Goal: Information Seeking & Learning: Learn about a topic

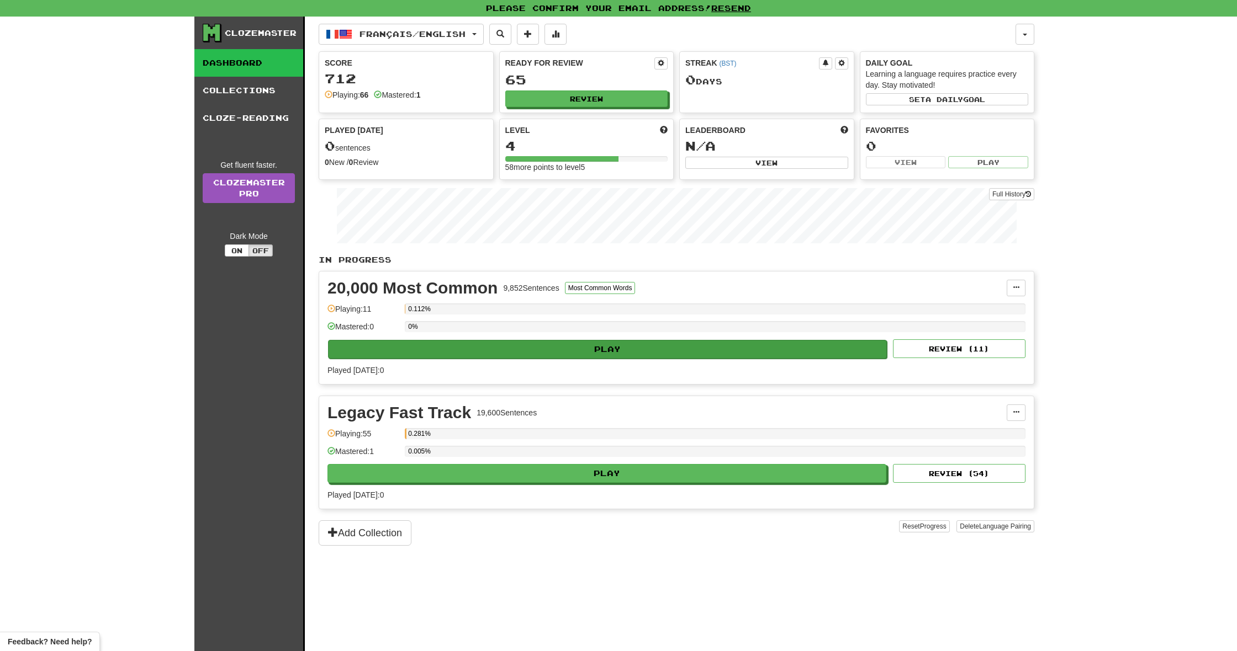
click at [457, 350] on button "Play" at bounding box center [607, 349] width 559 height 19
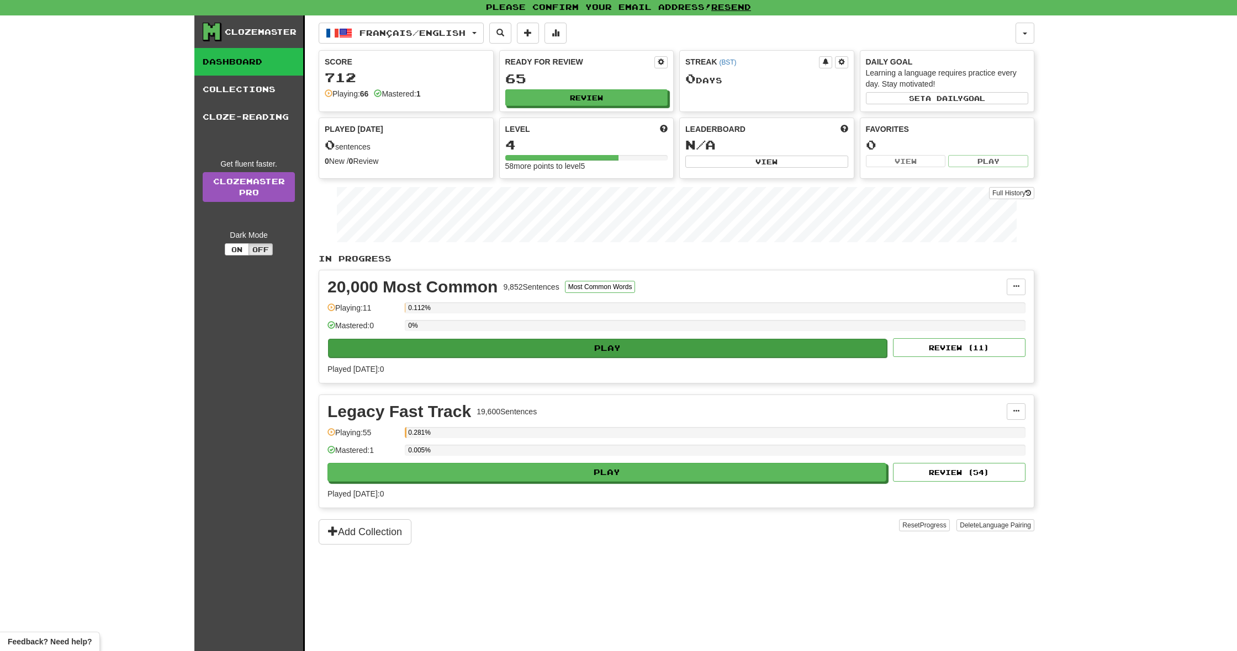
select select "**"
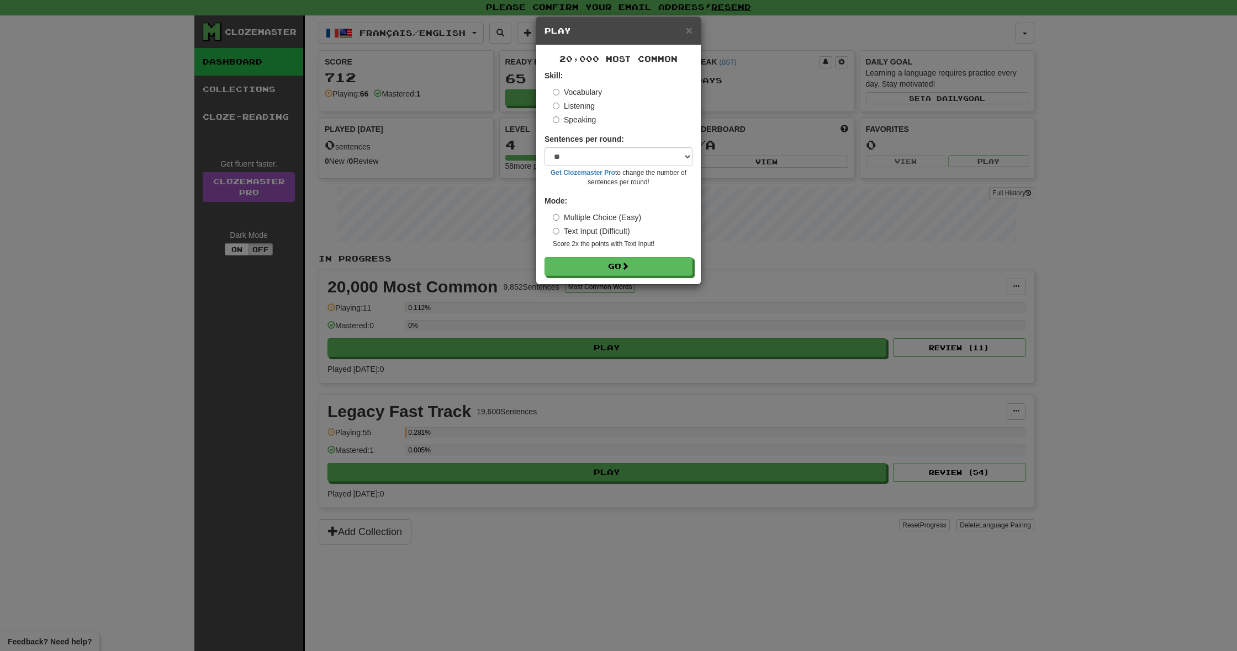
click at [560, 120] on label "Speaking" at bounding box center [574, 119] width 43 height 11
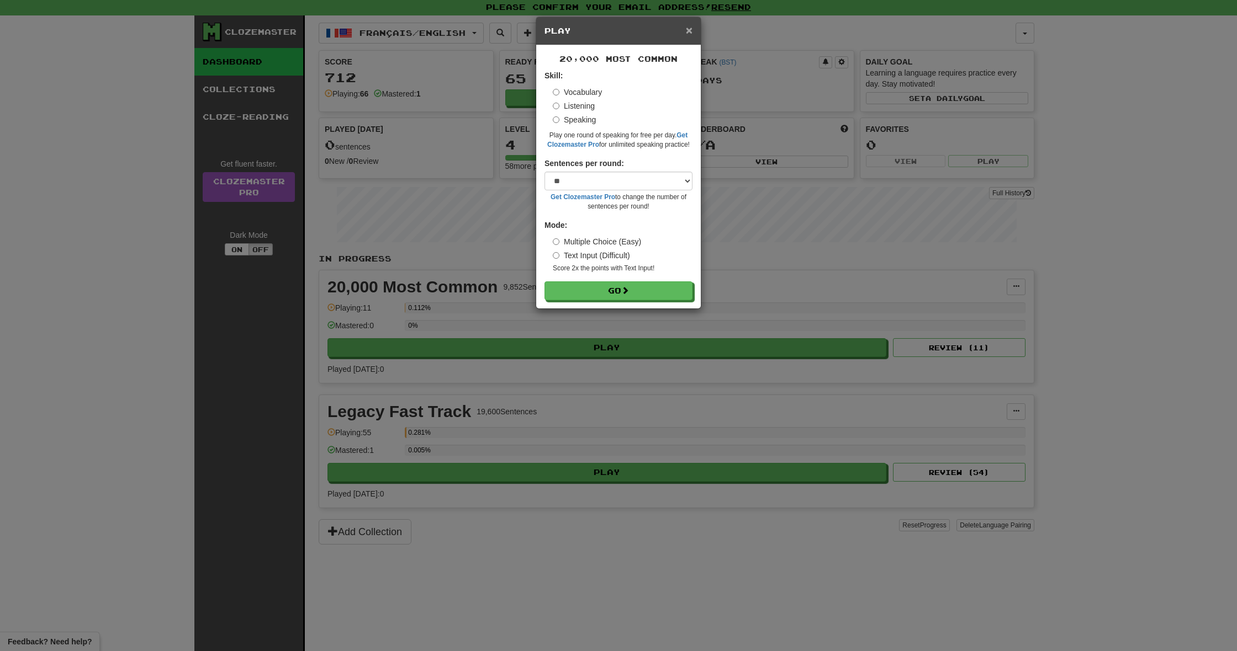
click at [691, 28] on span "×" at bounding box center [689, 30] width 7 height 13
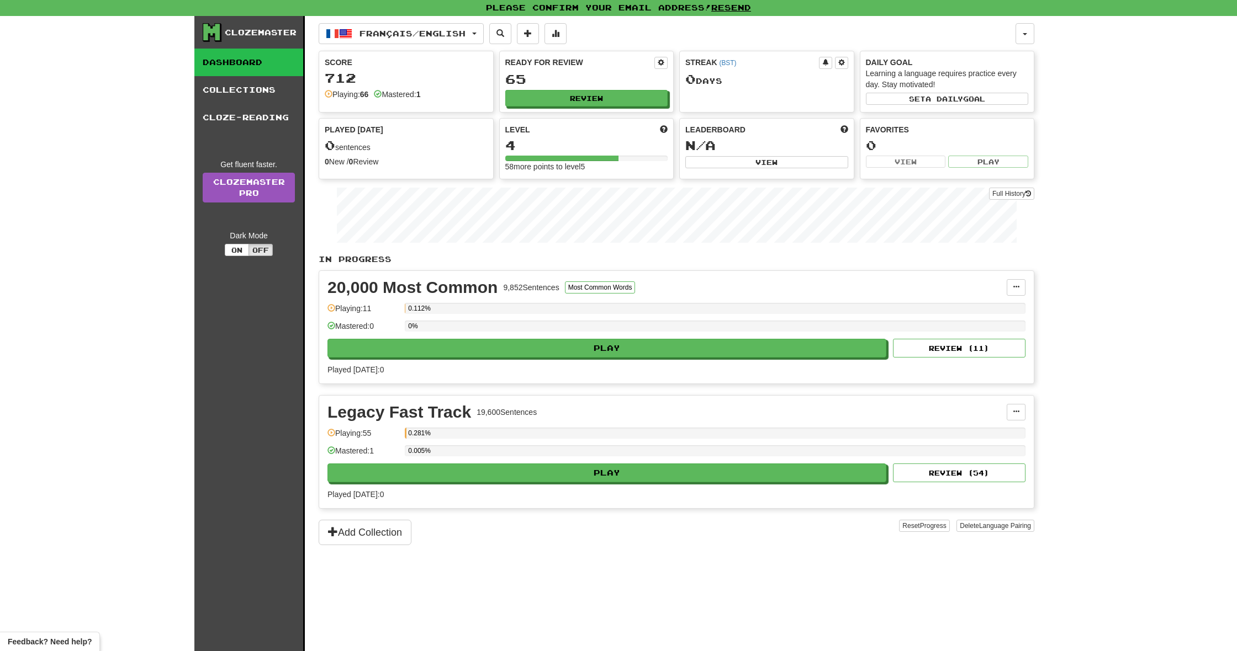
scroll to position [0, 0]
click at [348, 534] on button "Add Collection" at bounding box center [365, 533] width 93 height 25
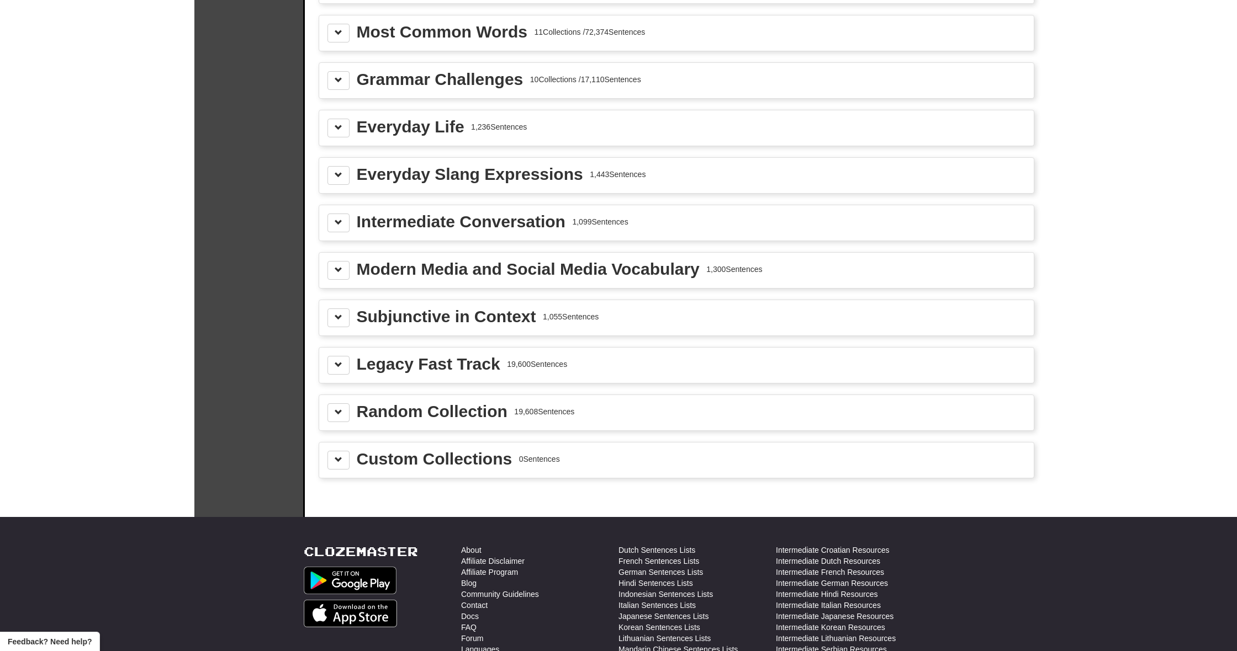
scroll to position [1234, 0]
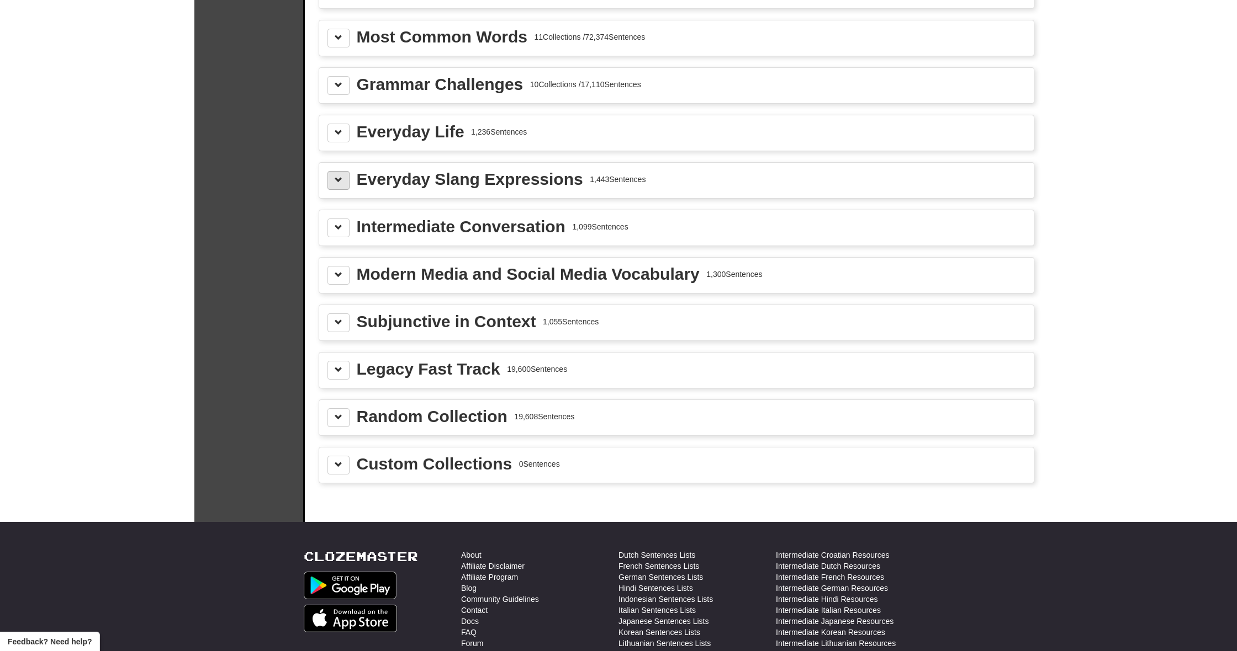
click at [342, 185] on button at bounding box center [338, 180] width 22 height 19
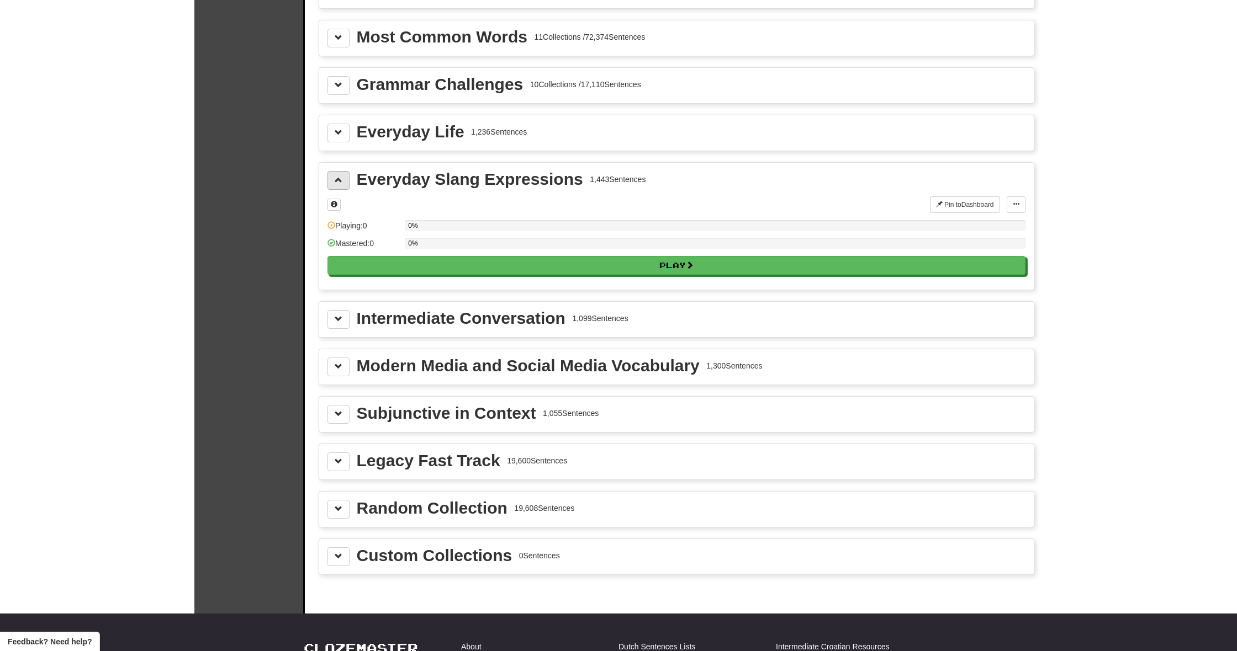
click at [340, 185] on button at bounding box center [338, 180] width 22 height 19
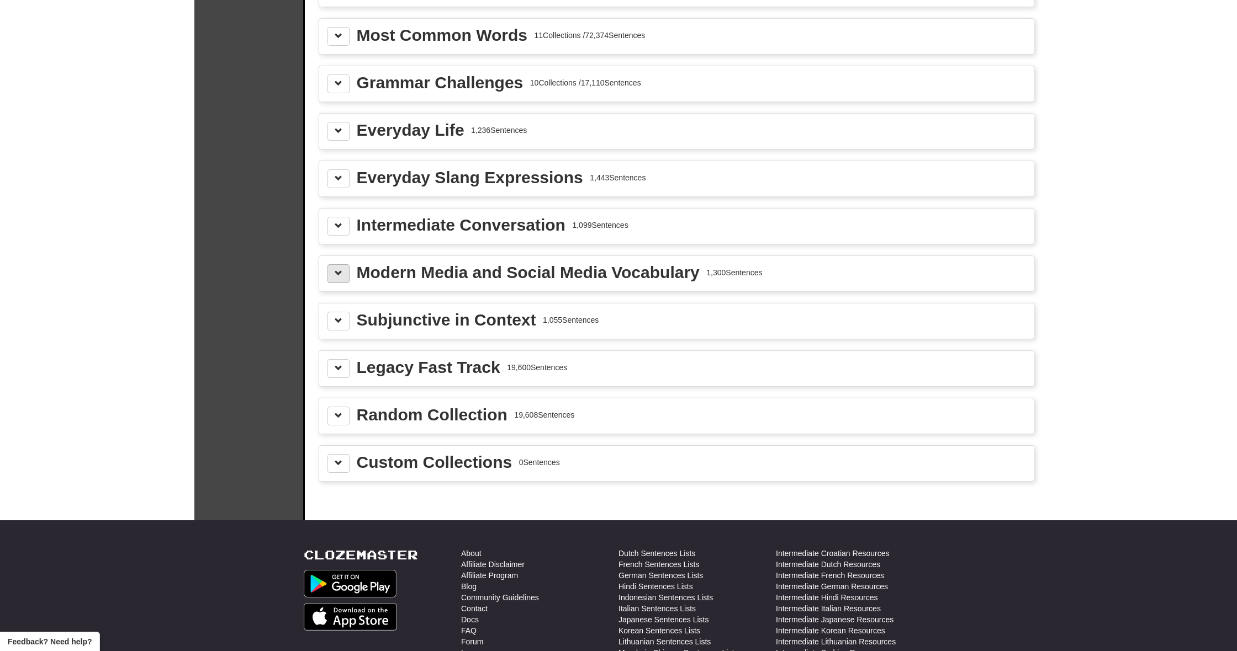
click at [335, 281] on button at bounding box center [338, 273] width 22 height 19
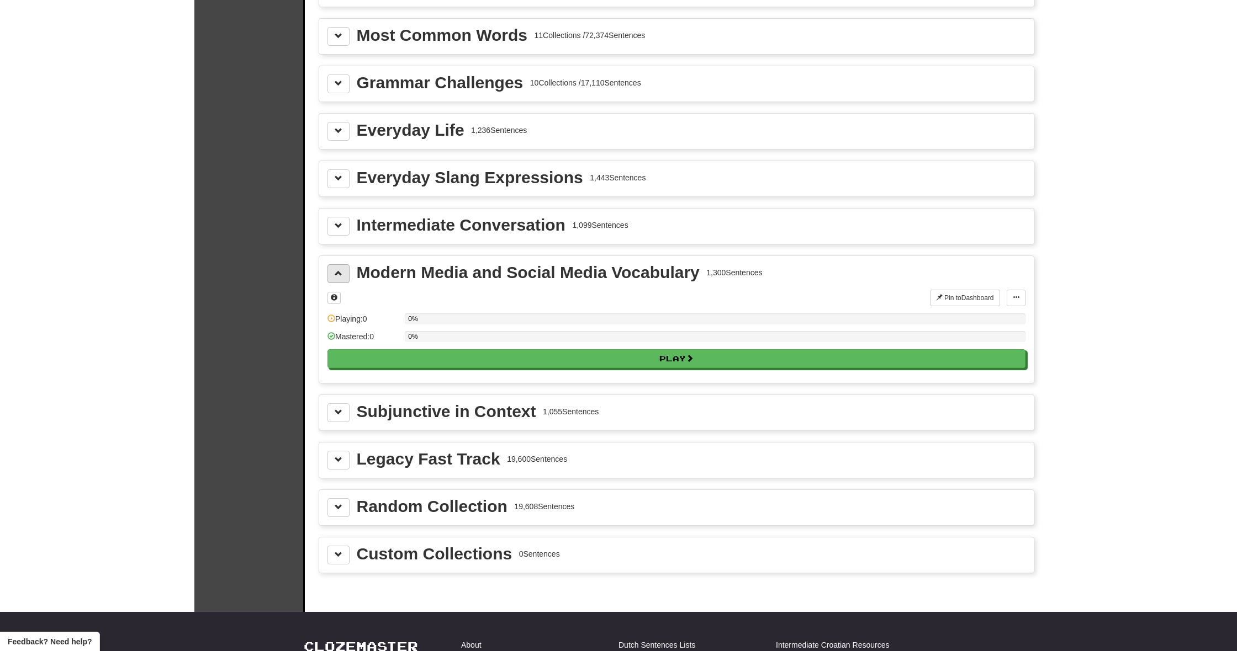
scroll to position [1236, 0]
click at [335, 280] on button at bounding box center [338, 273] width 22 height 19
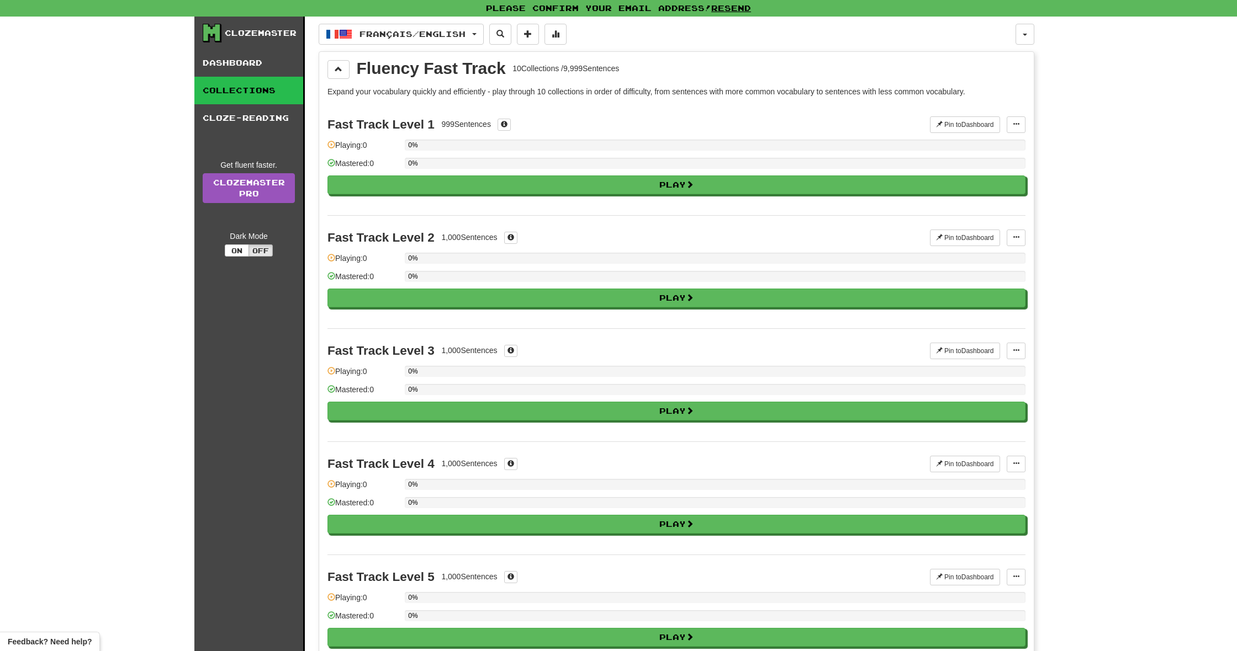
scroll to position [0, 0]
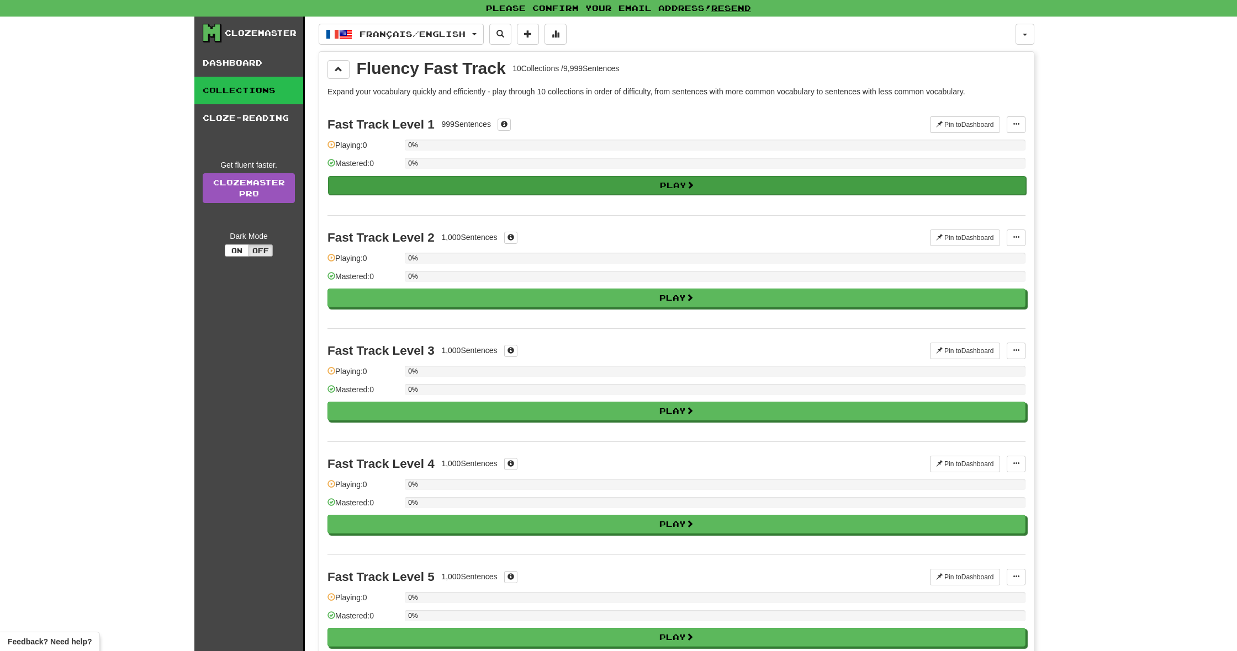
click at [387, 179] on button "Play" at bounding box center [677, 185] width 698 height 19
select select "**"
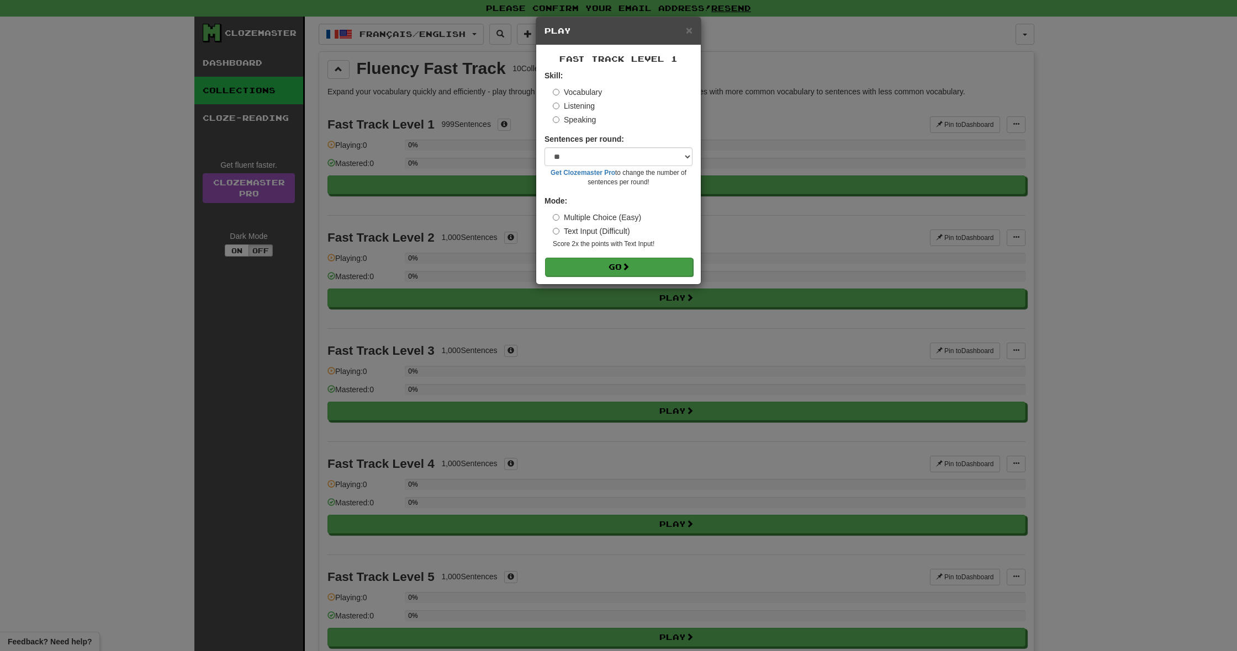
click at [593, 262] on button "Go" at bounding box center [619, 267] width 148 height 19
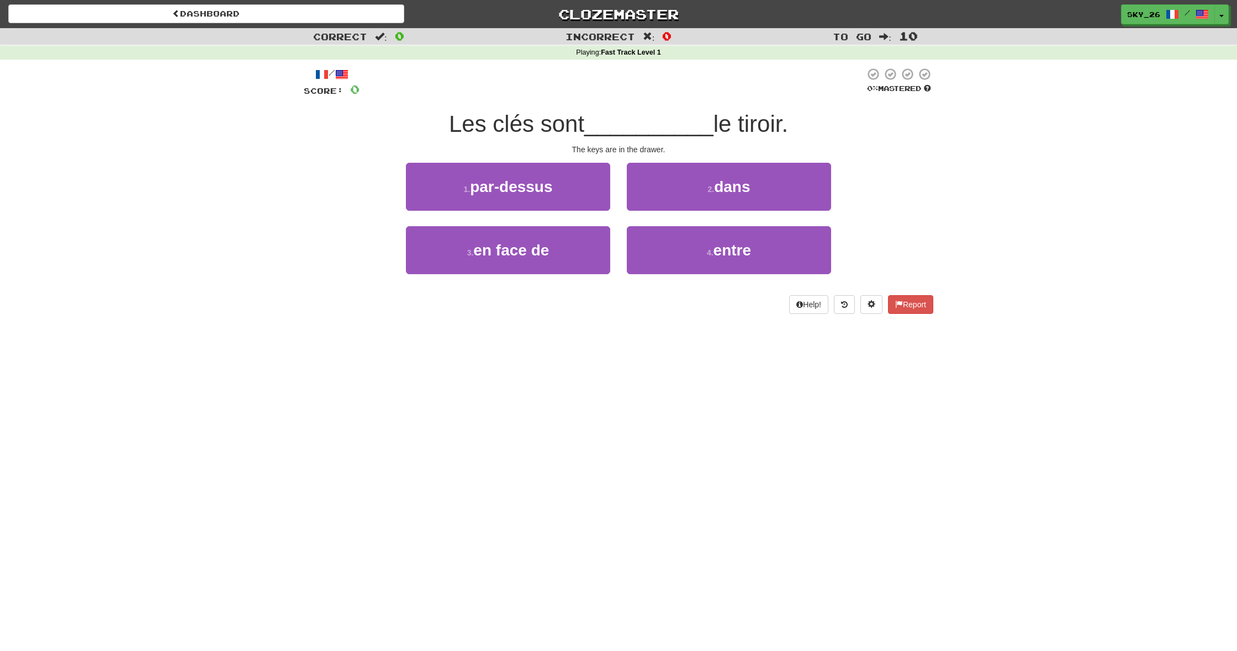
drag, startPoint x: 738, startPoint y: 126, endPoint x: 794, endPoint y: 123, distance: 55.8
click at [794, 123] on div "Les clés sont __________ le tiroir." at bounding box center [618, 124] width 629 height 30
click at [844, 121] on div "Les clés sont __________ le tiroir." at bounding box center [618, 124] width 629 height 30
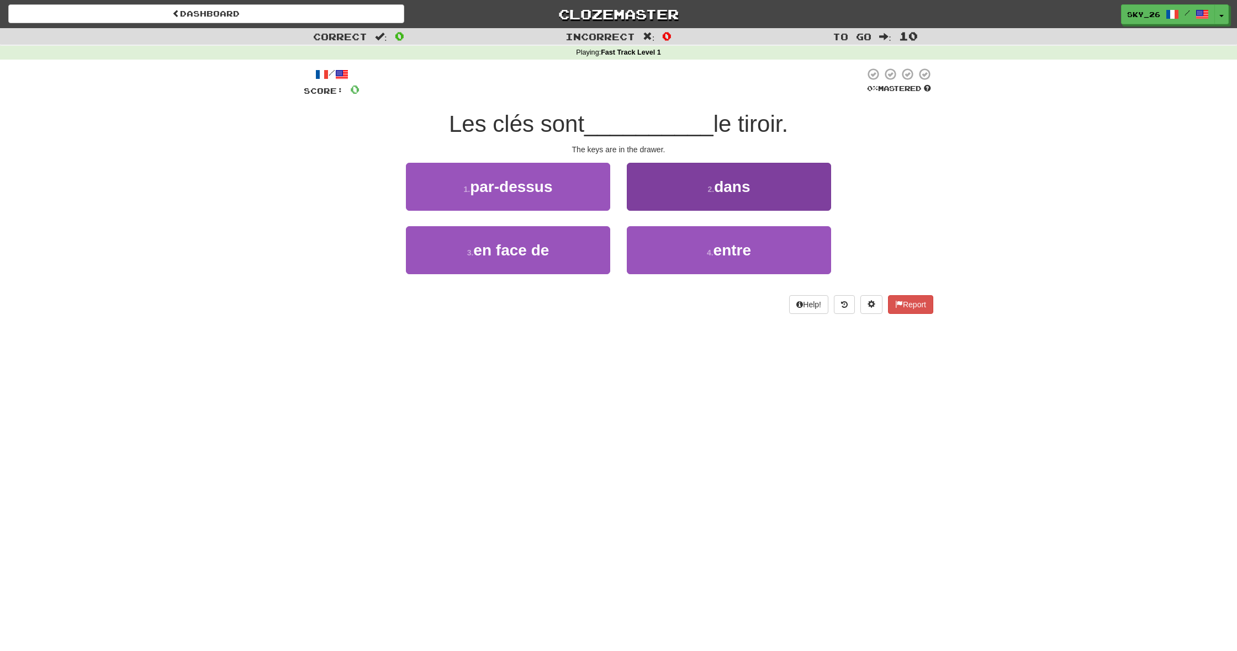
click at [767, 194] on button "2 . dans" at bounding box center [729, 187] width 204 height 48
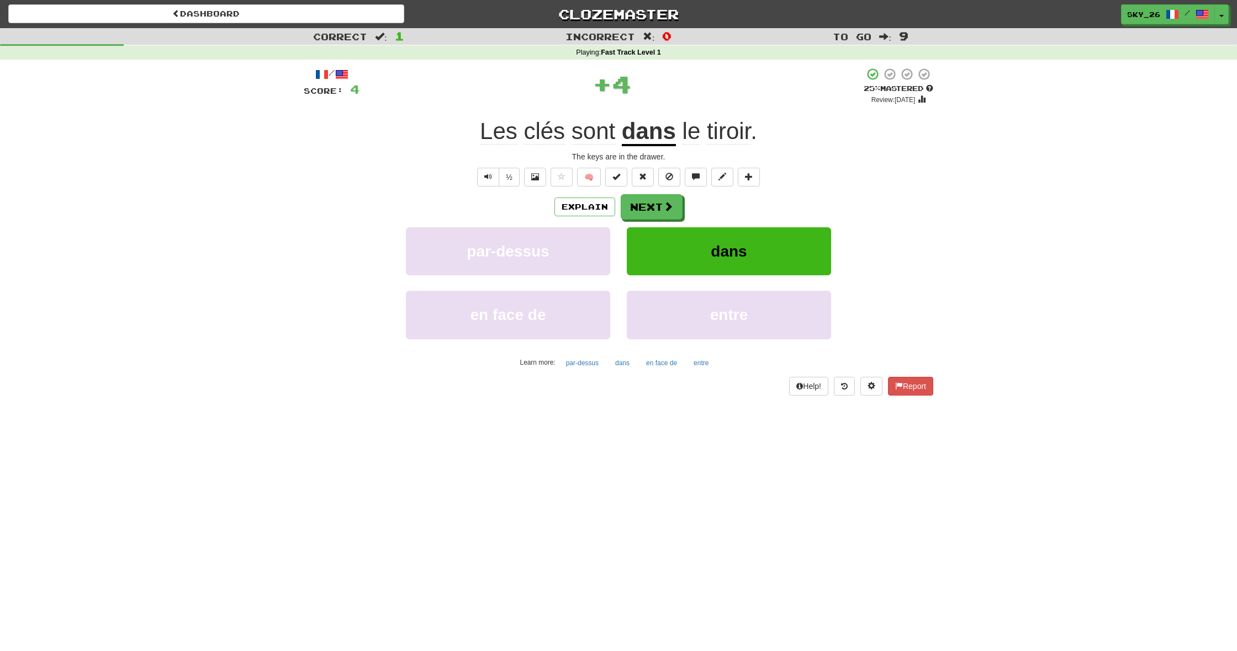
scroll to position [1, 0]
click at [648, 207] on button "Next" at bounding box center [652, 206] width 62 height 25
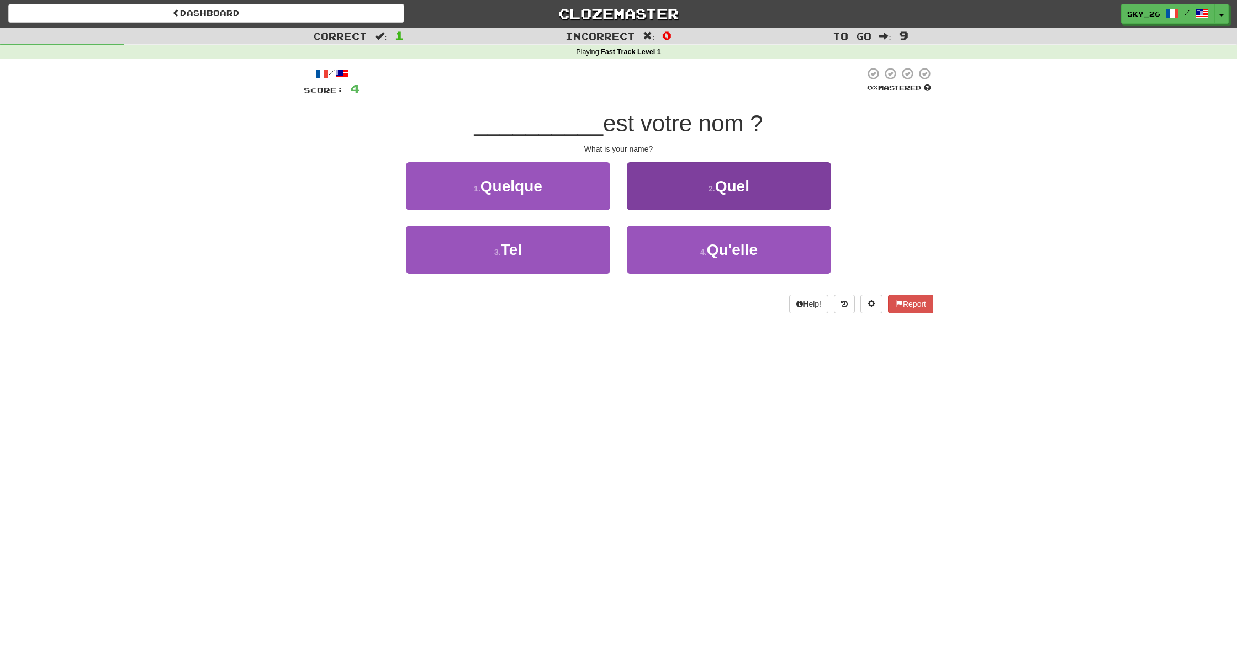
click at [675, 184] on button "2 . Quel" at bounding box center [729, 186] width 204 height 48
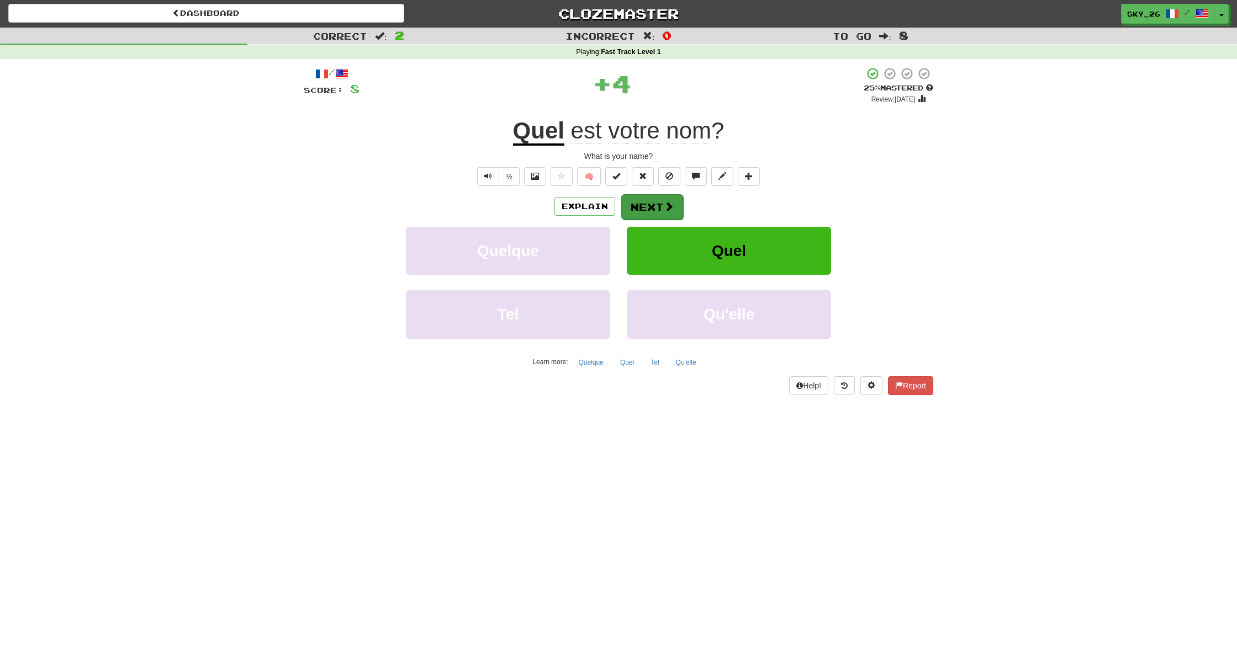
click at [657, 197] on button "Next" at bounding box center [652, 206] width 62 height 25
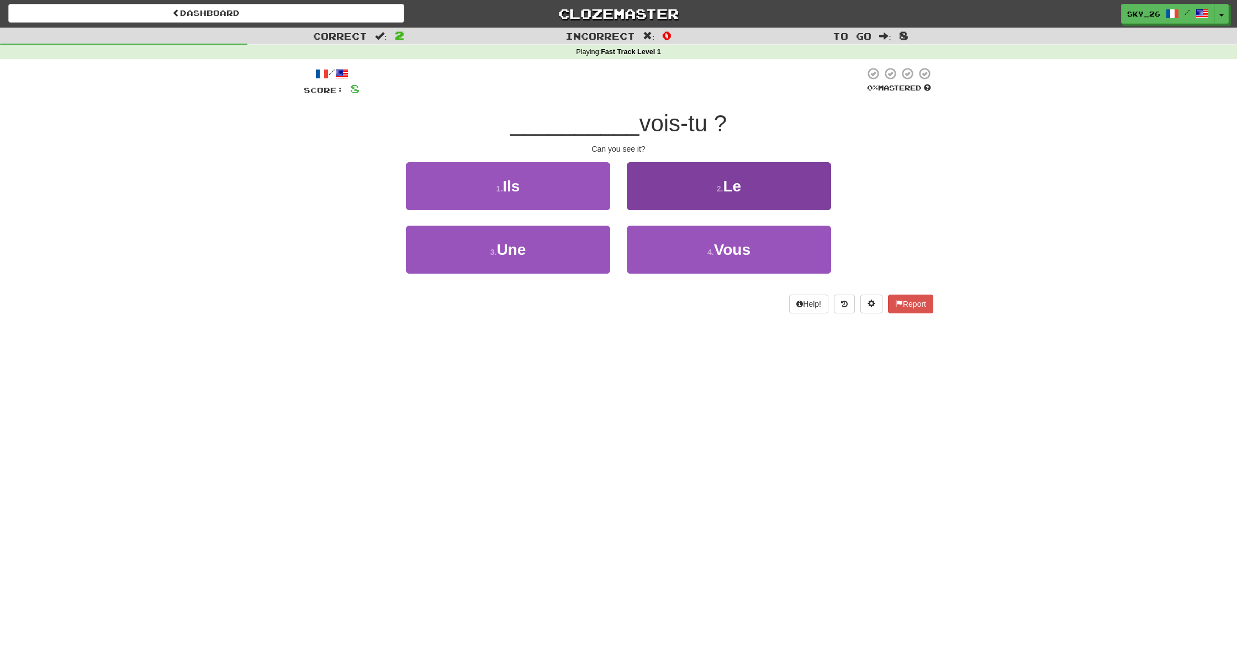
click at [724, 173] on button "2 . Le" at bounding box center [729, 186] width 204 height 48
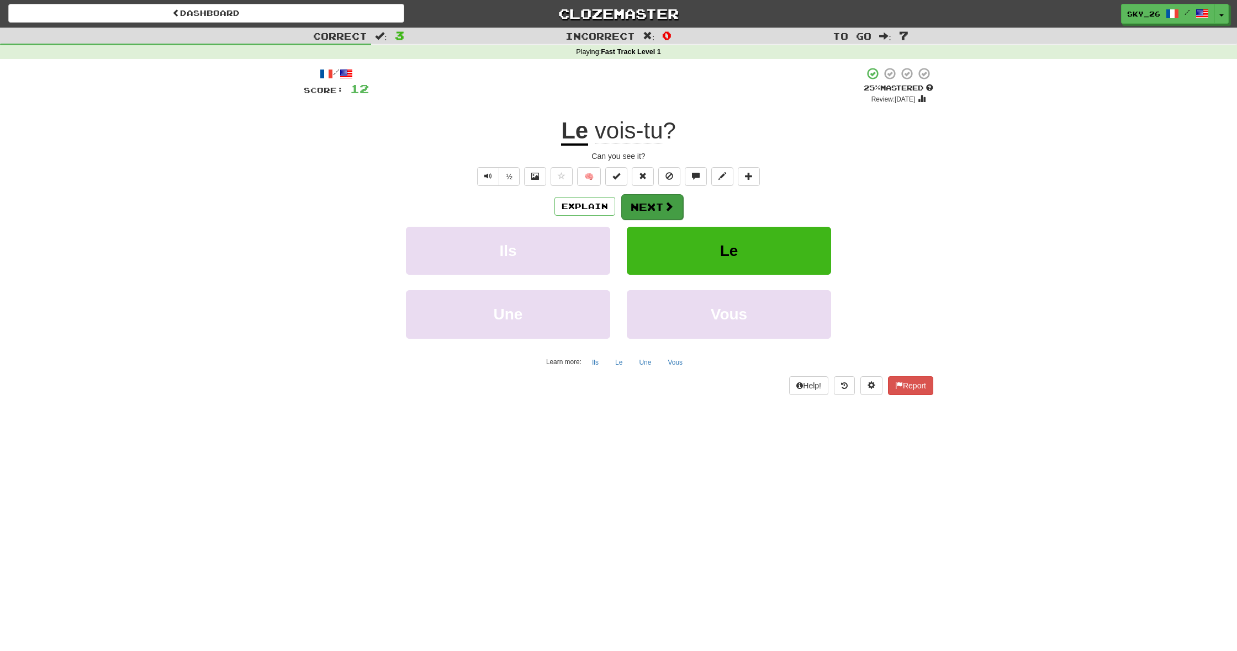
click at [659, 203] on button "Next" at bounding box center [652, 206] width 62 height 25
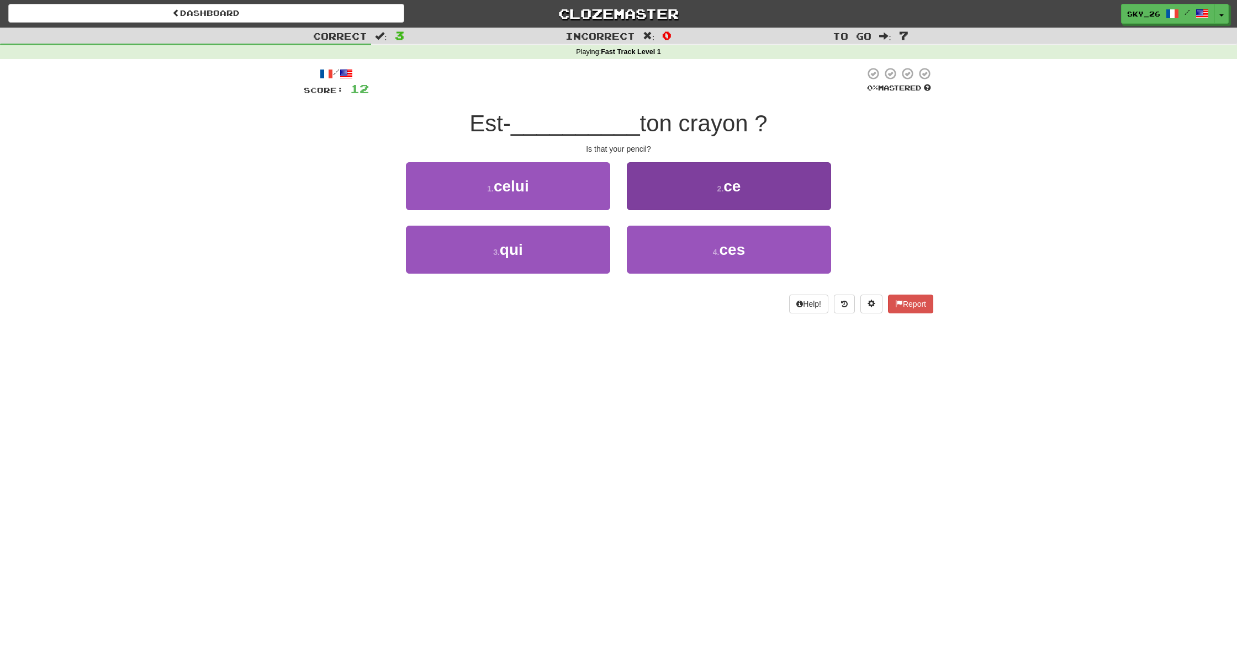
click at [733, 189] on span "ce" at bounding box center [731, 186] width 17 height 17
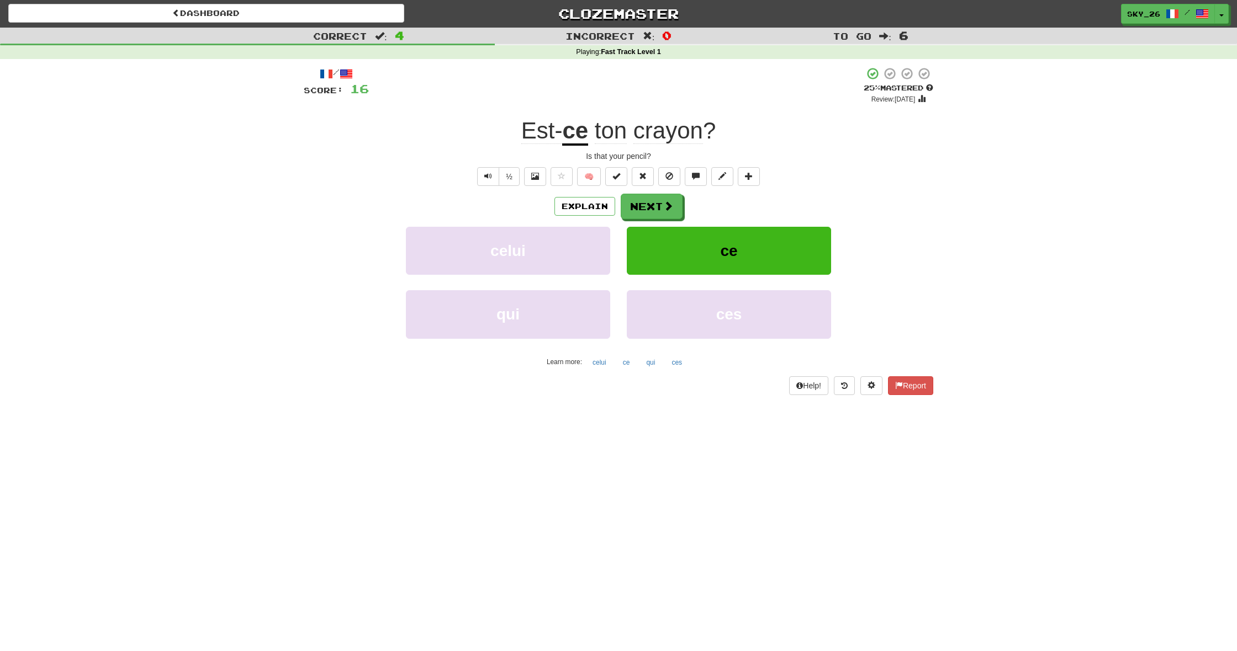
click at [548, 131] on span "Est-" at bounding box center [541, 131] width 41 height 26
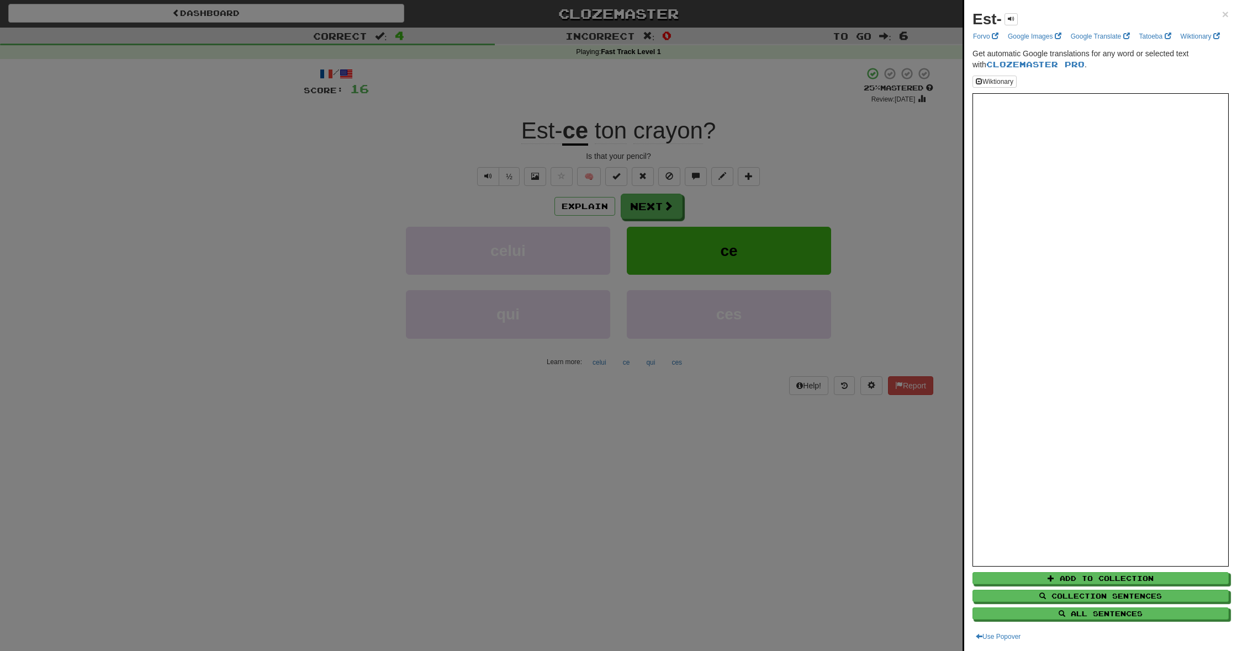
click at [1228, 14] on div "Est- × Forvo Google Images Google Translate Tatoeba Wiktionary Get automatic Go…" at bounding box center [1100, 325] width 273 height 651
click at [1224, 15] on span "×" at bounding box center [1225, 14] width 7 height 13
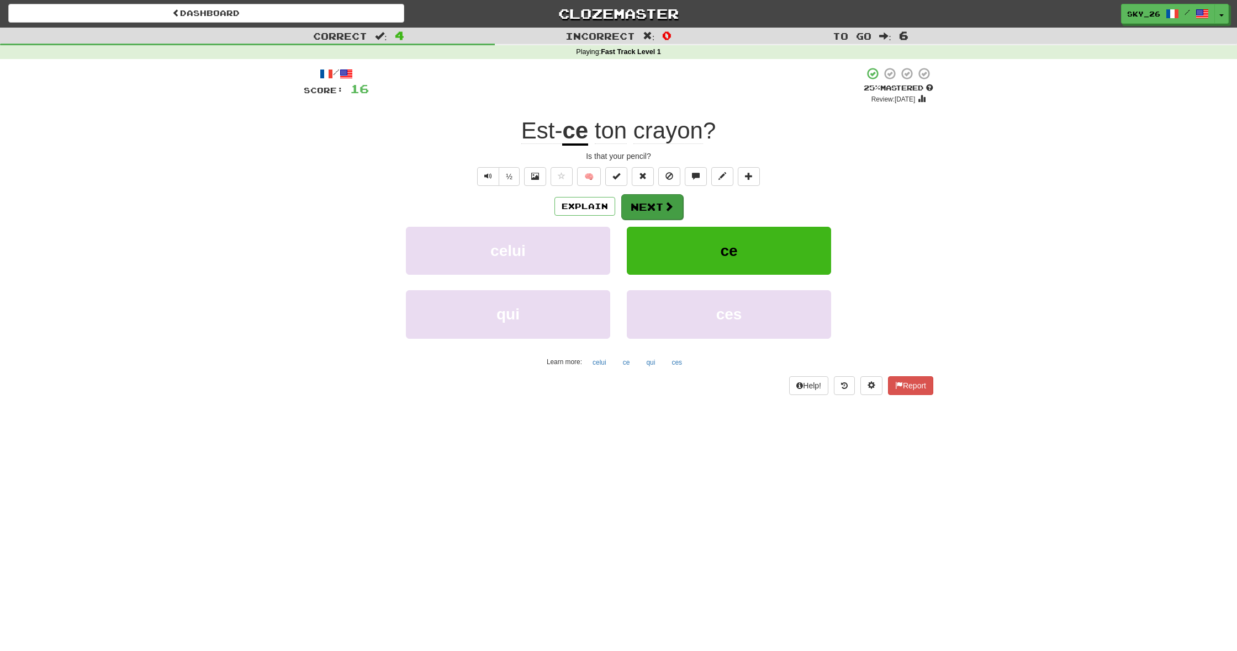
click at [666, 206] on span at bounding box center [669, 206] width 10 height 10
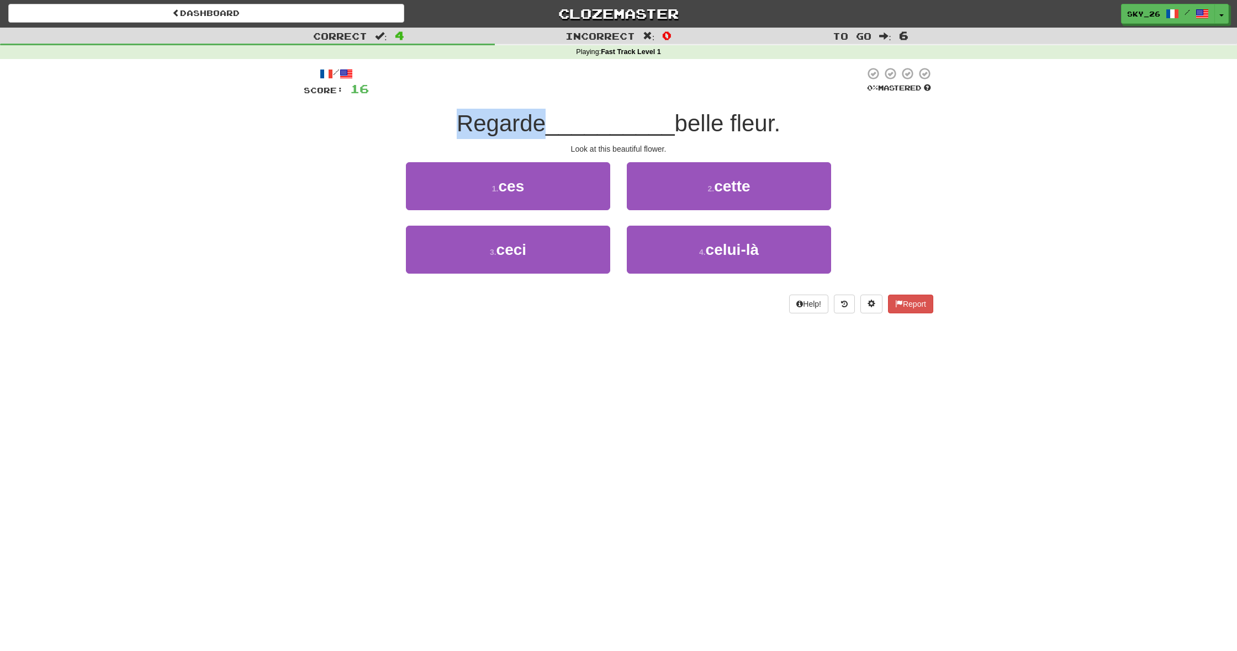
drag, startPoint x: 529, startPoint y: 126, endPoint x: 544, endPoint y: 129, distance: 15.2
click at [544, 129] on span "Regarde" at bounding box center [501, 123] width 89 height 26
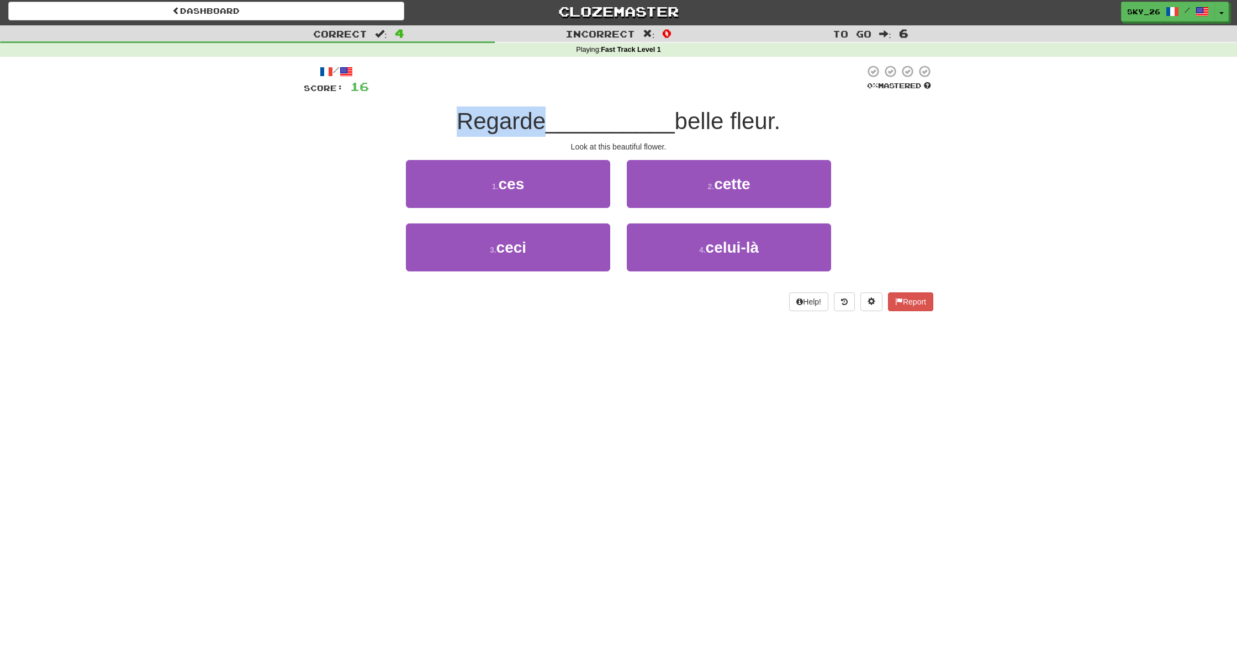
scroll to position [3, 0]
click at [531, 87] on div at bounding box center [617, 79] width 496 height 30
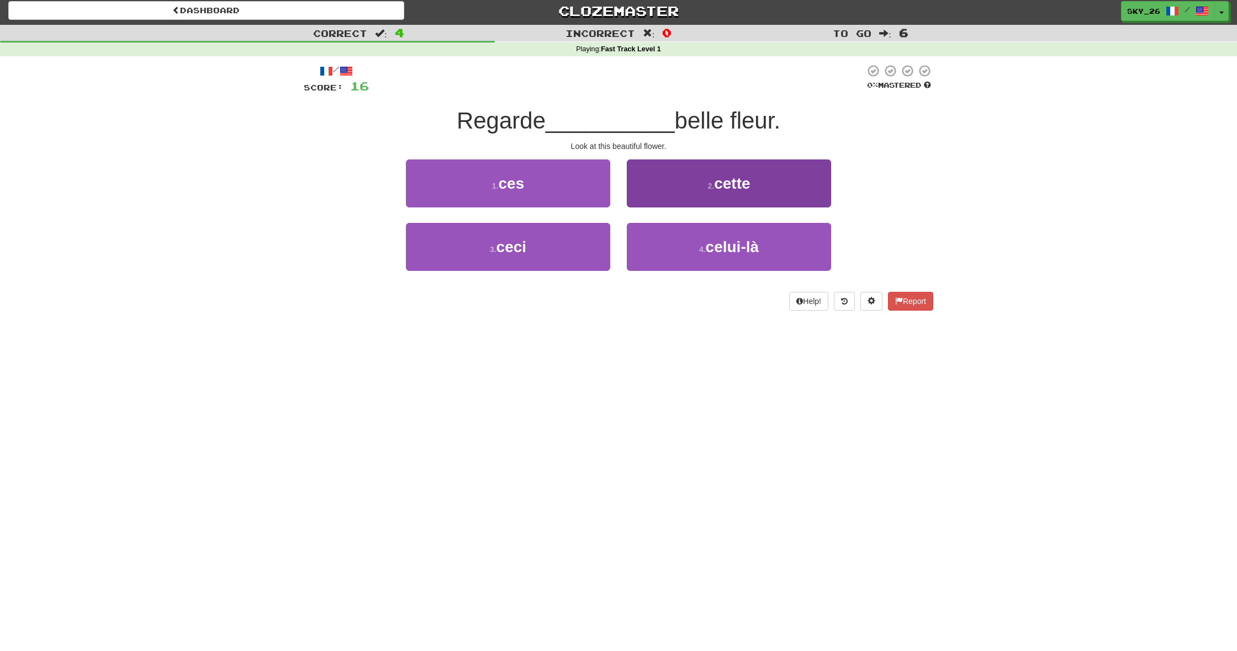
click at [713, 189] on button "2 . cette" at bounding box center [729, 184] width 204 height 48
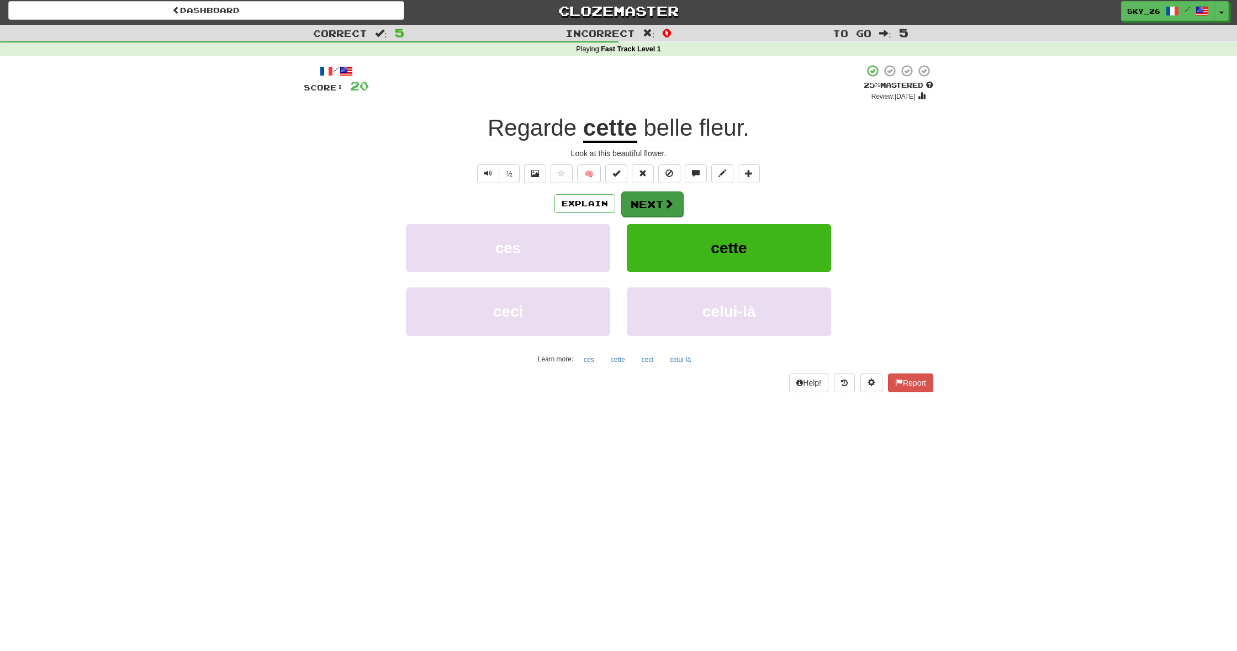
click at [654, 199] on button "Next" at bounding box center [652, 204] width 62 height 25
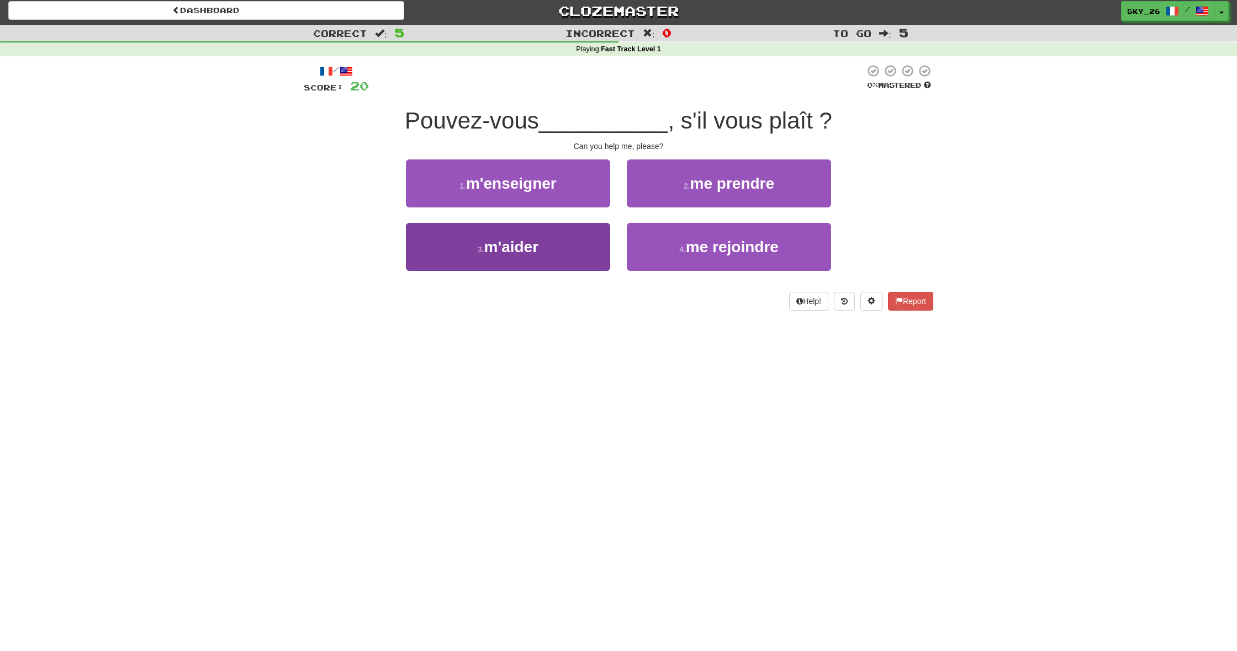
click at [528, 250] on span "m'aider" at bounding box center [511, 246] width 54 height 17
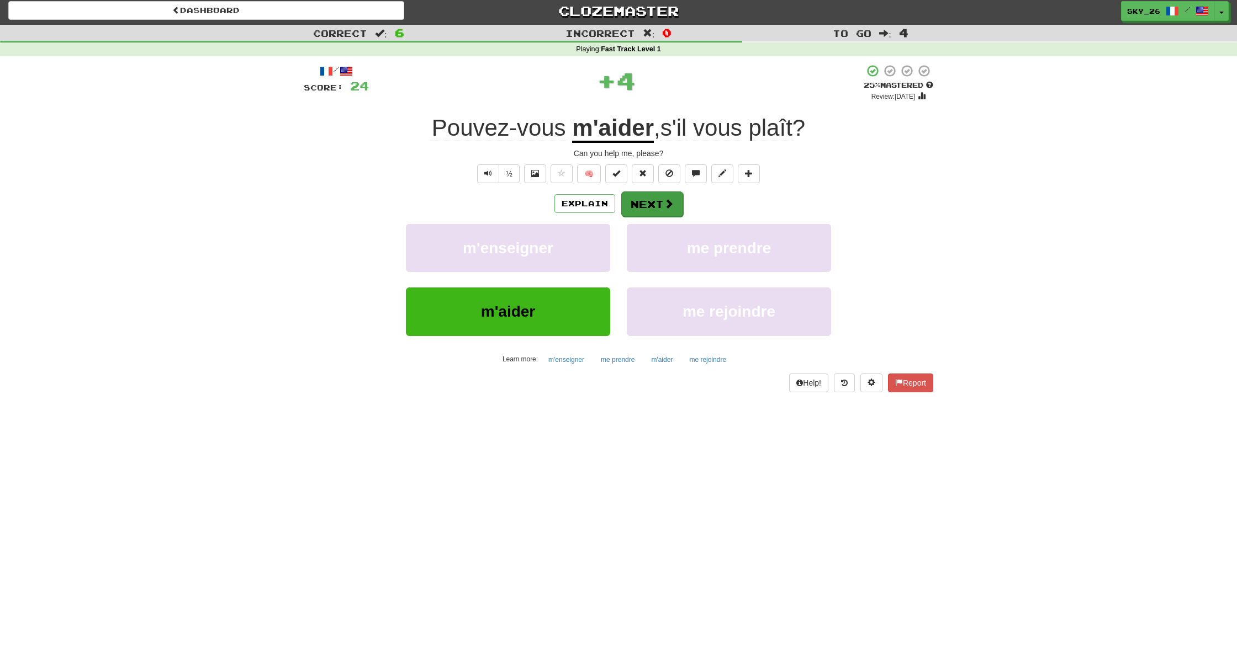
click at [638, 208] on button "Next" at bounding box center [652, 204] width 62 height 25
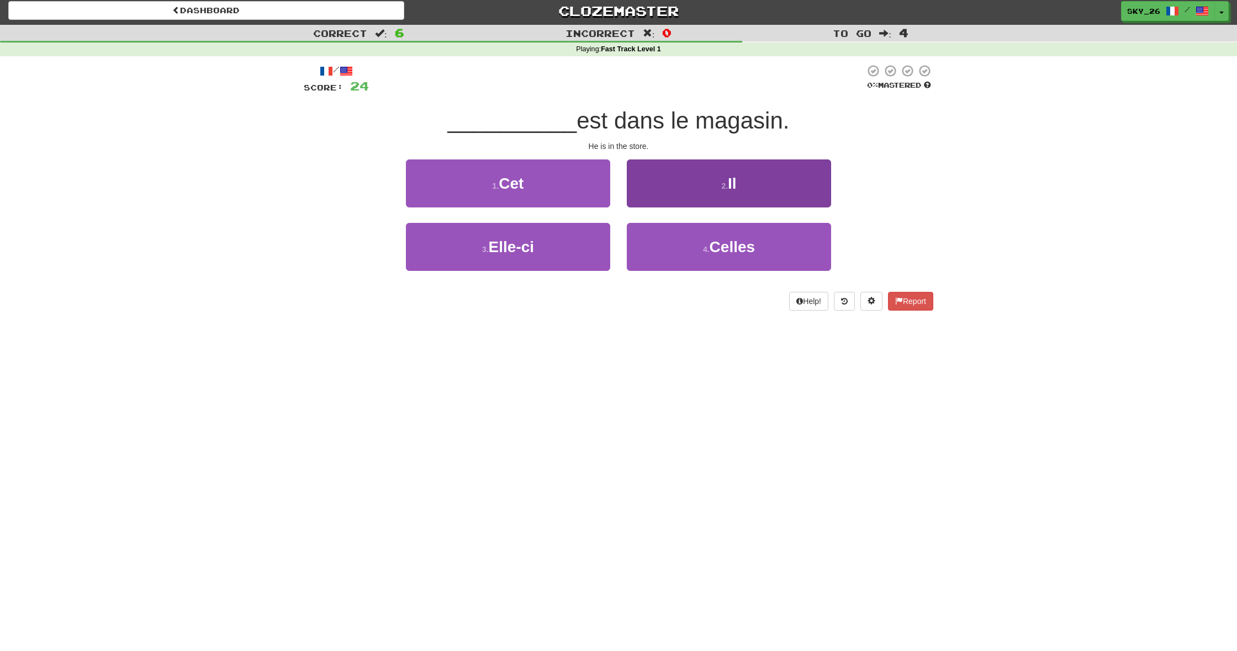
click at [664, 182] on button "2 . Il" at bounding box center [729, 184] width 204 height 48
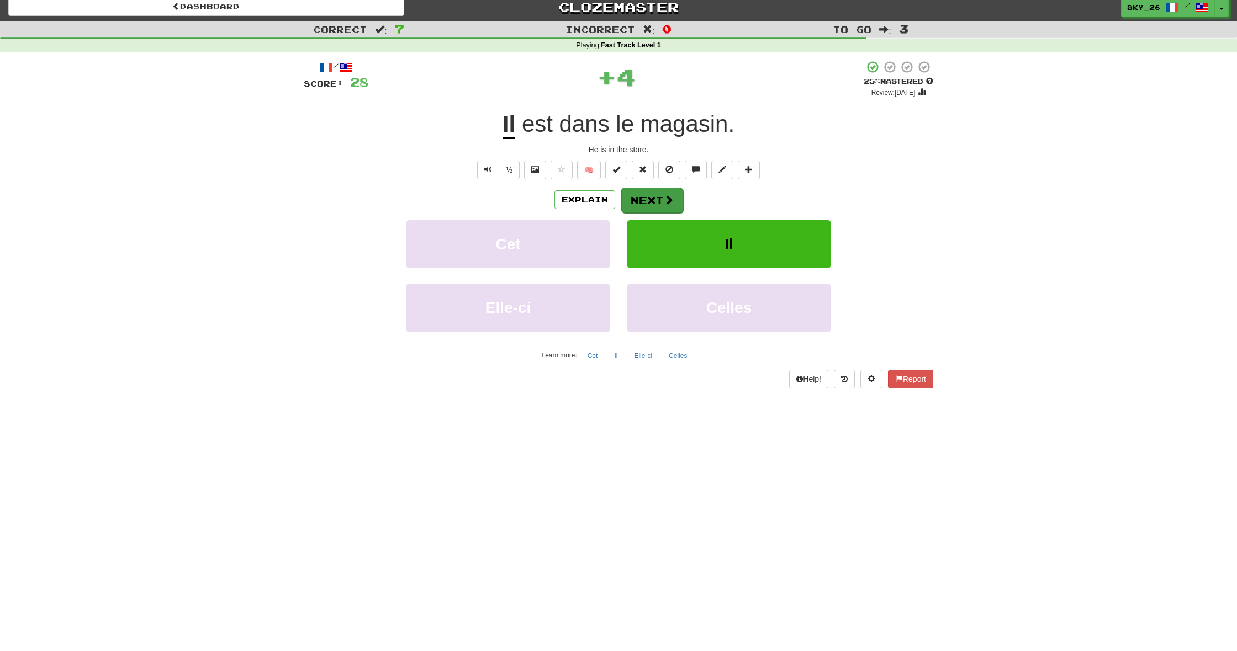
click at [653, 195] on button "Next" at bounding box center [652, 200] width 62 height 25
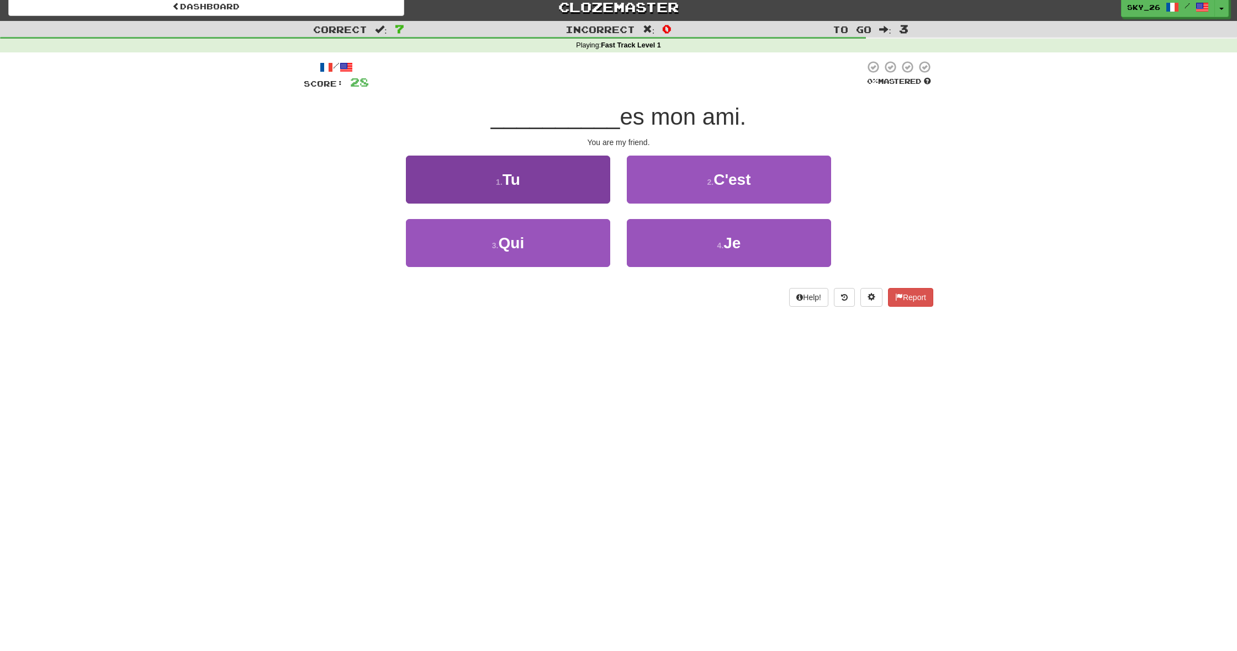
click at [540, 178] on button "1 . Tu" at bounding box center [508, 180] width 204 height 48
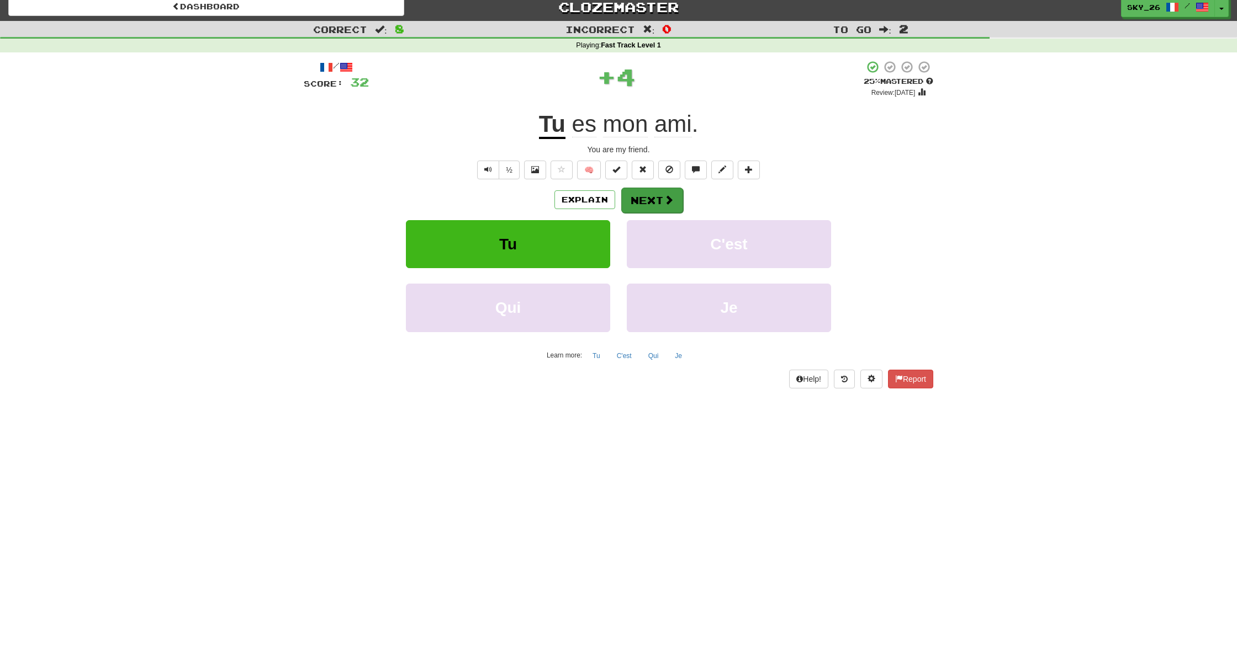
click at [667, 200] on span at bounding box center [669, 200] width 10 height 10
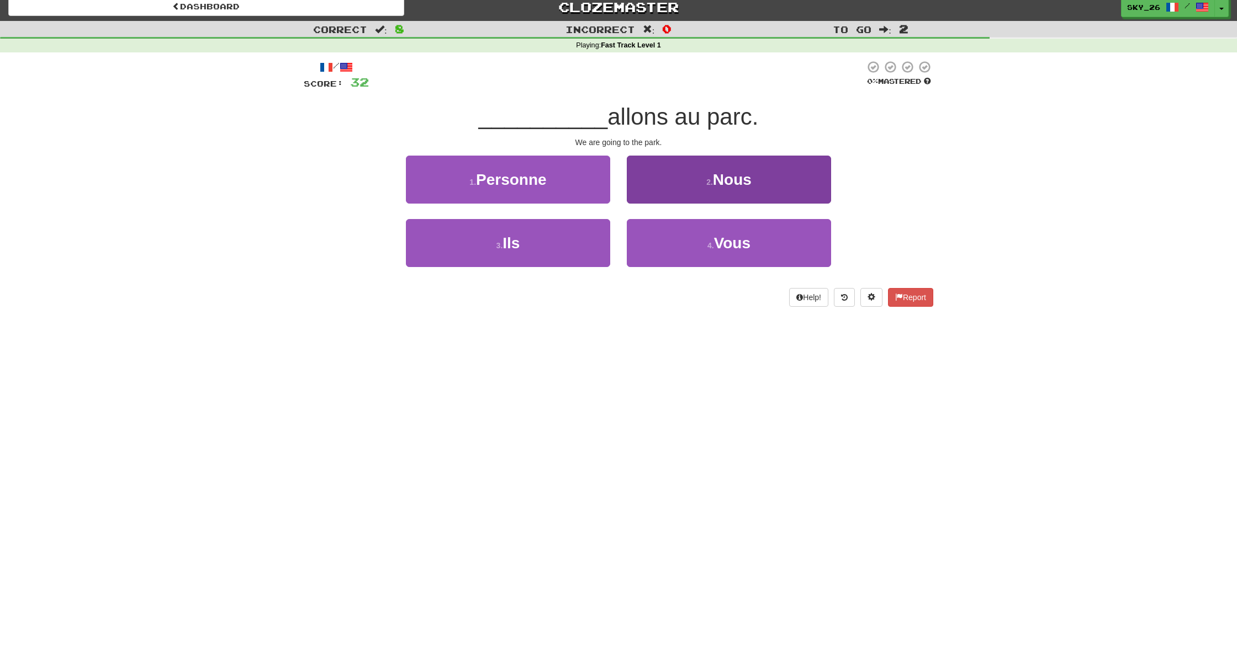
click at [705, 191] on button "2 . Nous" at bounding box center [729, 180] width 204 height 48
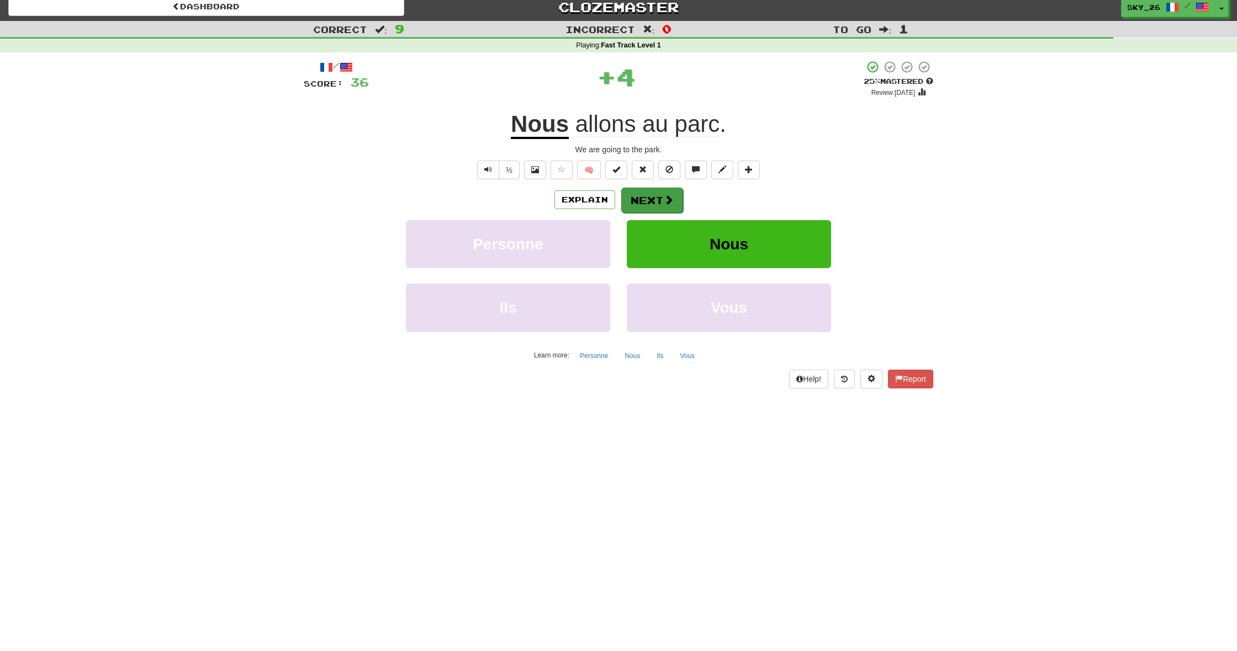
click at [652, 198] on button "Next" at bounding box center [652, 200] width 62 height 25
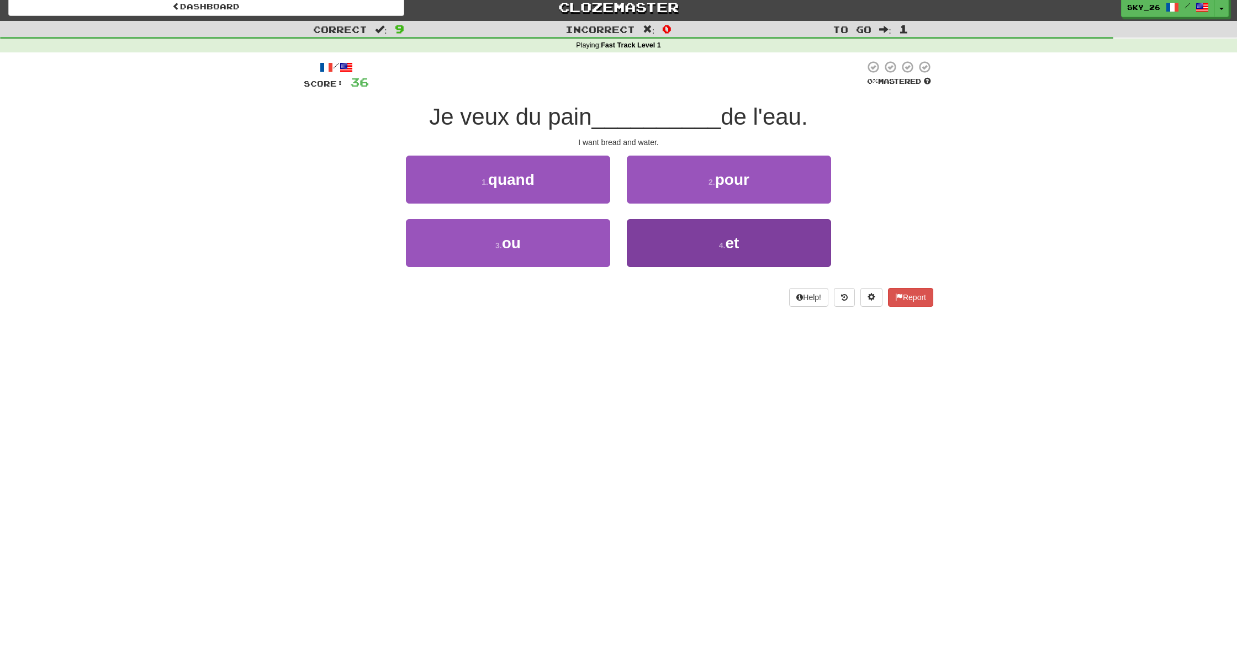
click at [681, 234] on button "4 . et" at bounding box center [729, 243] width 204 height 48
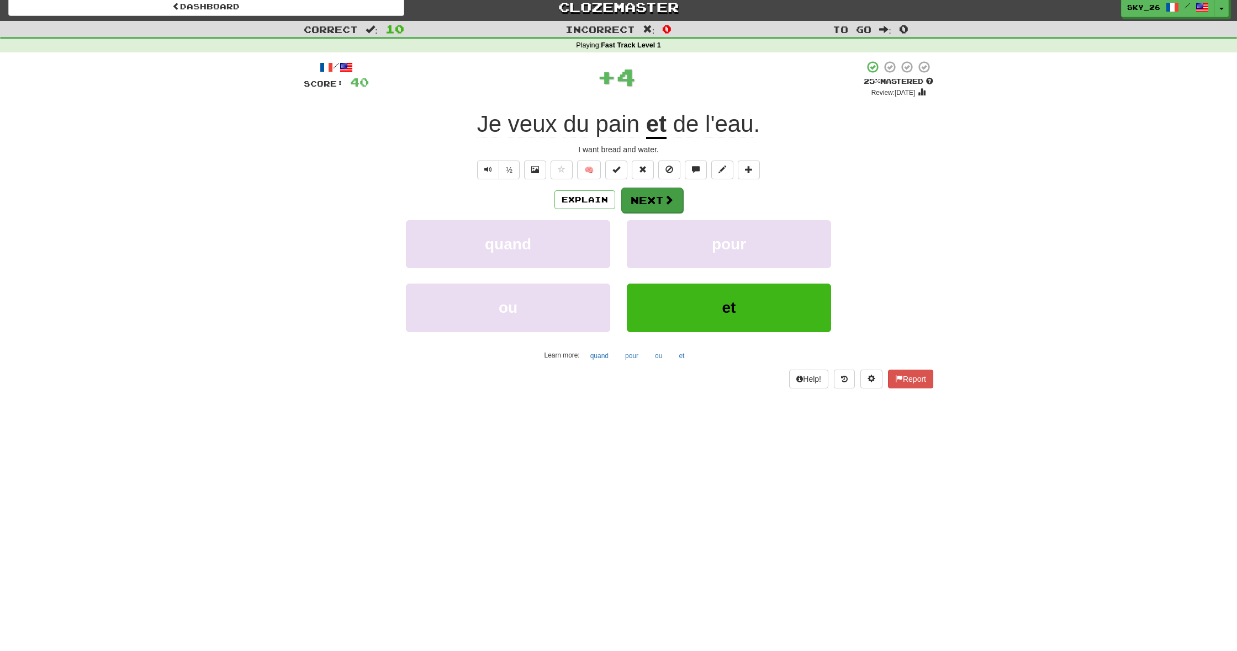
click at [675, 201] on button "Next" at bounding box center [652, 200] width 62 height 25
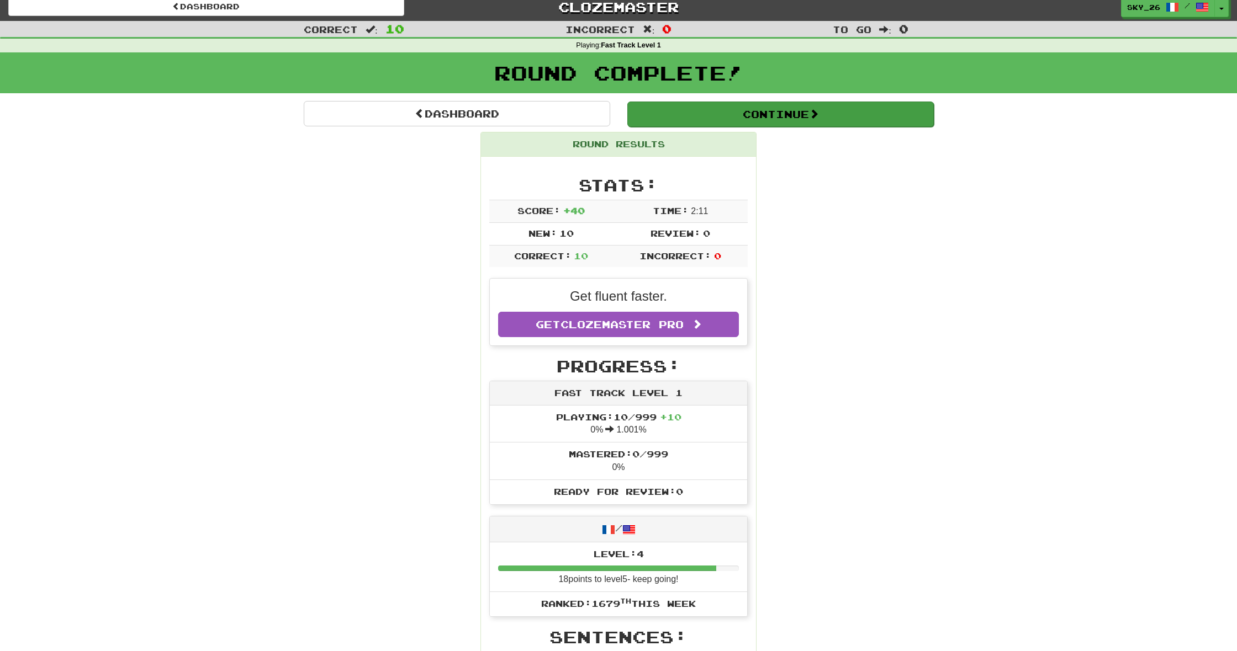
click at [751, 108] on button "Continue" at bounding box center [780, 114] width 306 height 25
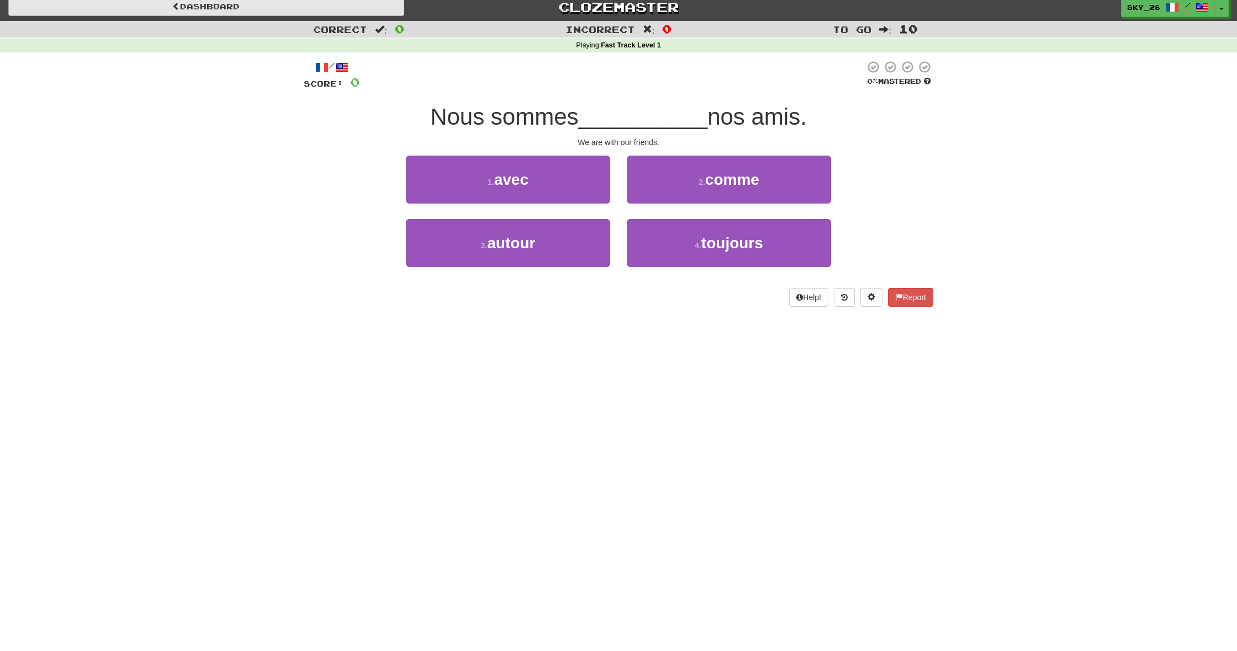
click at [150, 14] on link "Dashboard" at bounding box center [206, 6] width 396 height 19
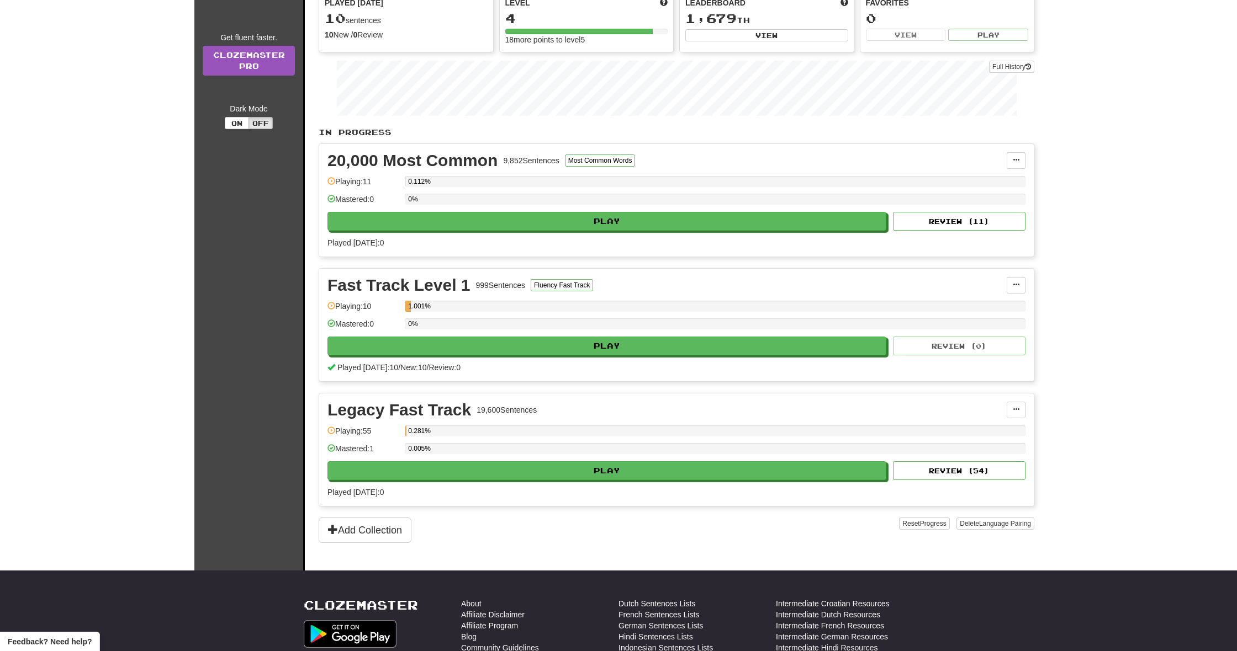
scroll to position [129, 0]
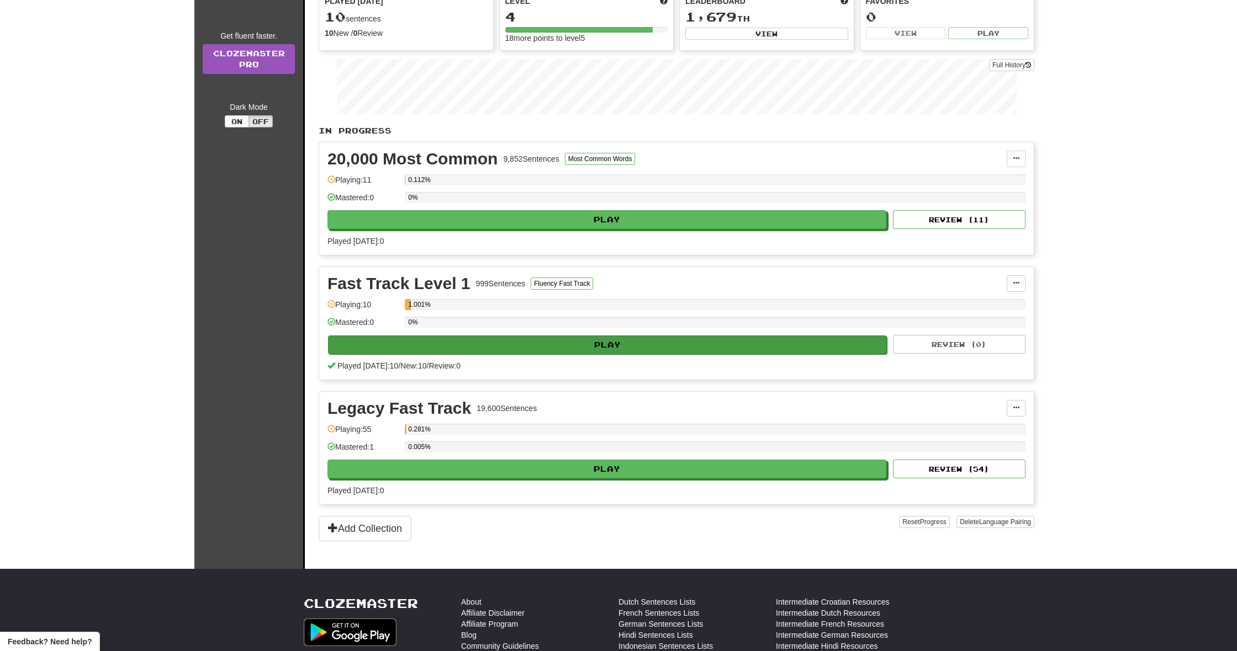
click at [397, 340] on button "Play" at bounding box center [607, 345] width 559 height 19
select select "**"
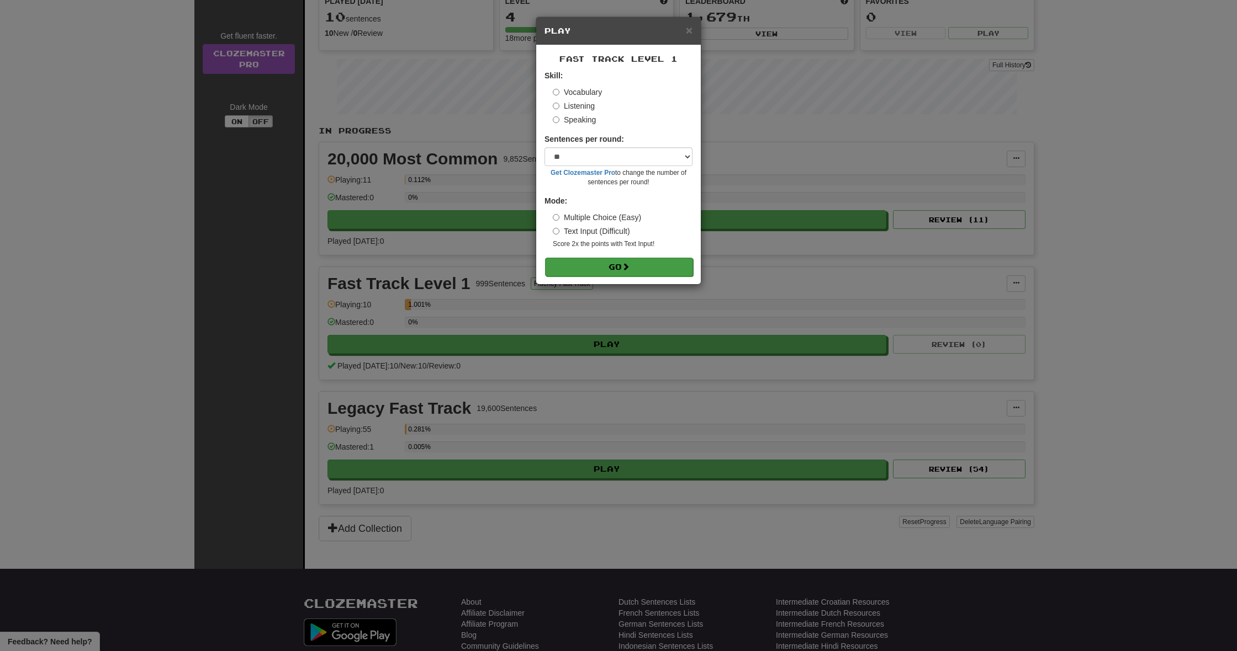
click at [599, 261] on button "Go" at bounding box center [619, 267] width 148 height 19
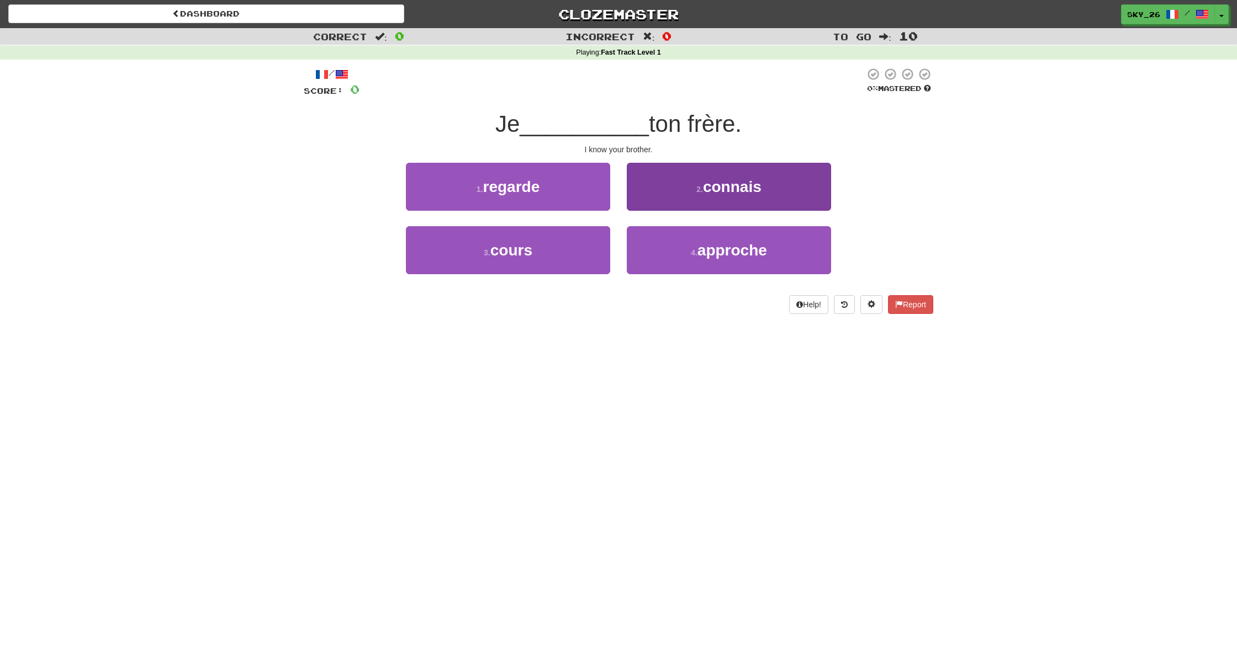
click at [669, 185] on button "2 . connais" at bounding box center [729, 187] width 204 height 48
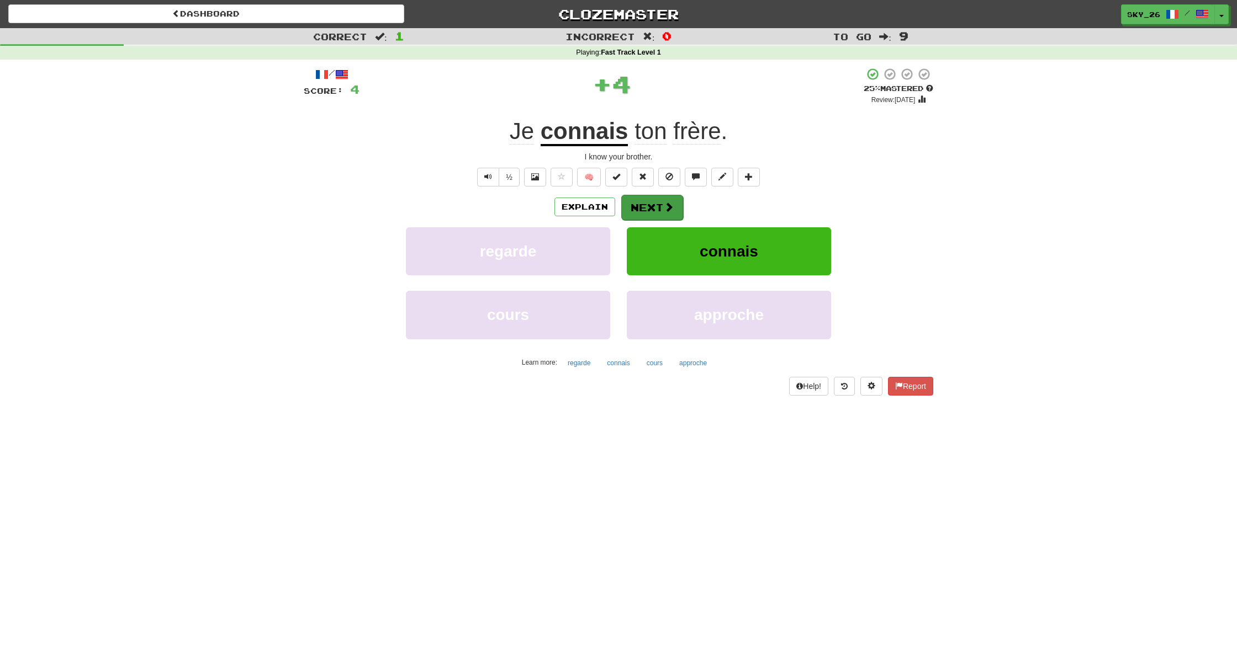
click at [649, 200] on button "Next" at bounding box center [652, 207] width 62 height 25
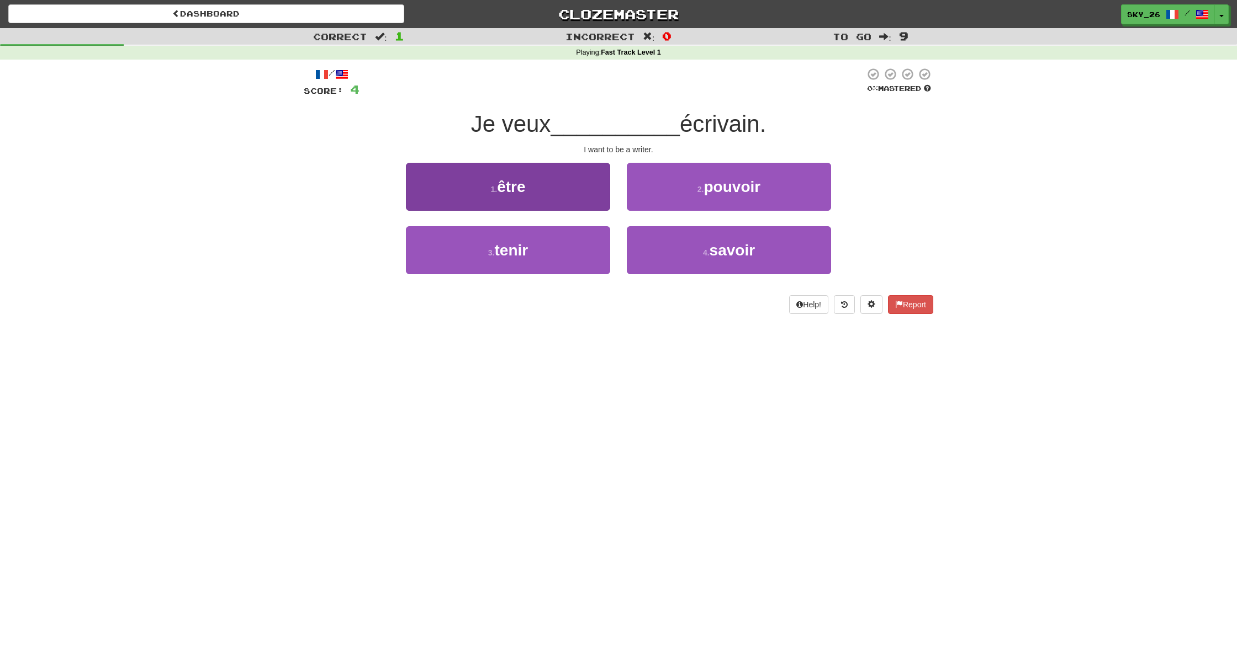
click at [518, 185] on span "être" at bounding box center [511, 186] width 28 height 17
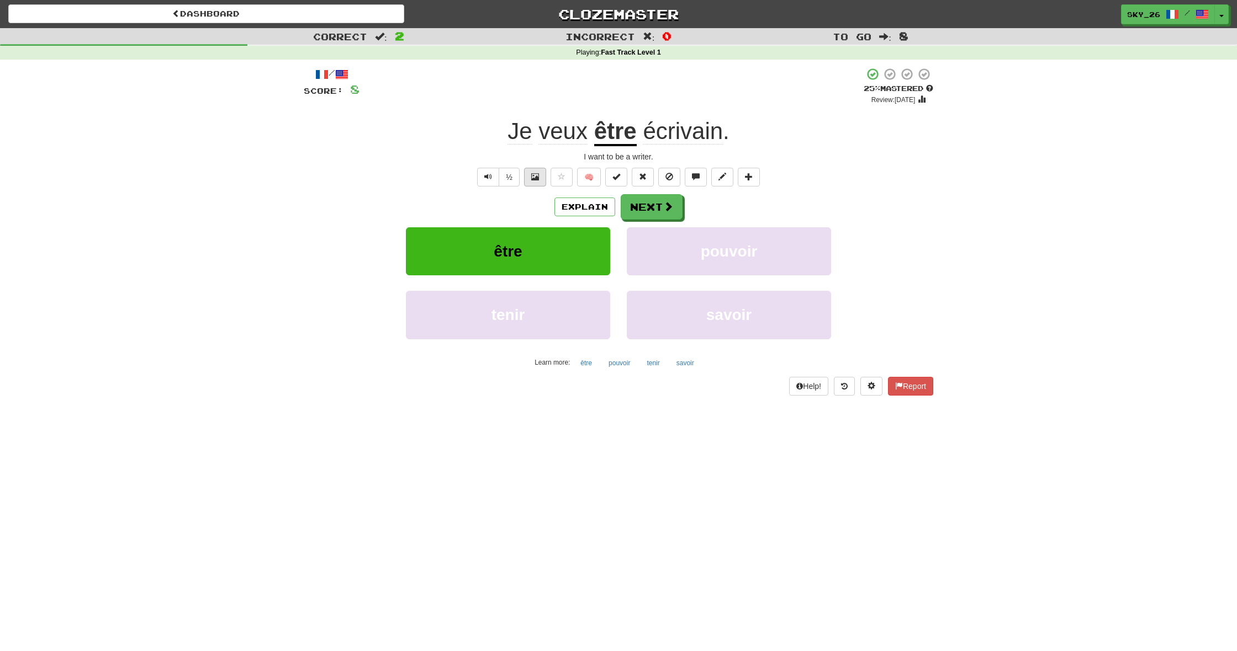
click at [539, 175] on button at bounding box center [535, 177] width 22 height 19
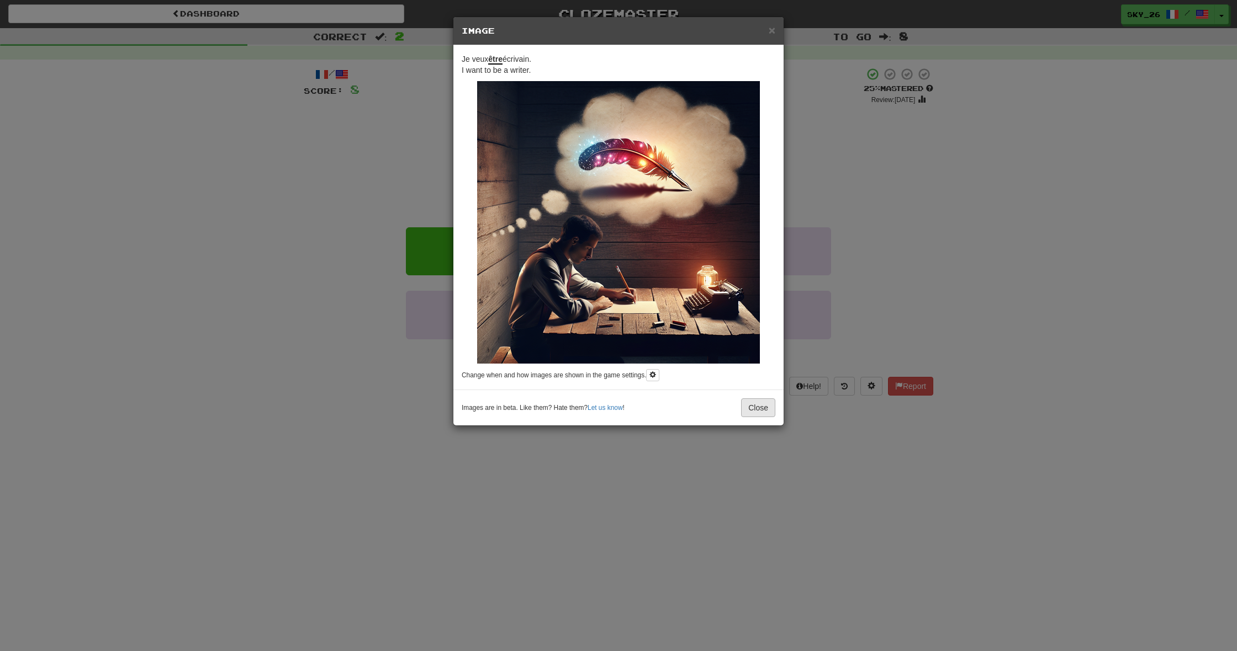
click at [764, 413] on button "Close" at bounding box center [758, 408] width 34 height 19
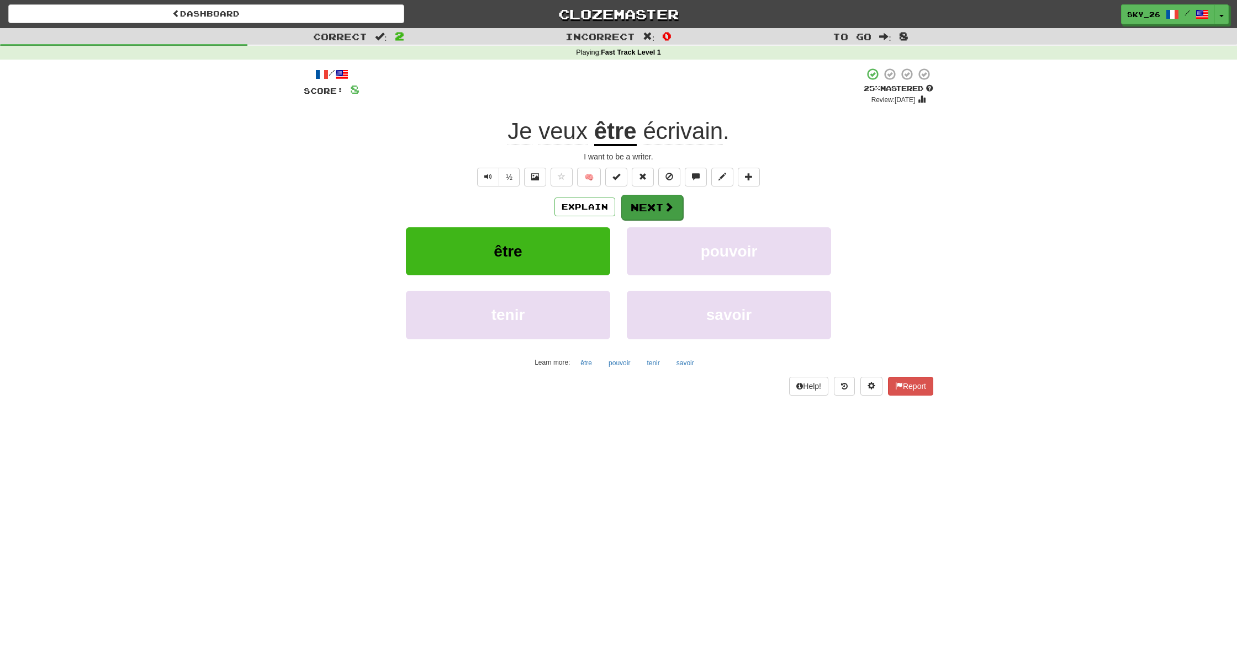
click at [624, 209] on button "Next" at bounding box center [652, 207] width 62 height 25
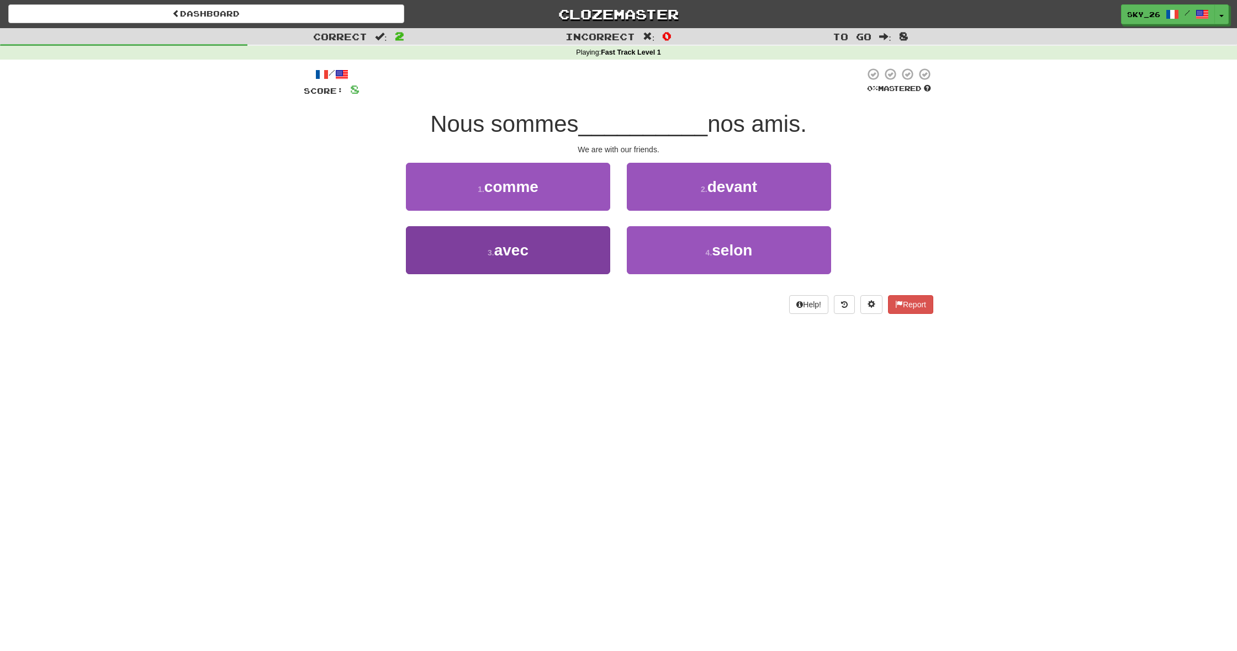
click at [600, 264] on button "3 . avec" at bounding box center [508, 250] width 204 height 48
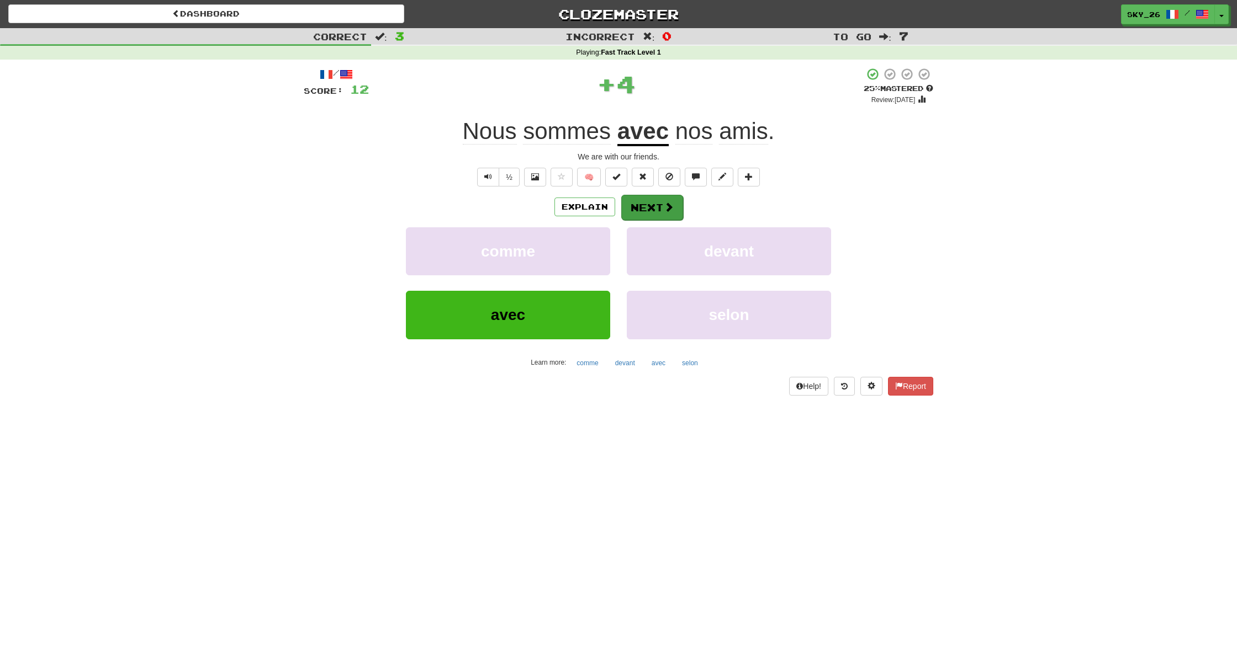
click at [661, 207] on button "Next" at bounding box center [652, 207] width 62 height 25
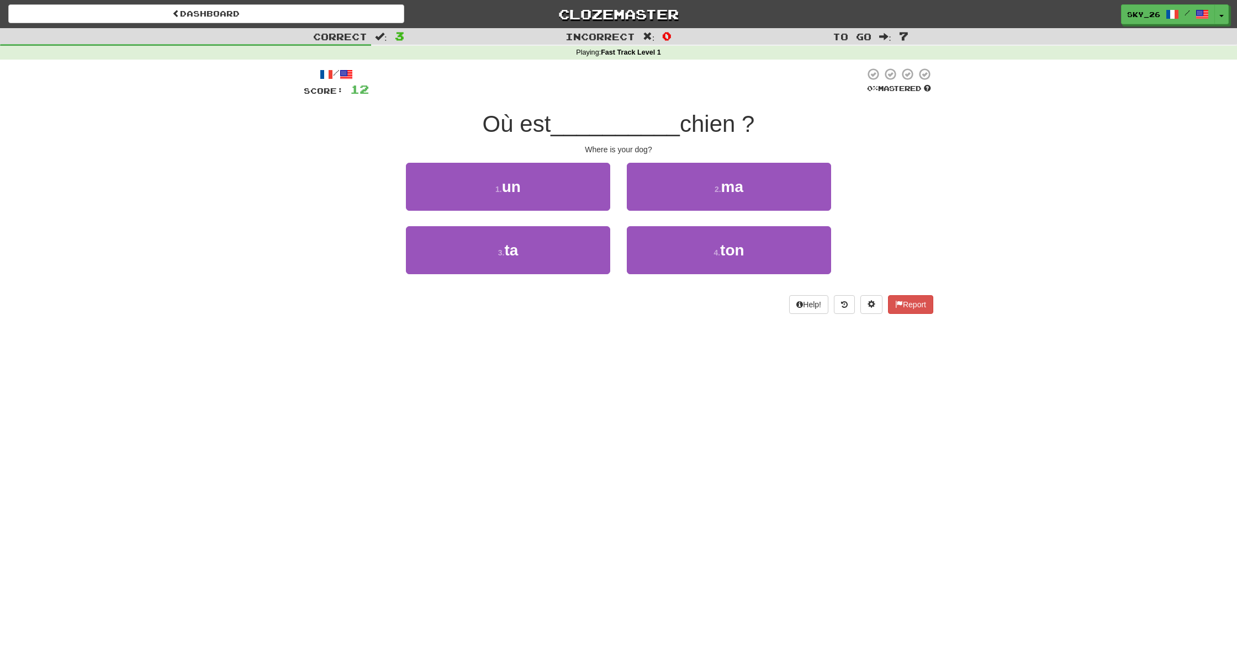
scroll to position [1, 0]
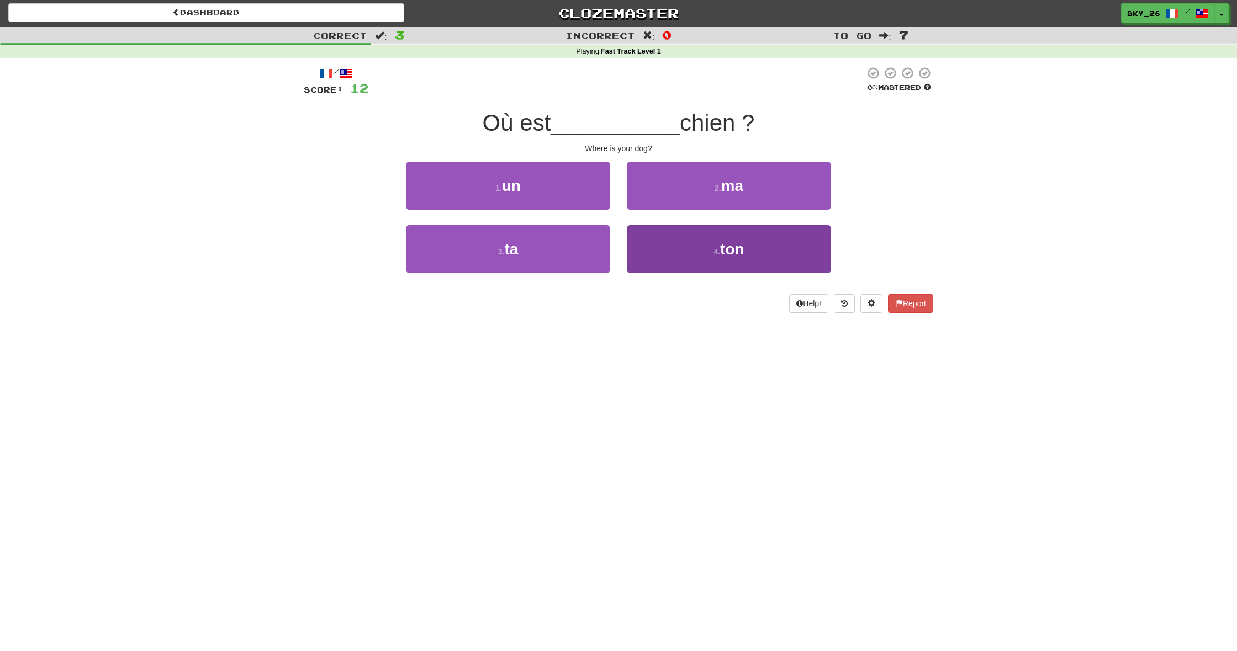
click at [728, 243] on span "ton" at bounding box center [732, 249] width 24 height 17
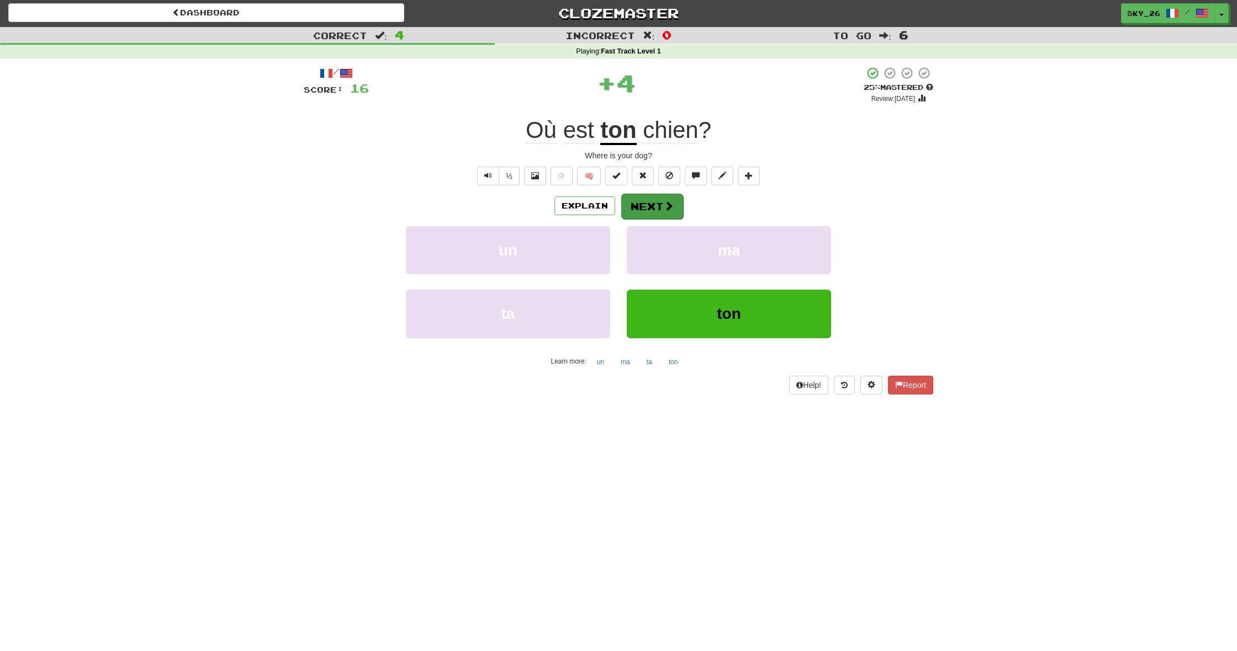
scroll to position [0, 0]
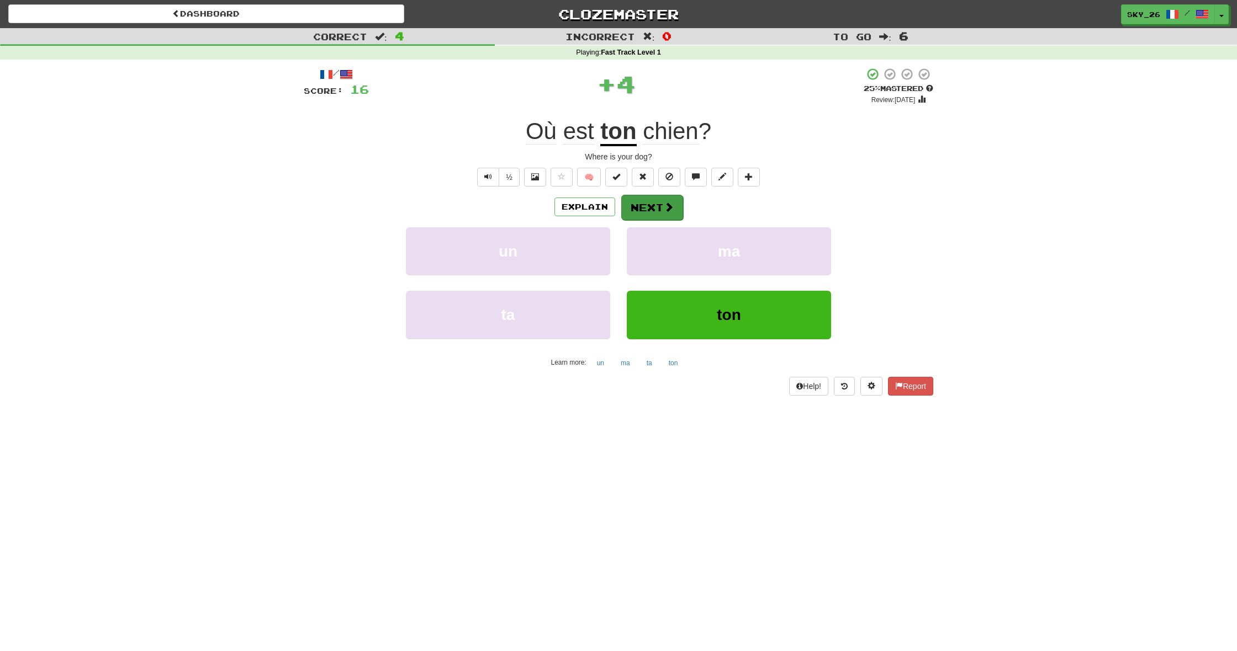
click at [647, 197] on button "Next" at bounding box center [652, 207] width 62 height 25
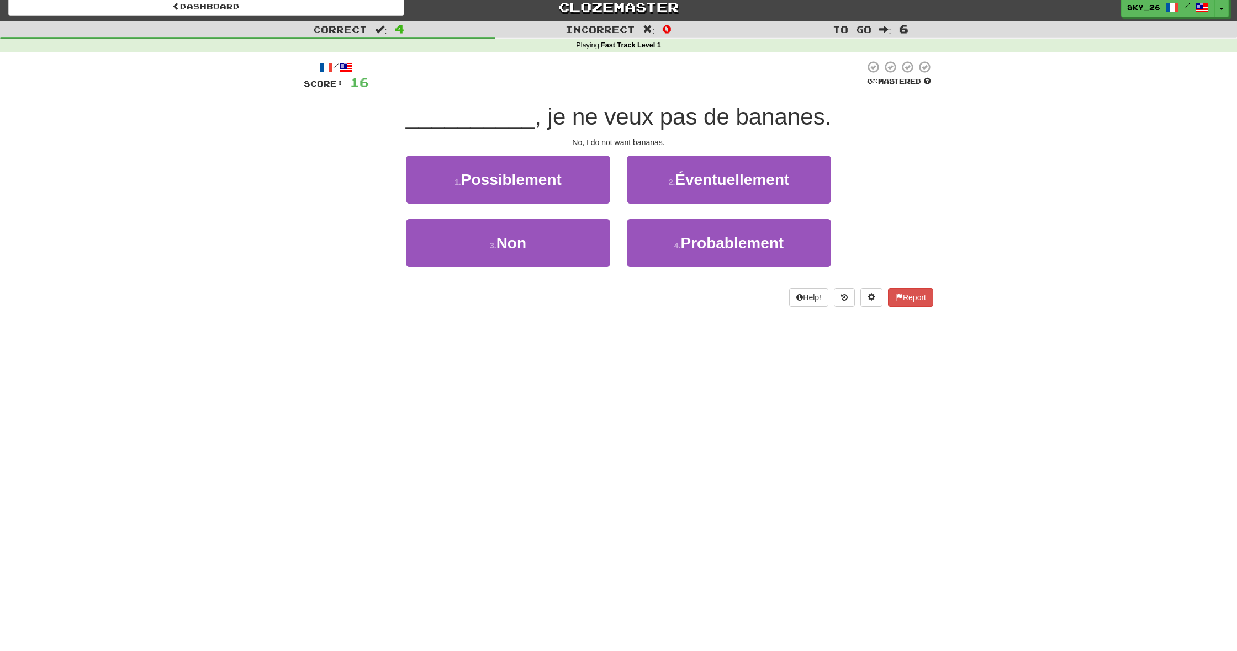
scroll to position [9, 0]
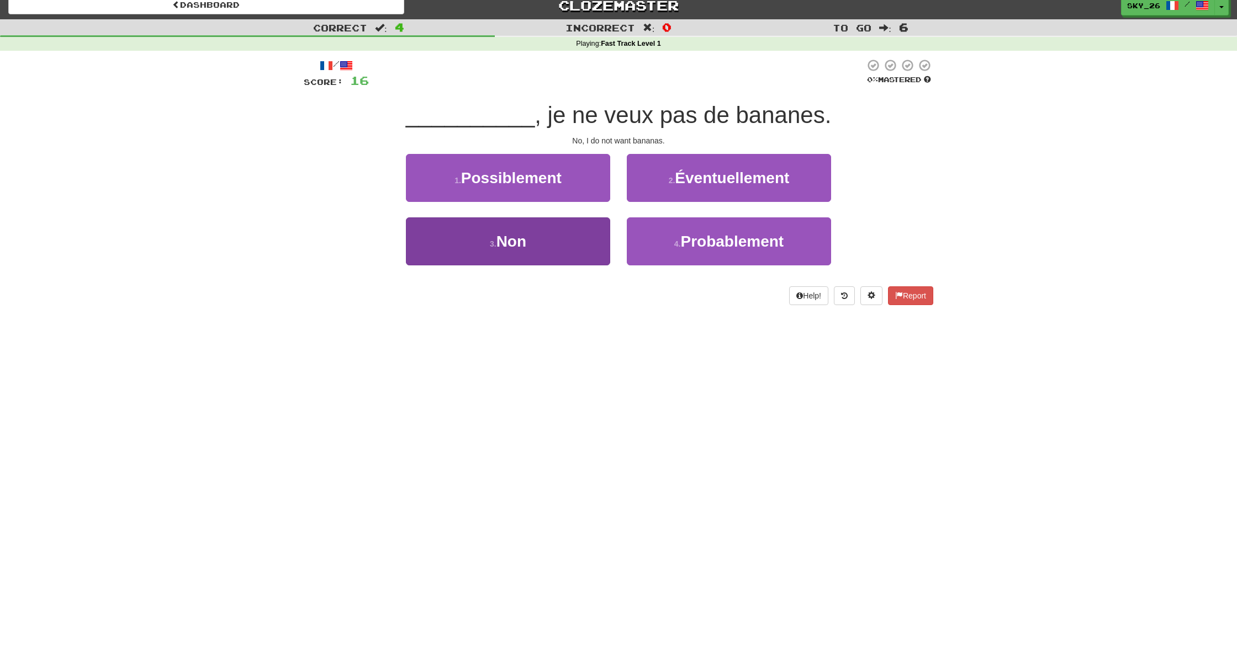
click at [555, 247] on button "3 . Non" at bounding box center [508, 242] width 204 height 48
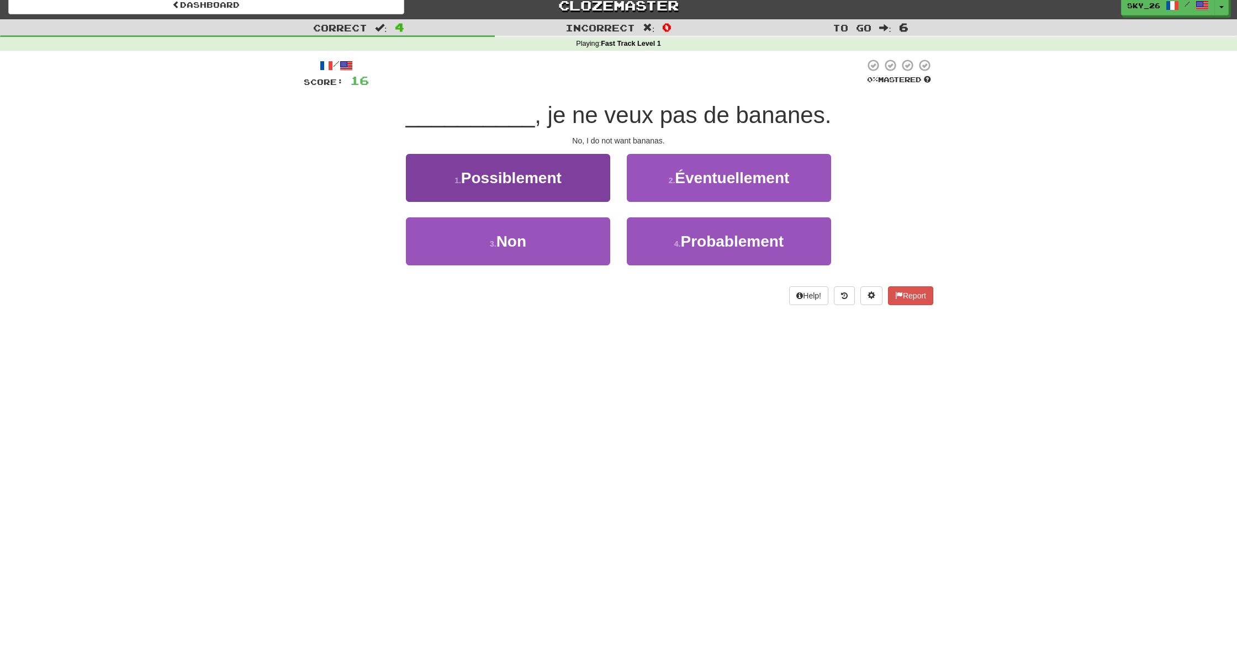
scroll to position [10, 0]
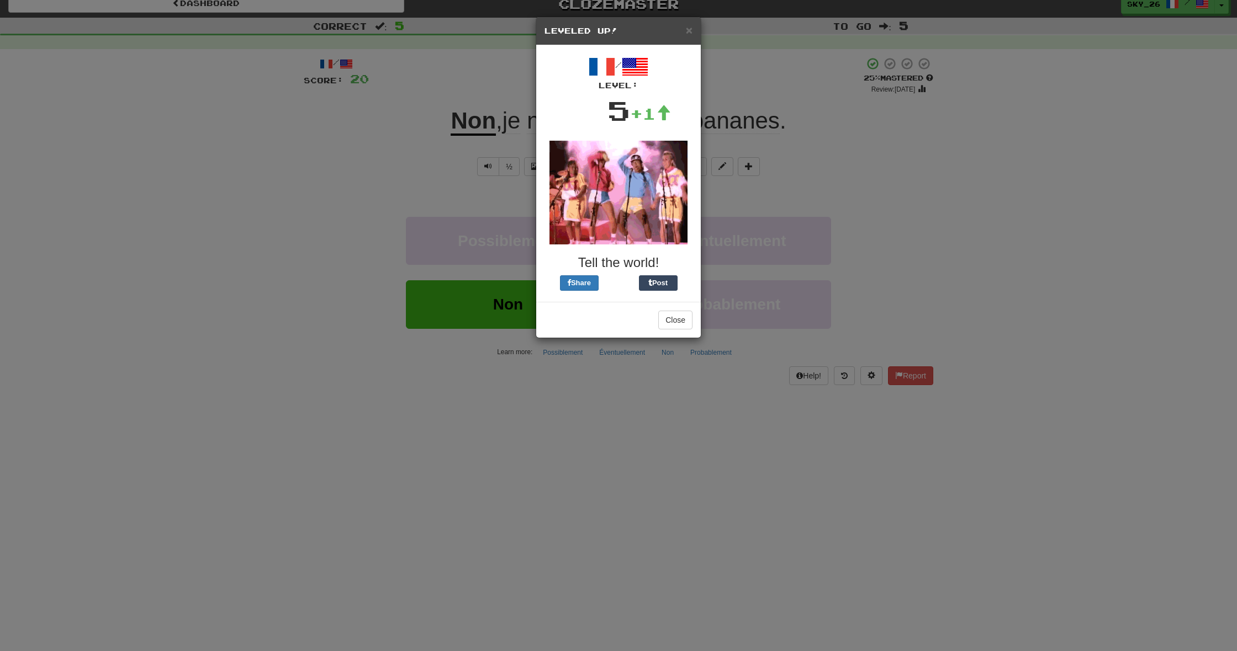
click at [694, 32] on div "× Leveled Up!" at bounding box center [618, 31] width 165 height 28
click at [687, 31] on span "×" at bounding box center [689, 30] width 7 height 13
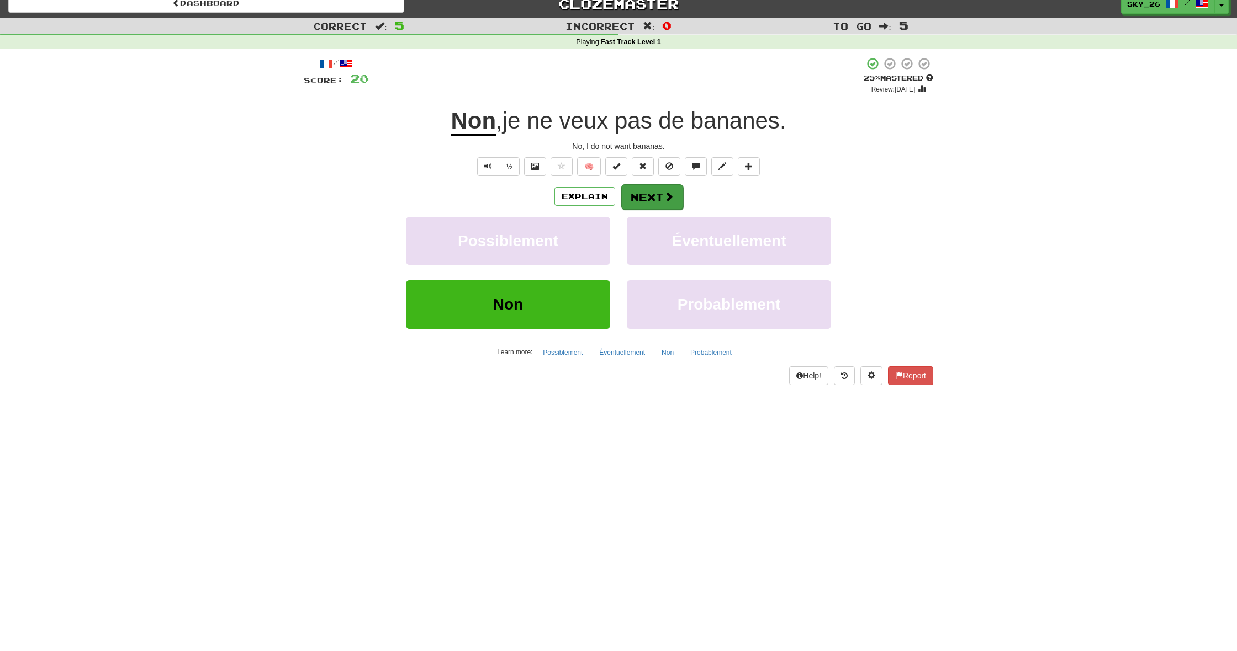
click at [664, 194] on span at bounding box center [669, 197] width 10 height 10
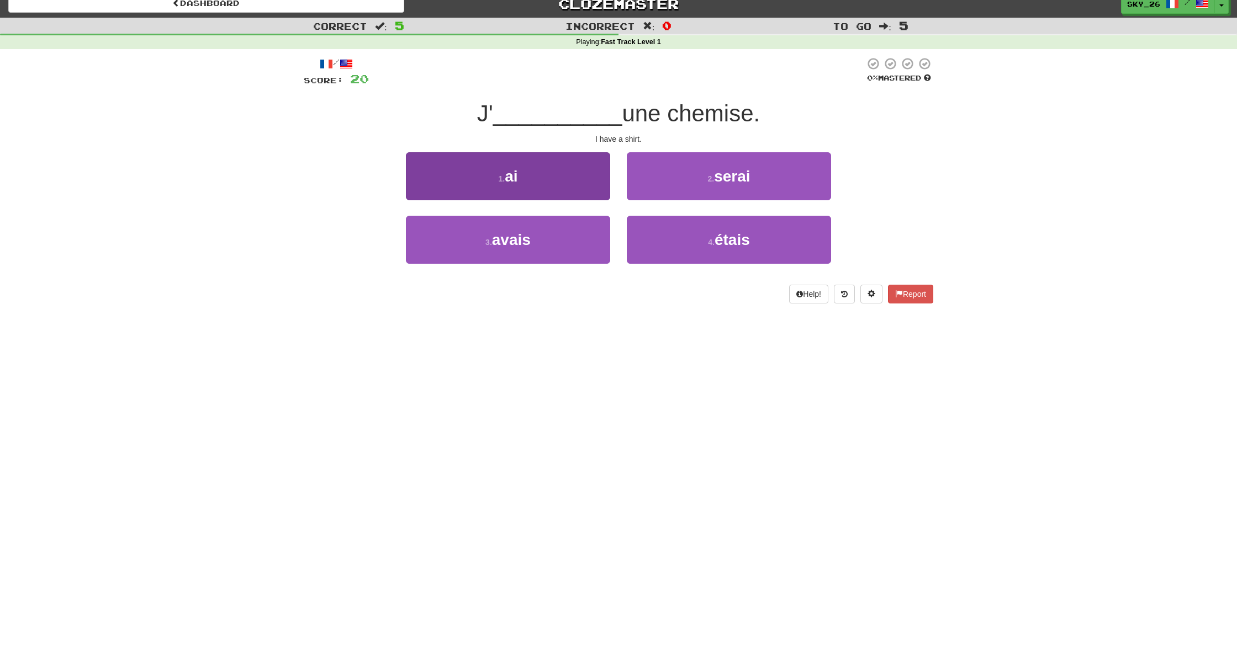
click at [550, 177] on button "1 . ai" at bounding box center [508, 176] width 204 height 48
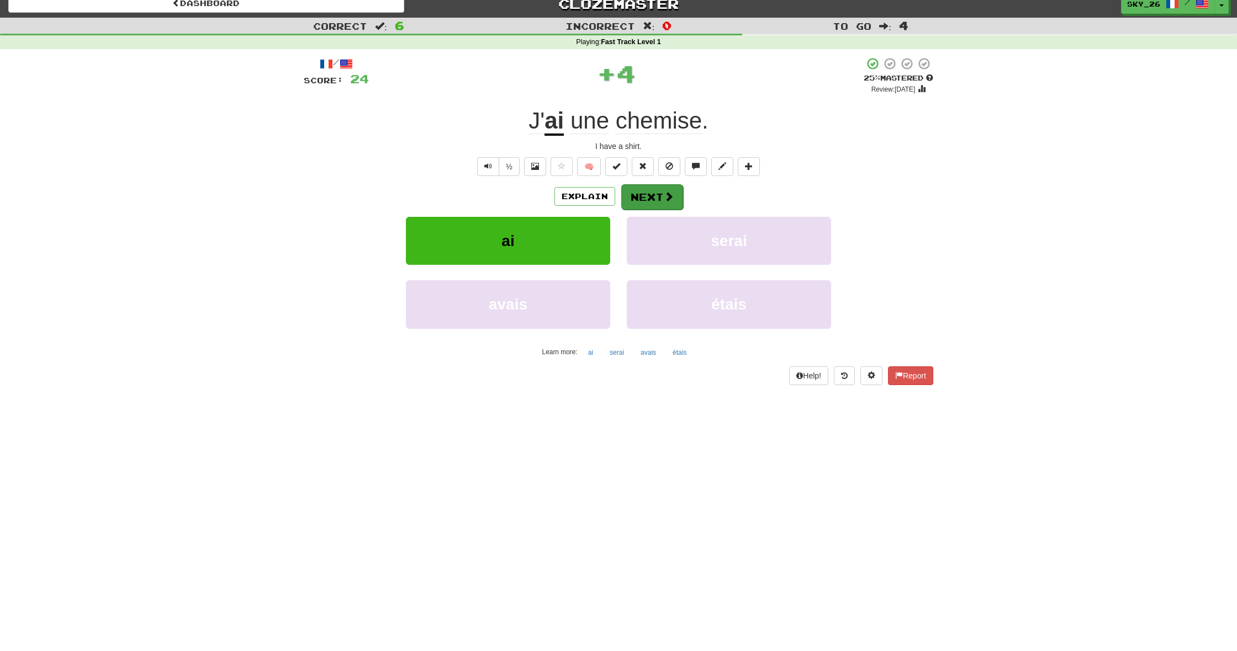
click at [648, 194] on button "Next" at bounding box center [652, 196] width 62 height 25
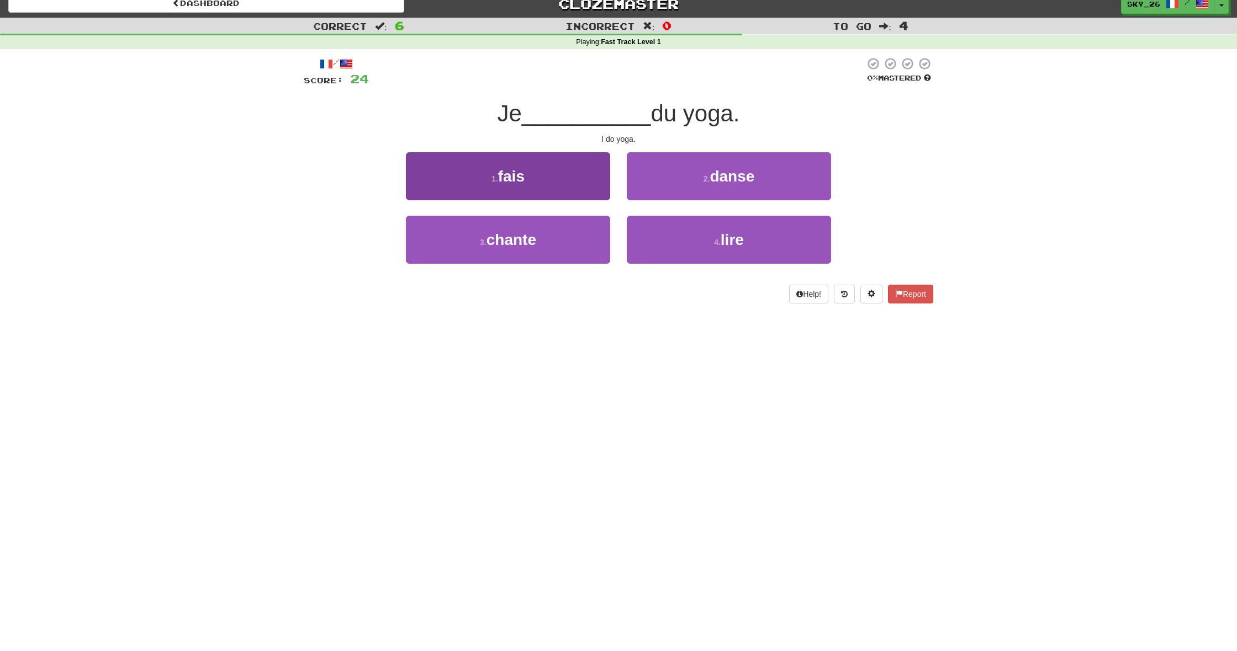
click at [519, 168] on span "fais" at bounding box center [511, 176] width 26 height 17
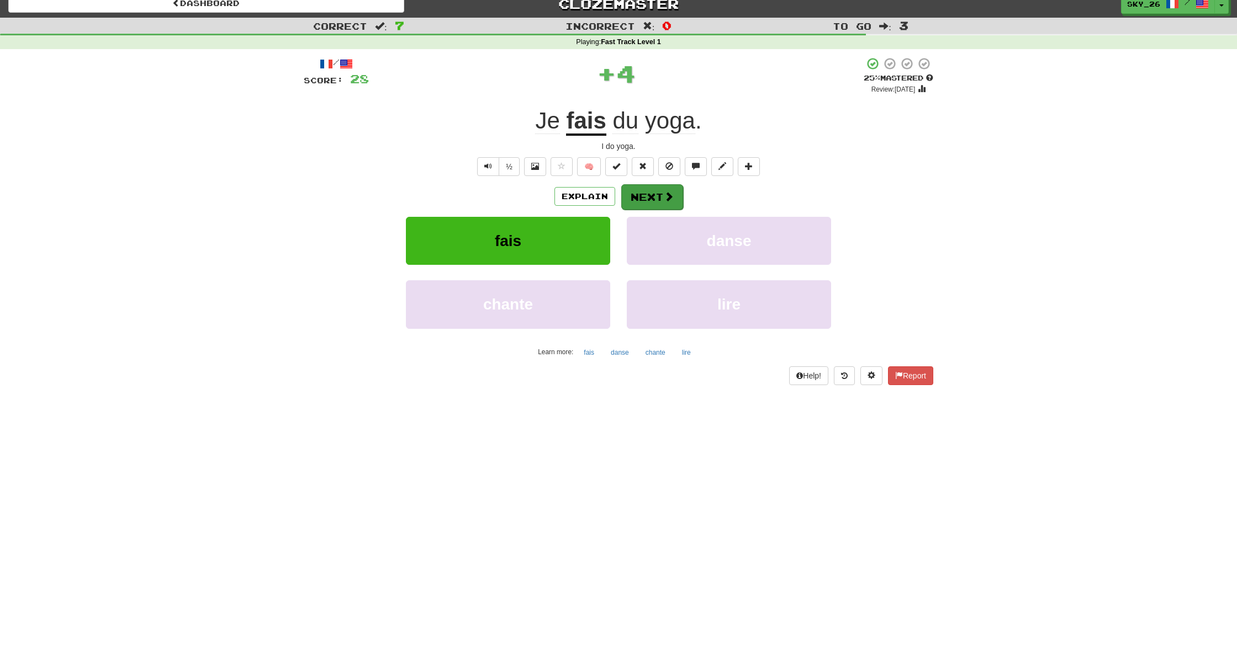
click at [660, 194] on button "Next" at bounding box center [652, 196] width 62 height 25
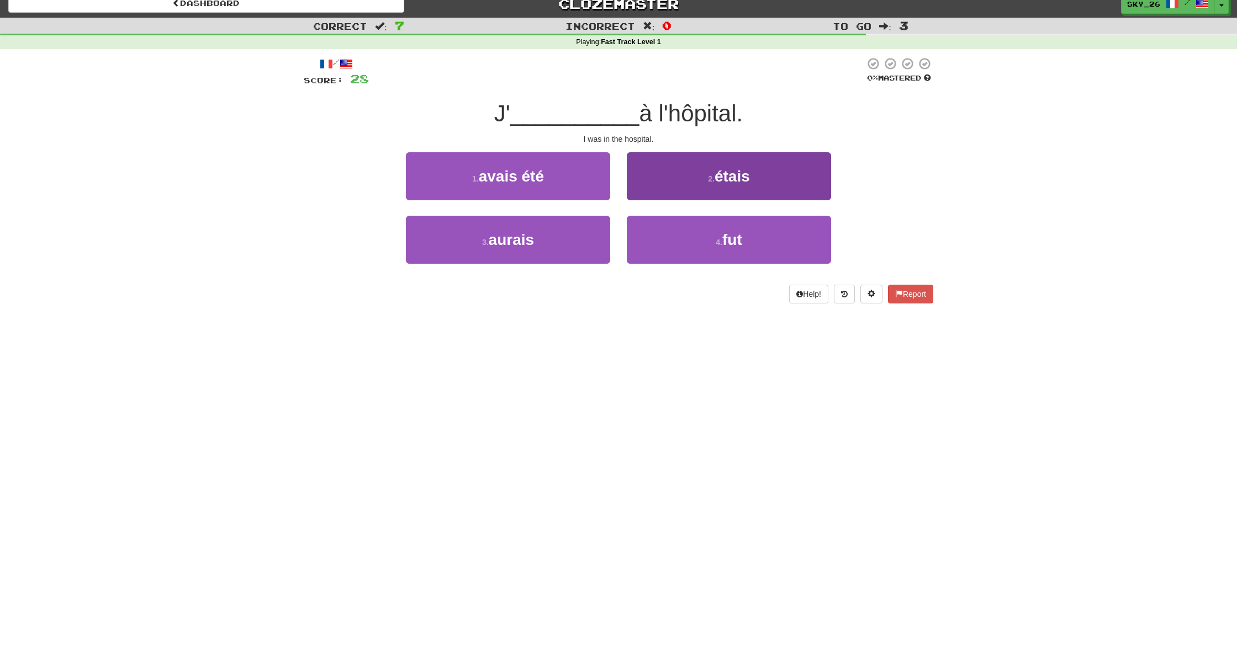
click at [711, 184] on button "2 . étais" at bounding box center [729, 176] width 204 height 48
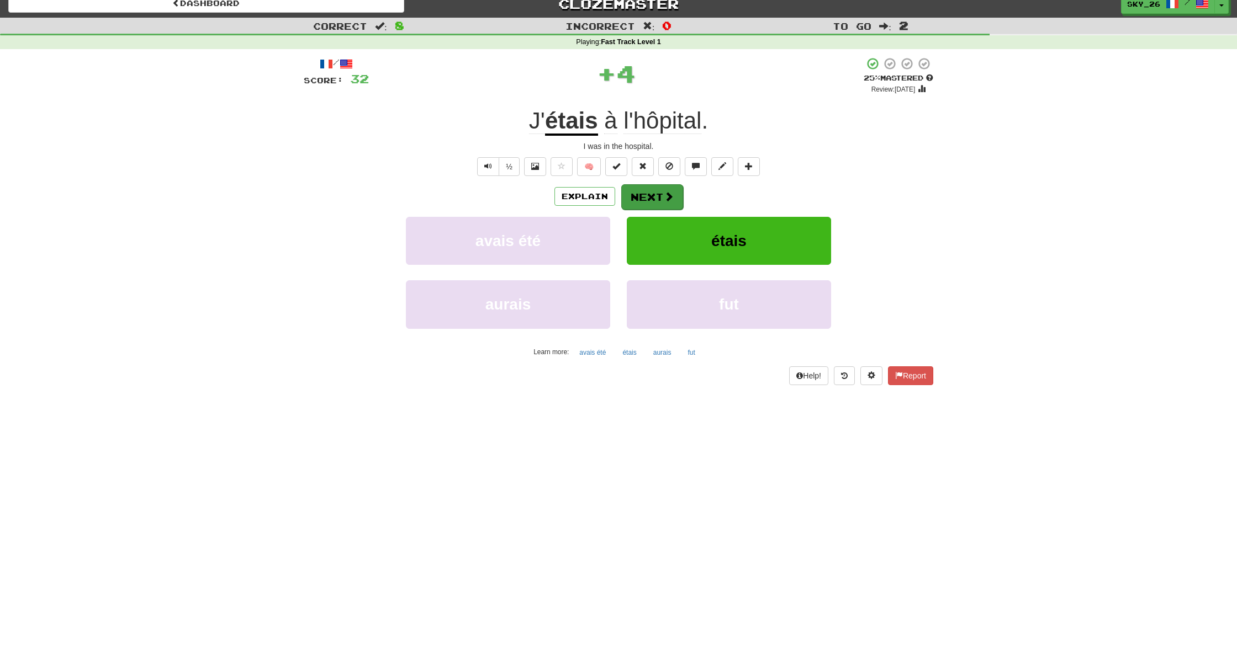
click at [660, 189] on button "Next" at bounding box center [652, 196] width 62 height 25
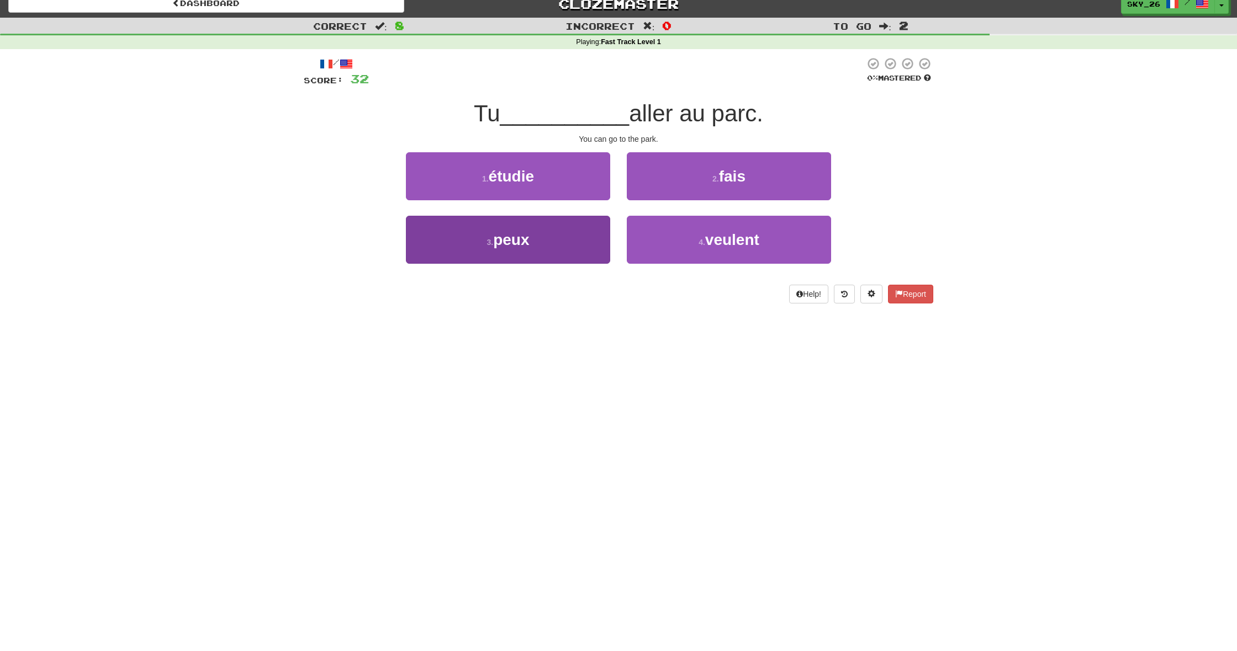
click at [561, 253] on button "3 . peux" at bounding box center [508, 240] width 204 height 48
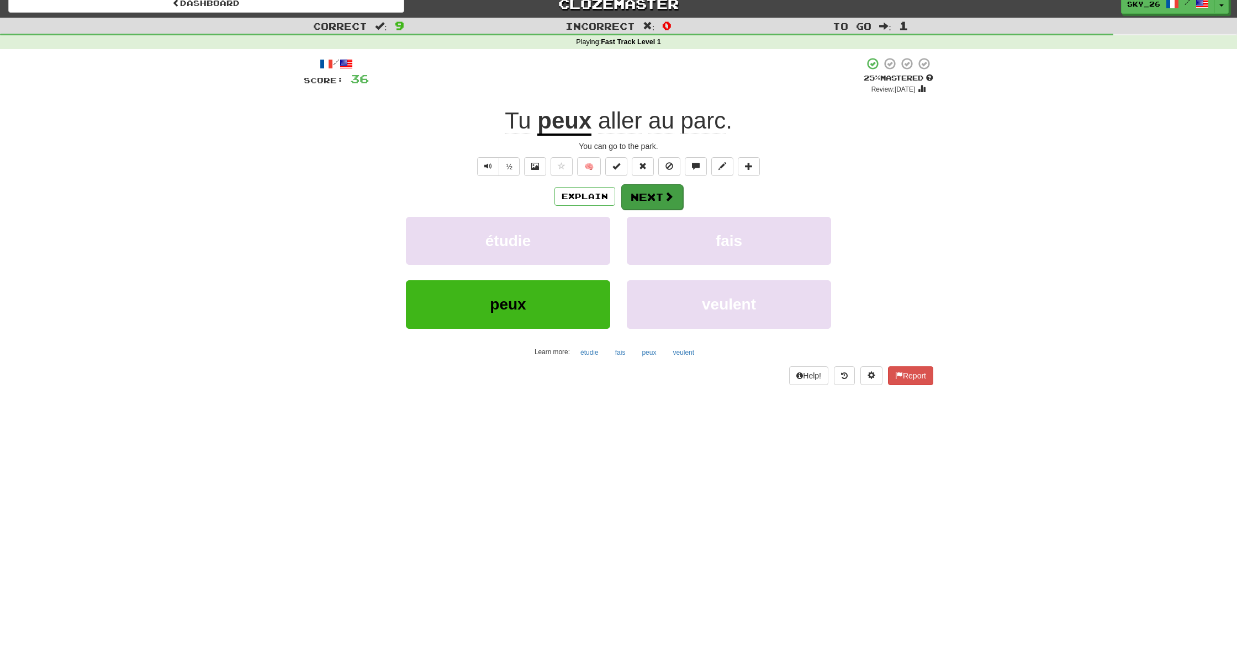
click at [657, 193] on button "Next" at bounding box center [652, 196] width 62 height 25
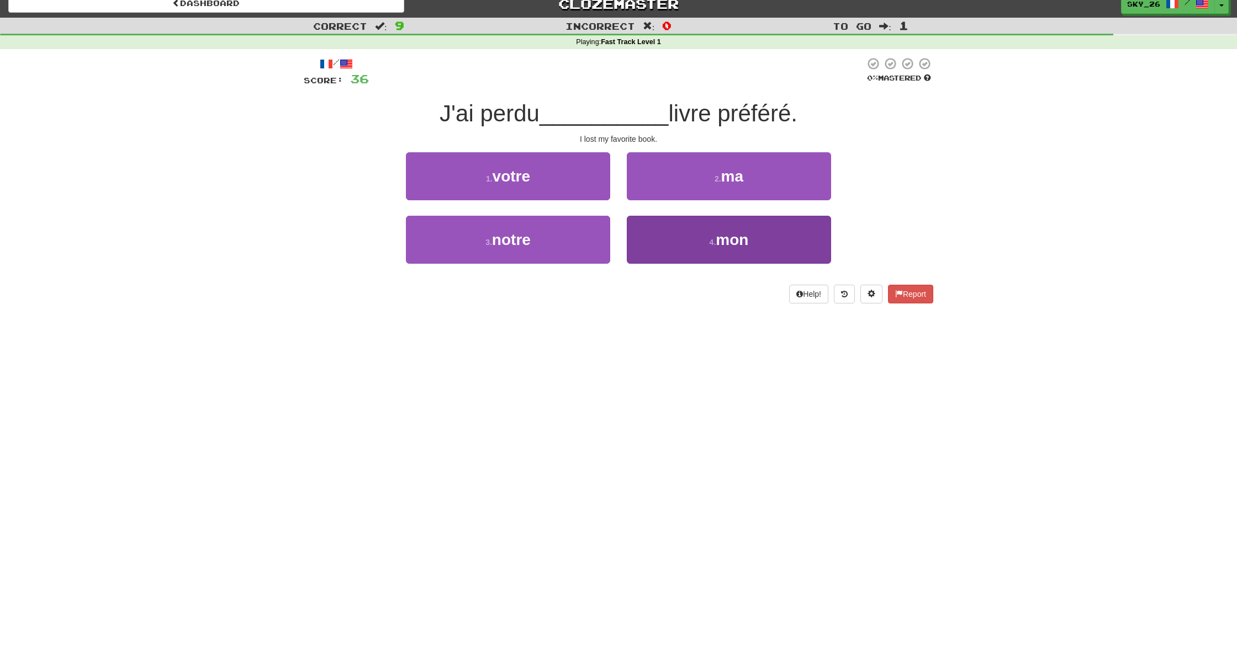
click at [697, 245] on button "4 . mon" at bounding box center [729, 240] width 204 height 48
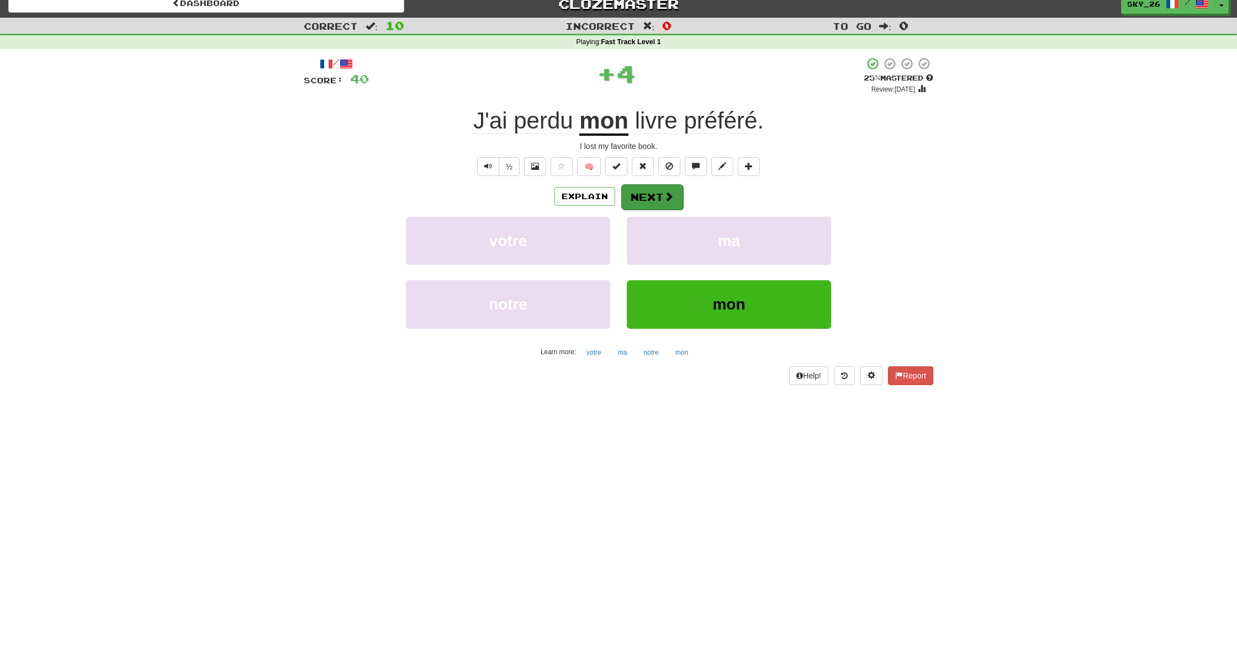
click at [673, 193] on button "Next" at bounding box center [652, 196] width 62 height 25
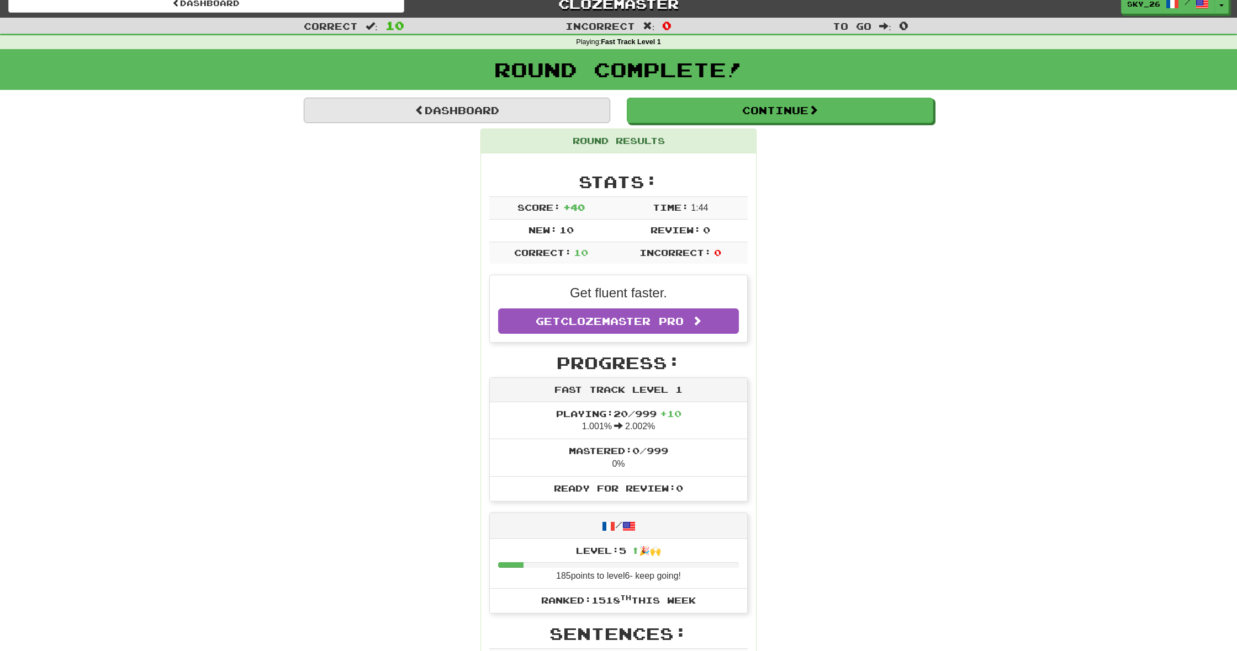
click at [449, 113] on link "Dashboard" at bounding box center [457, 110] width 306 height 25
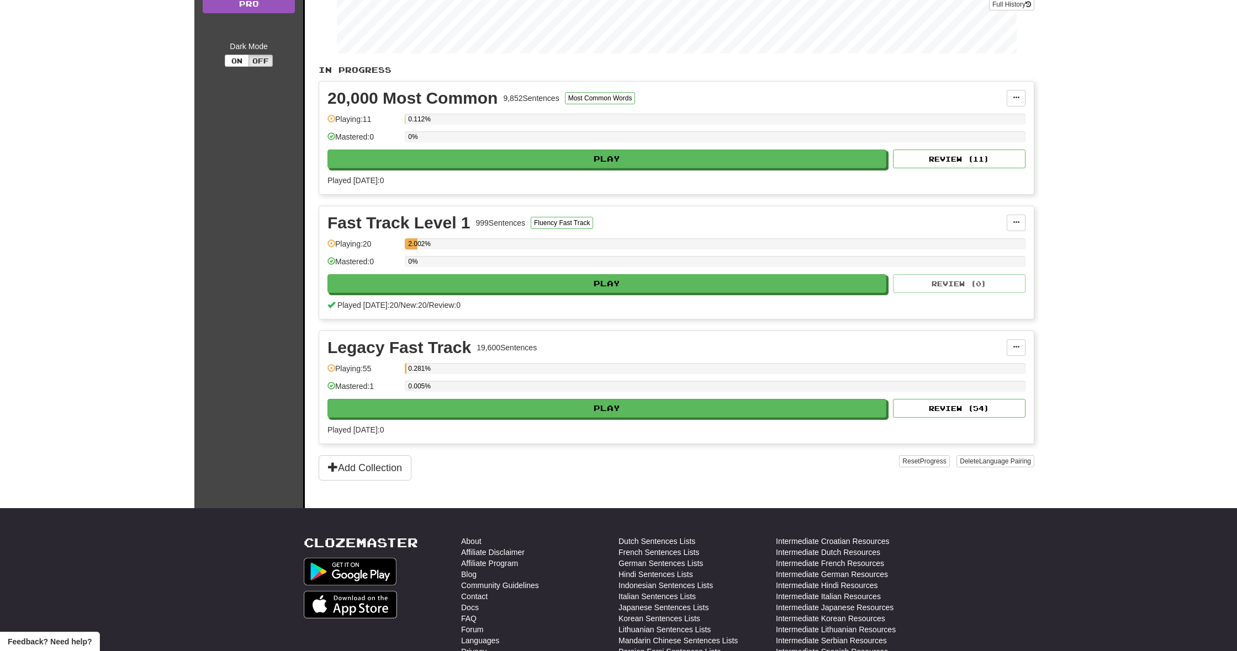
scroll to position [190, 0]
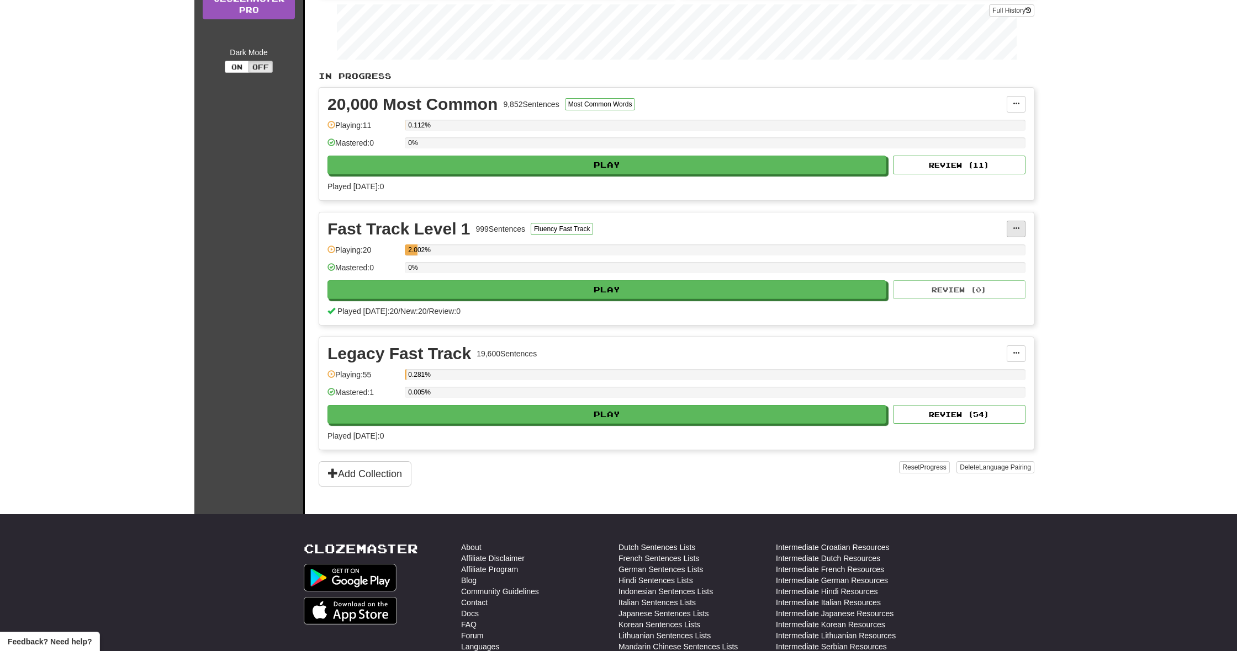
click at [1017, 221] on button at bounding box center [1015, 229] width 19 height 17
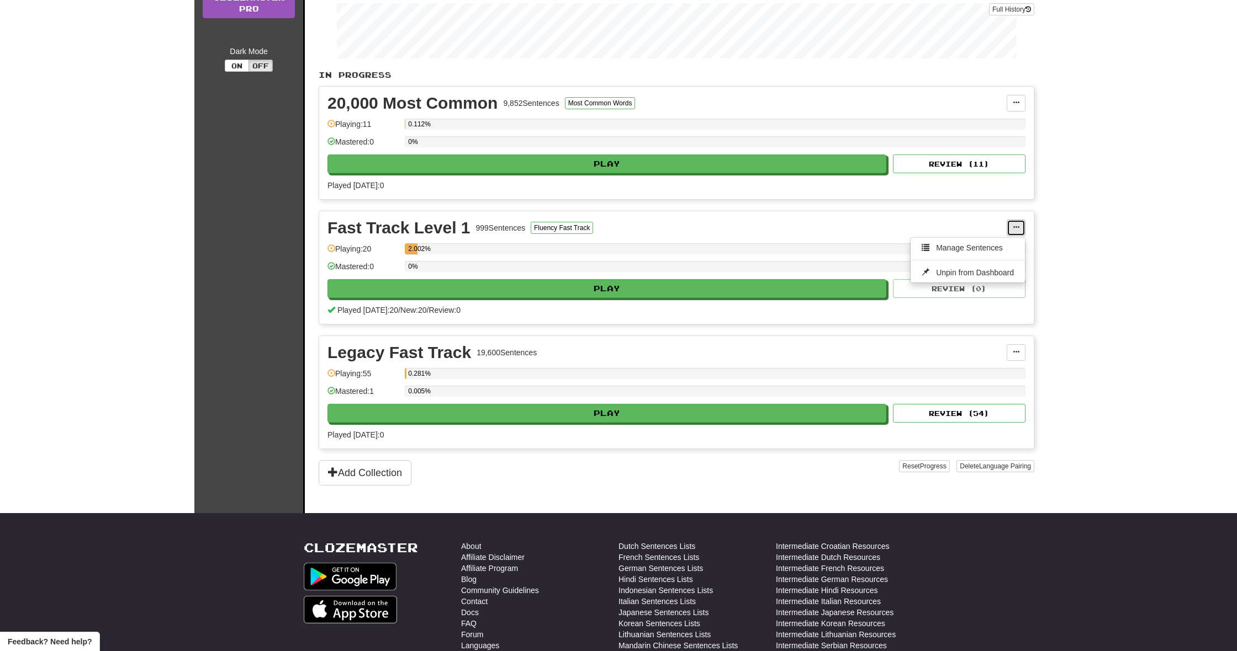
scroll to position [182, 0]
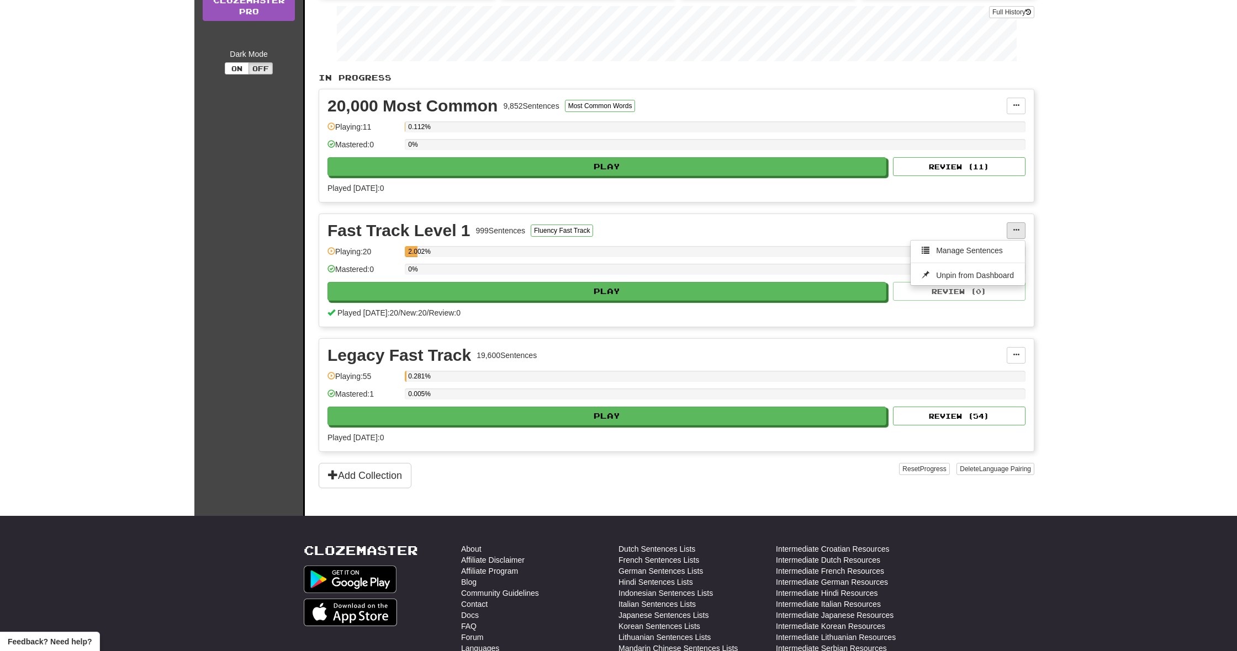
click at [1017, 221] on div "Fast Track Level 1 999 Sentences Fluency Fast Track Manage Sentences Unpin from…" at bounding box center [676, 270] width 714 height 113
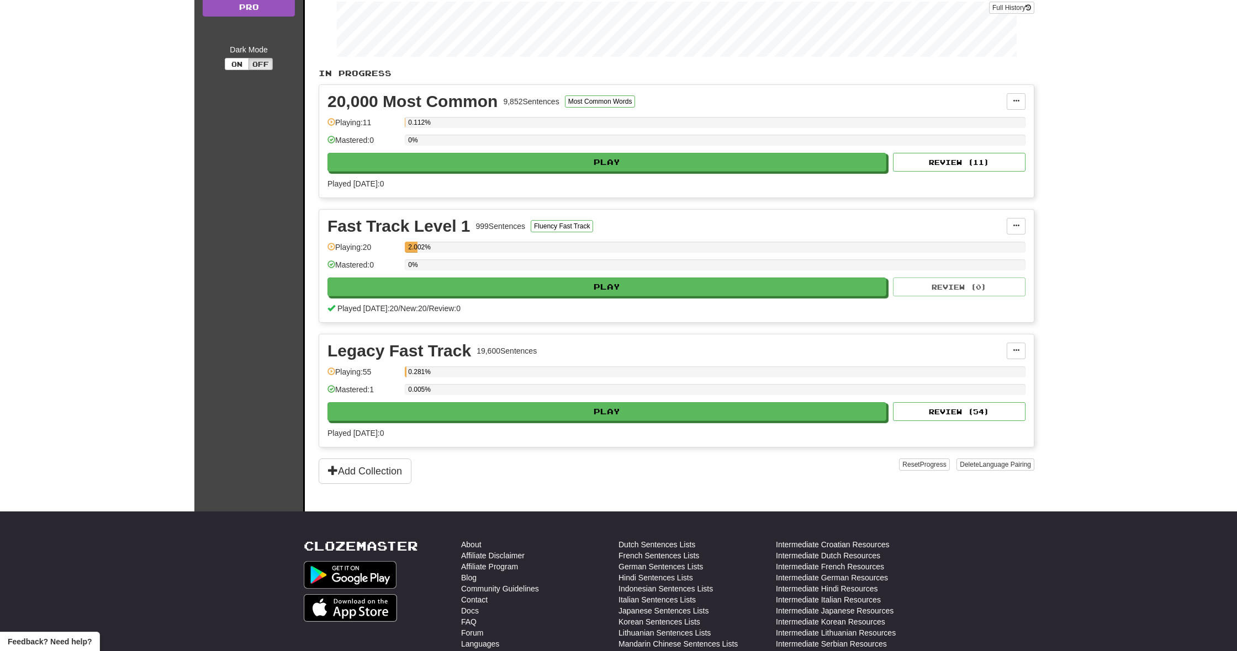
click at [654, 298] on div "Fast Track Level 1 999 Sentences Fluency Fast Track Manage Sentences Unpin from…" at bounding box center [676, 266] width 714 height 113
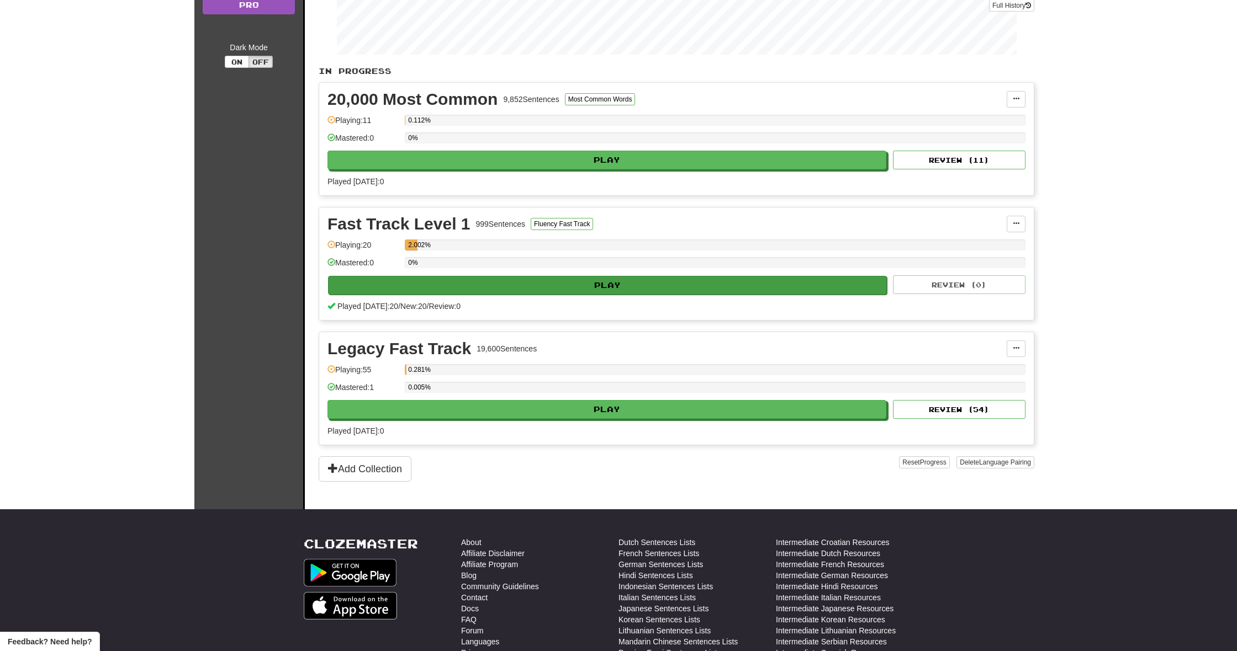
click at [625, 281] on button "Play" at bounding box center [607, 285] width 559 height 19
select select "**"
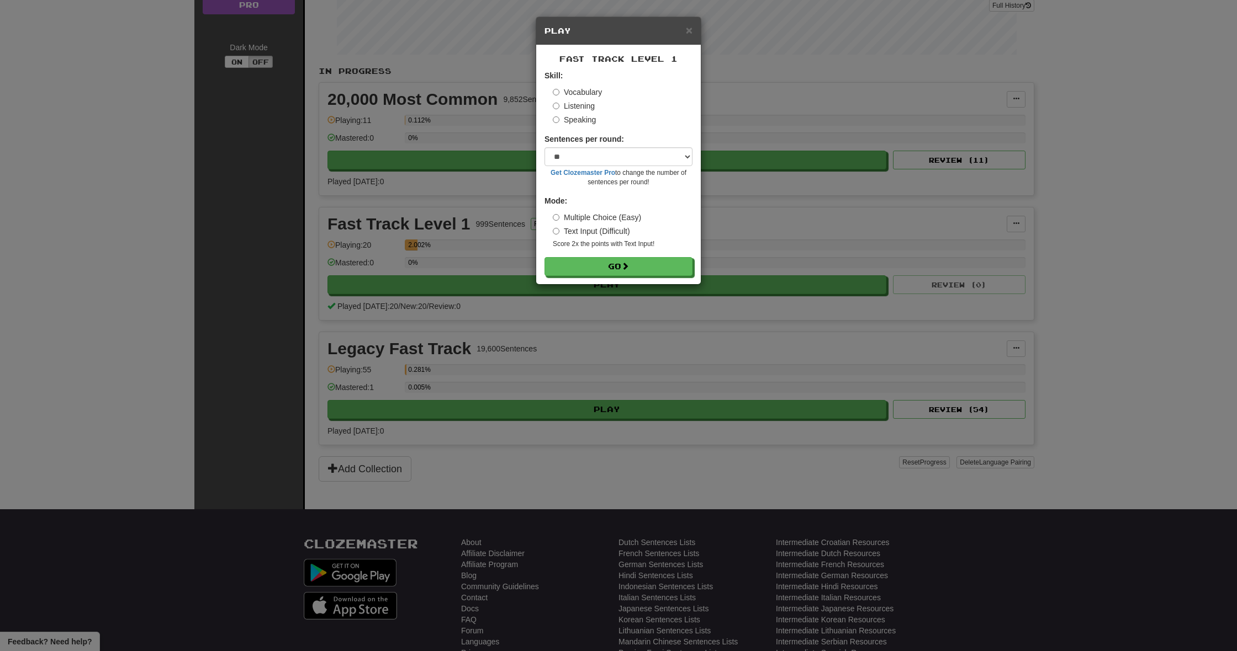
click at [558, 124] on label "Speaking" at bounding box center [574, 119] width 43 height 11
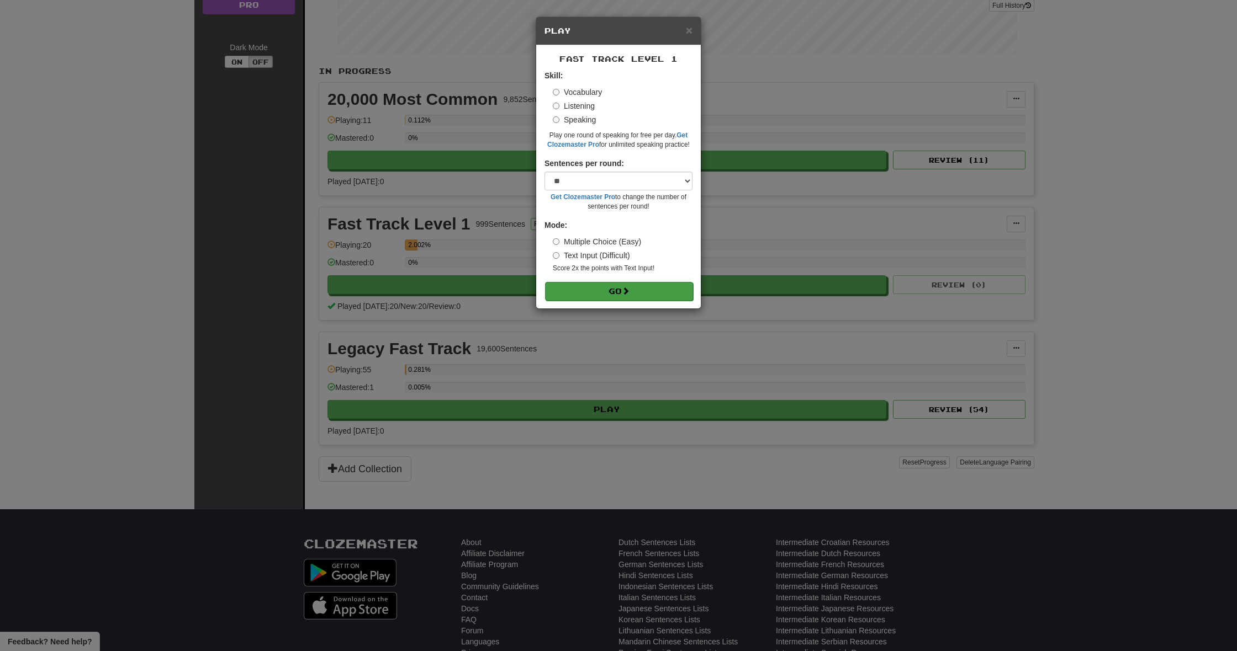
click at [600, 288] on button "Go" at bounding box center [619, 291] width 148 height 19
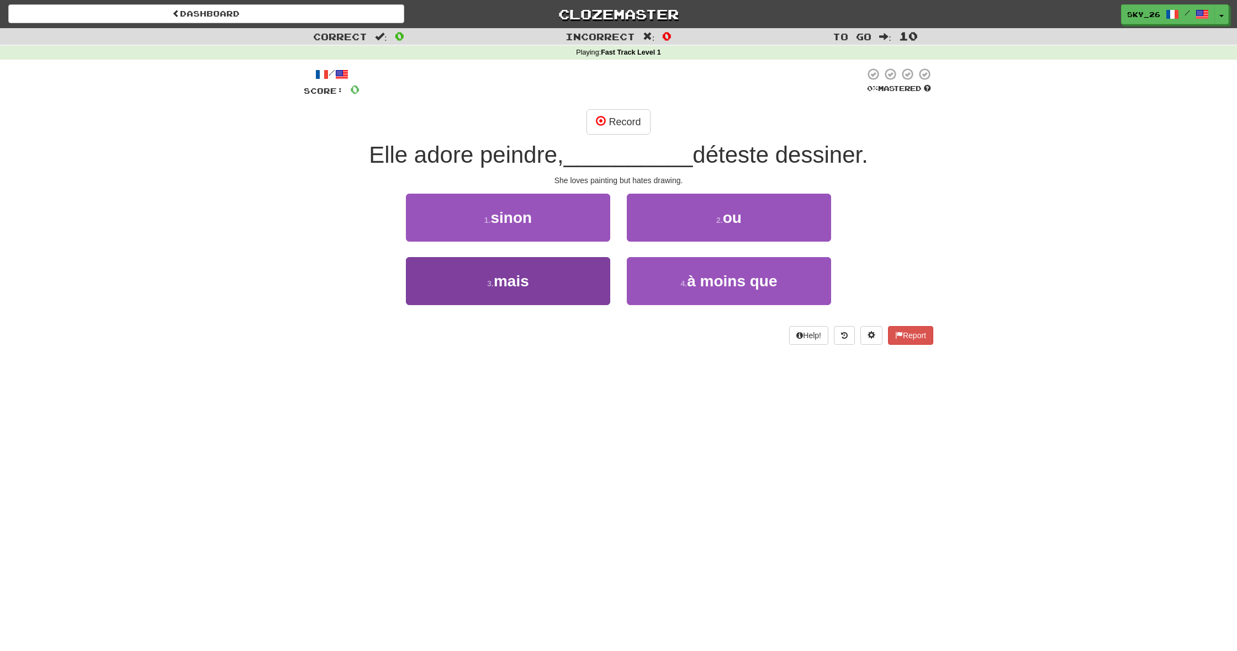
click at [554, 287] on button "3 . mais" at bounding box center [508, 281] width 204 height 48
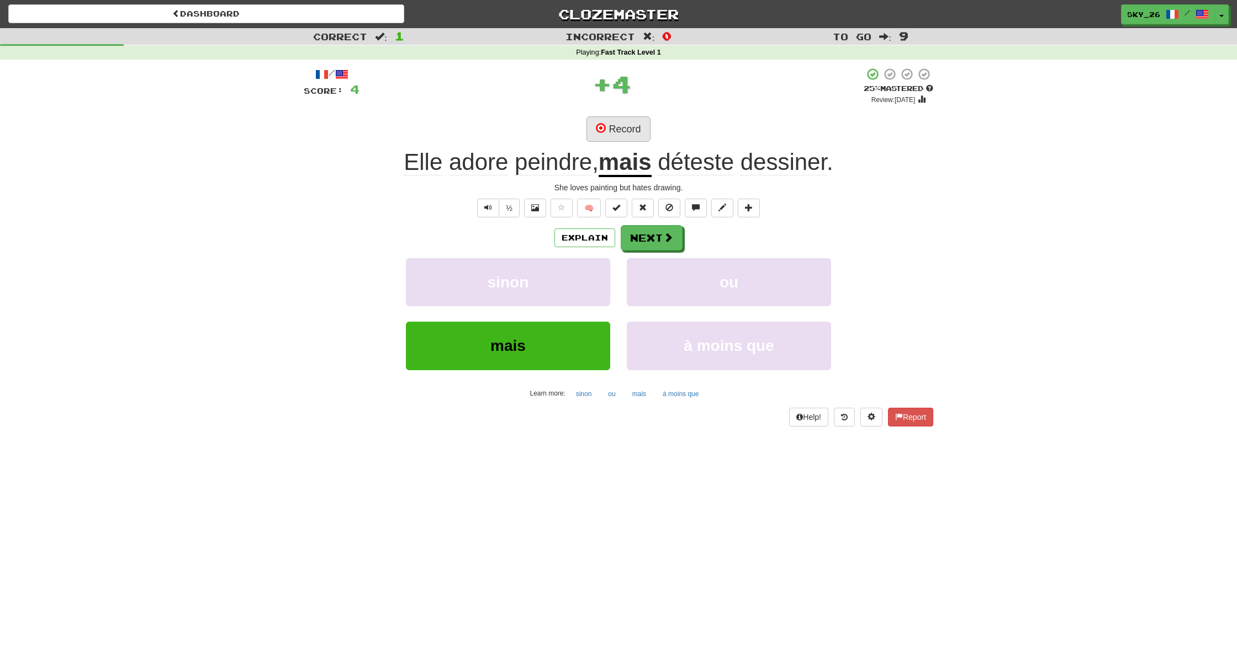
click at [617, 129] on button "Record" at bounding box center [617, 128] width 63 height 25
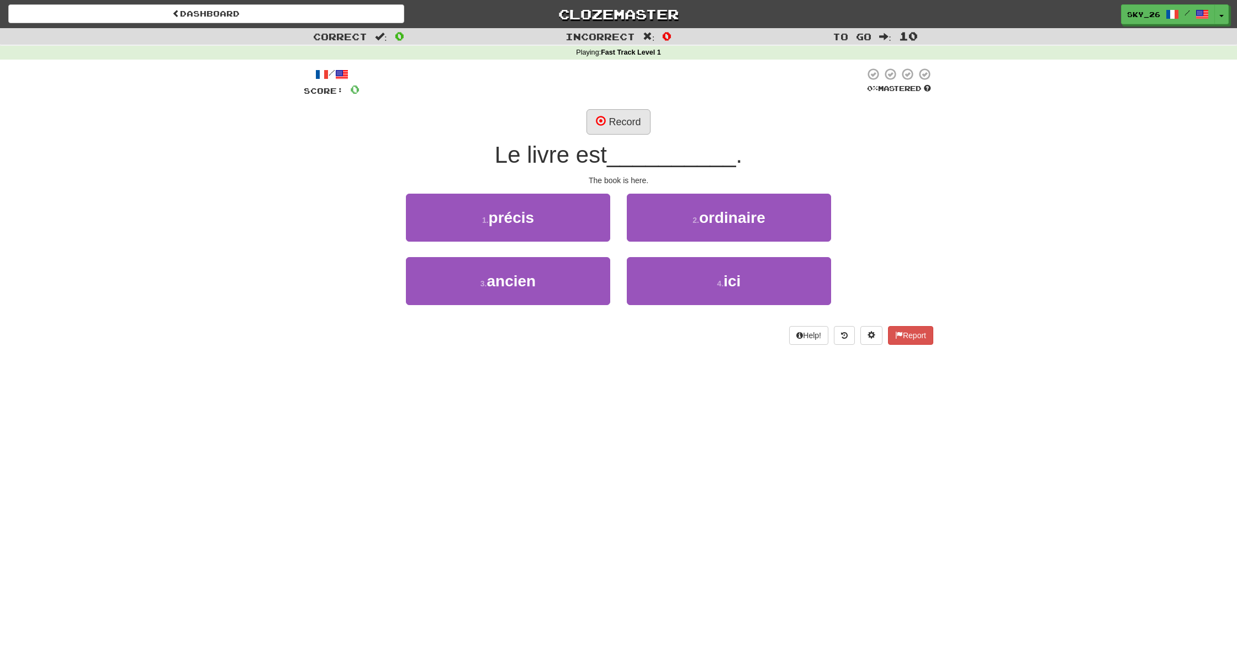
click at [628, 118] on button "Record" at bounding box center [617, 121] width 63 height 25
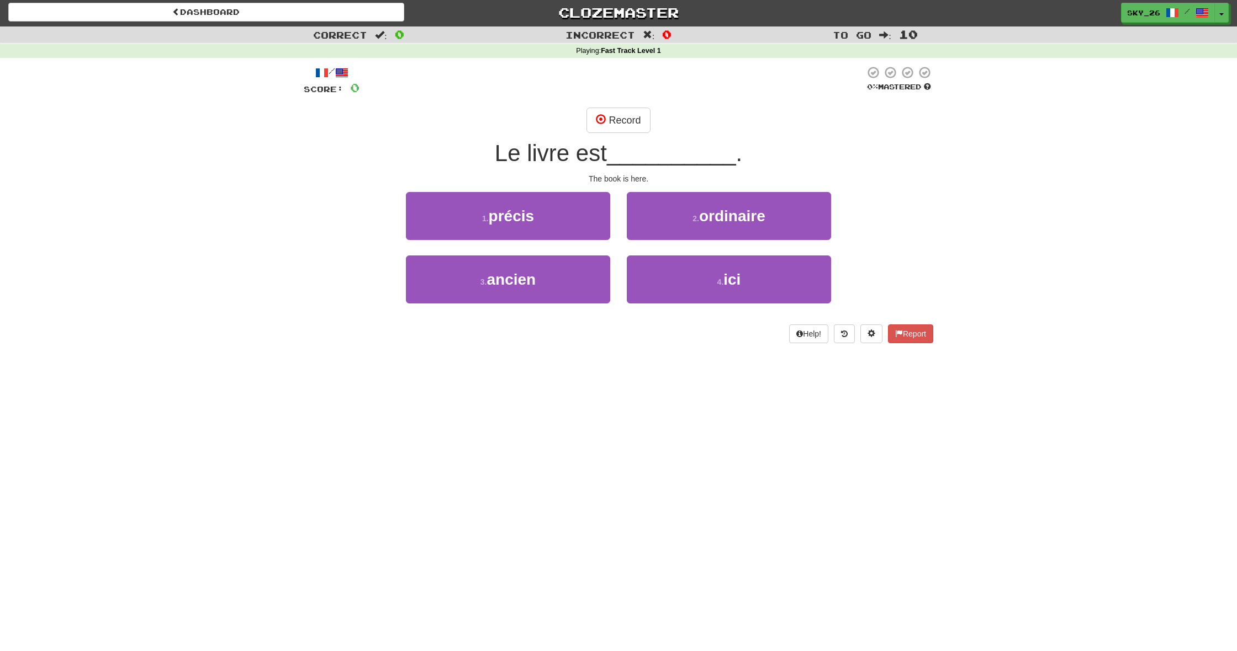
scroll to position [1, 0]
click at [717, 285] on small "4 ." at bounding box center [720, 282] width 7 height 9
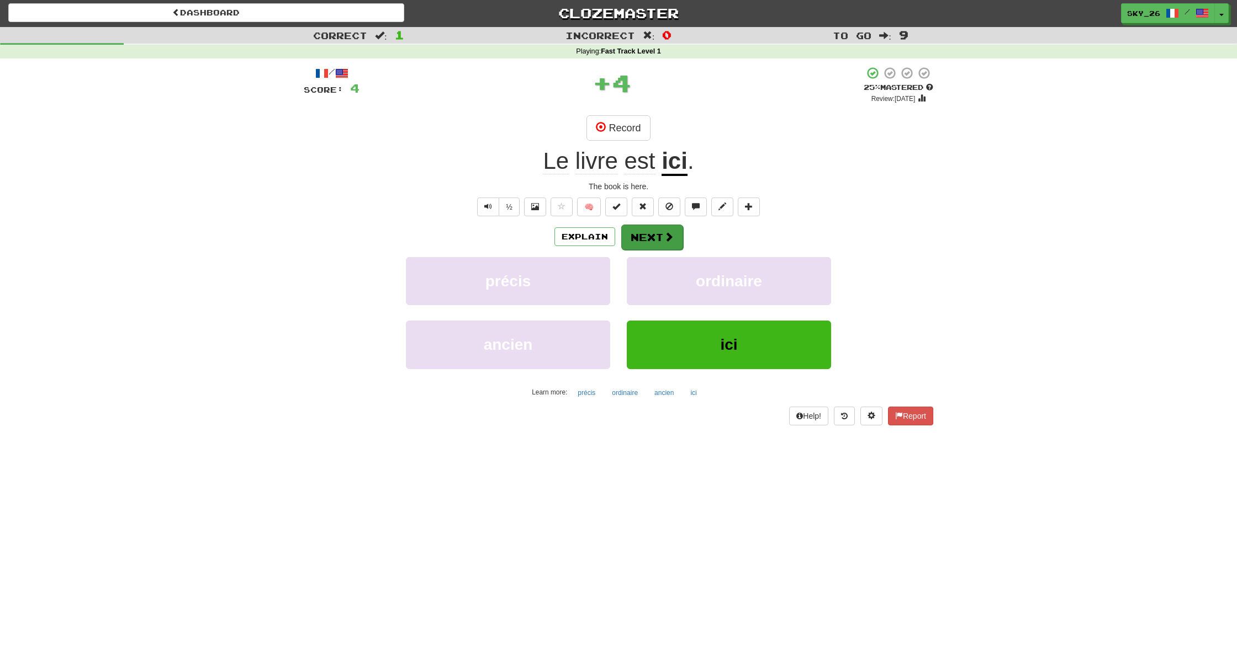
click at [660, 226] on button "Next" at bounding box center [652, 237] width 62 height 25
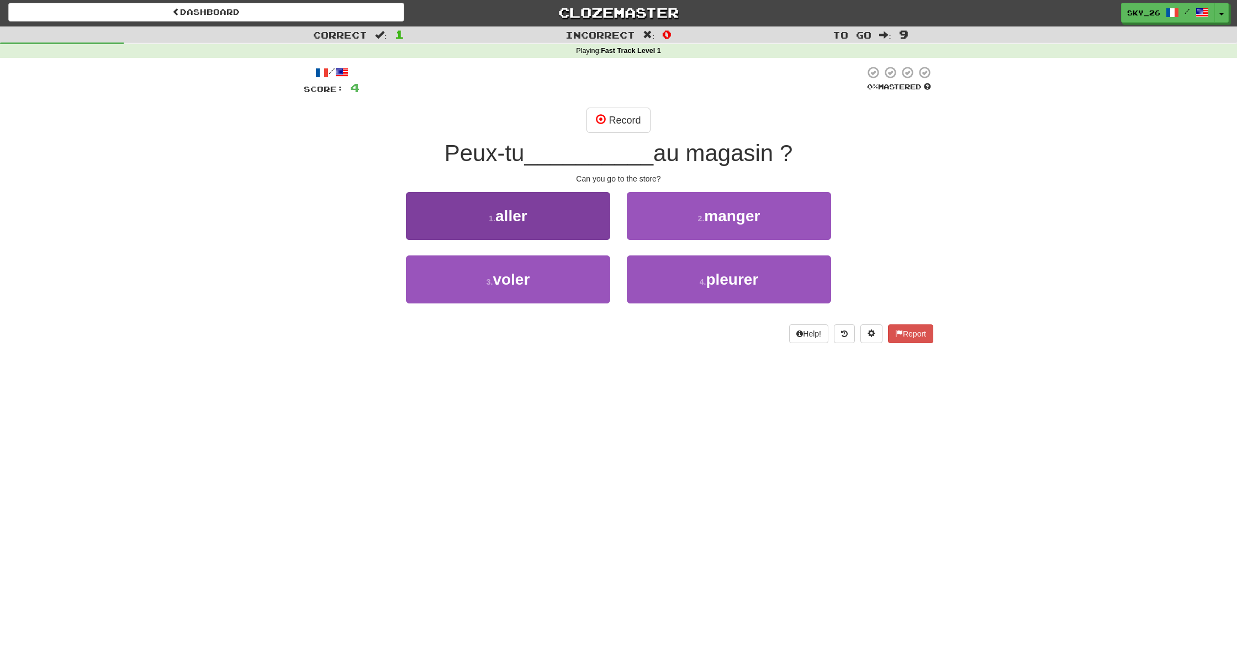
scroll to position [0, 0]
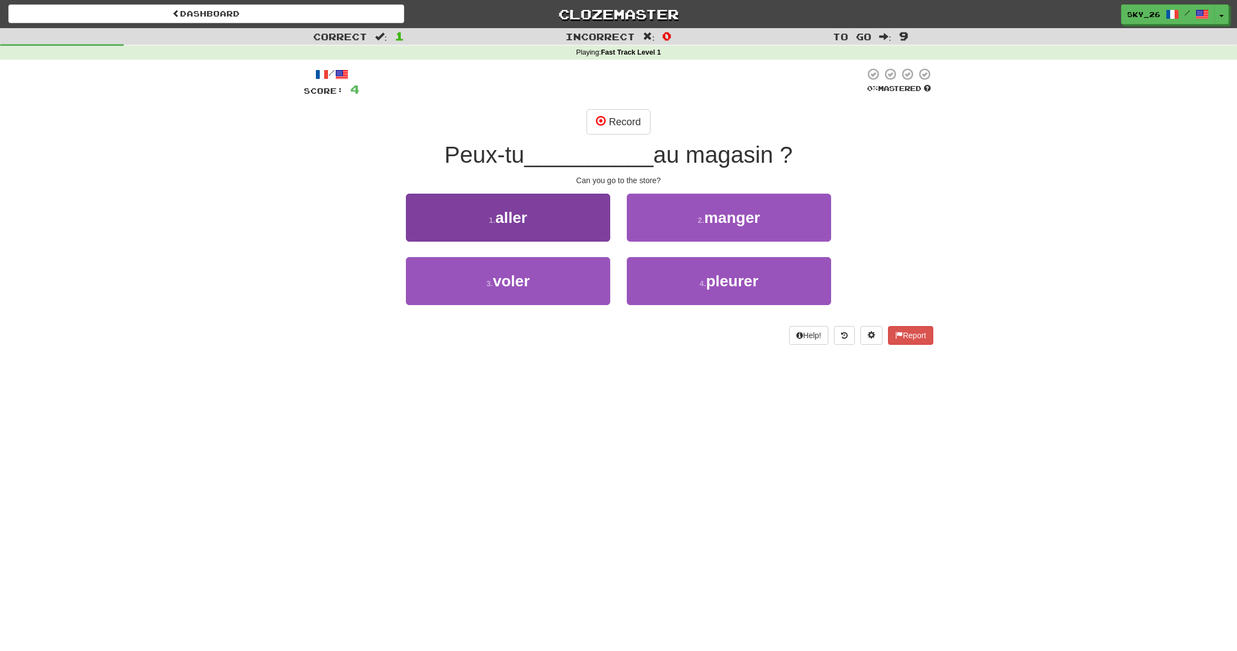
click at [582, 225] on button "1 . aller" at bounding box center [508, 218] width 204 height 48
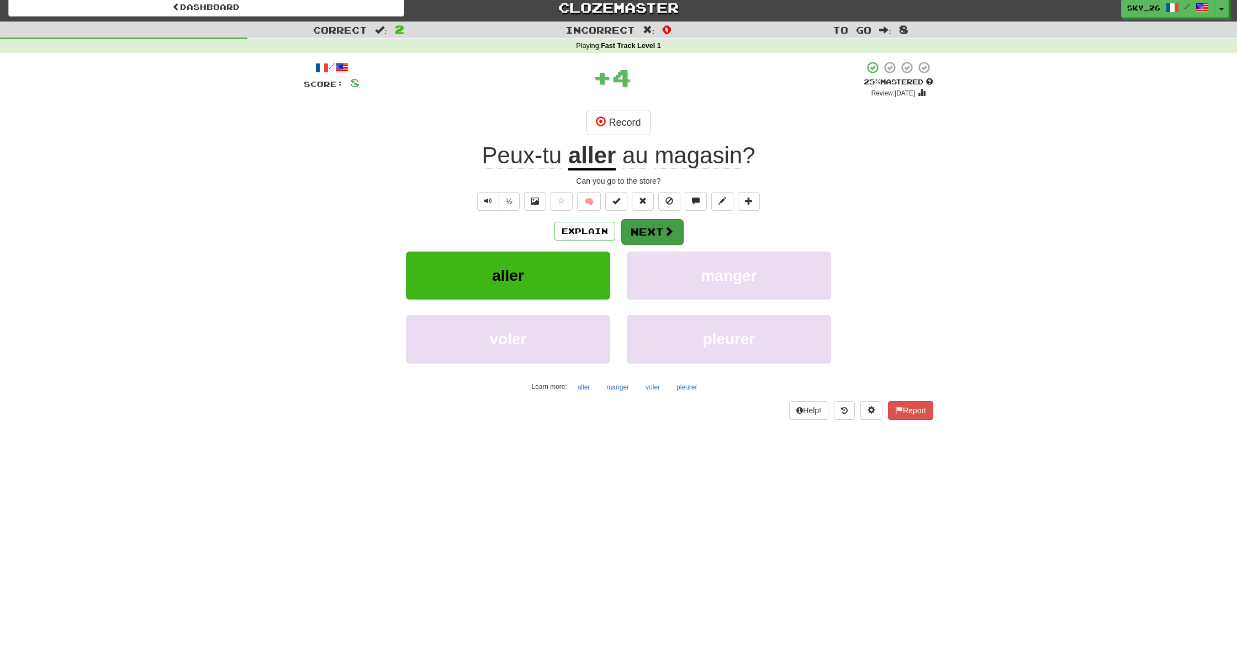
click at [644, 226] on button "Next" at bounding box center [652, 231] width 62 height 25
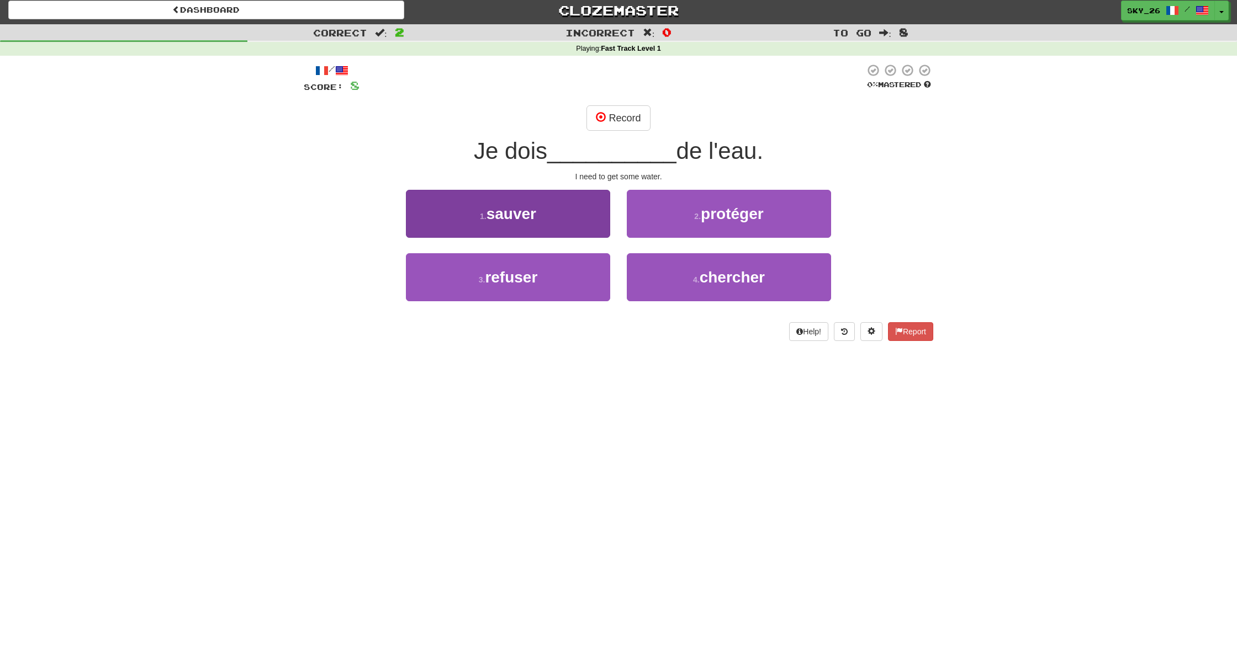
scroll to position [4, 0]
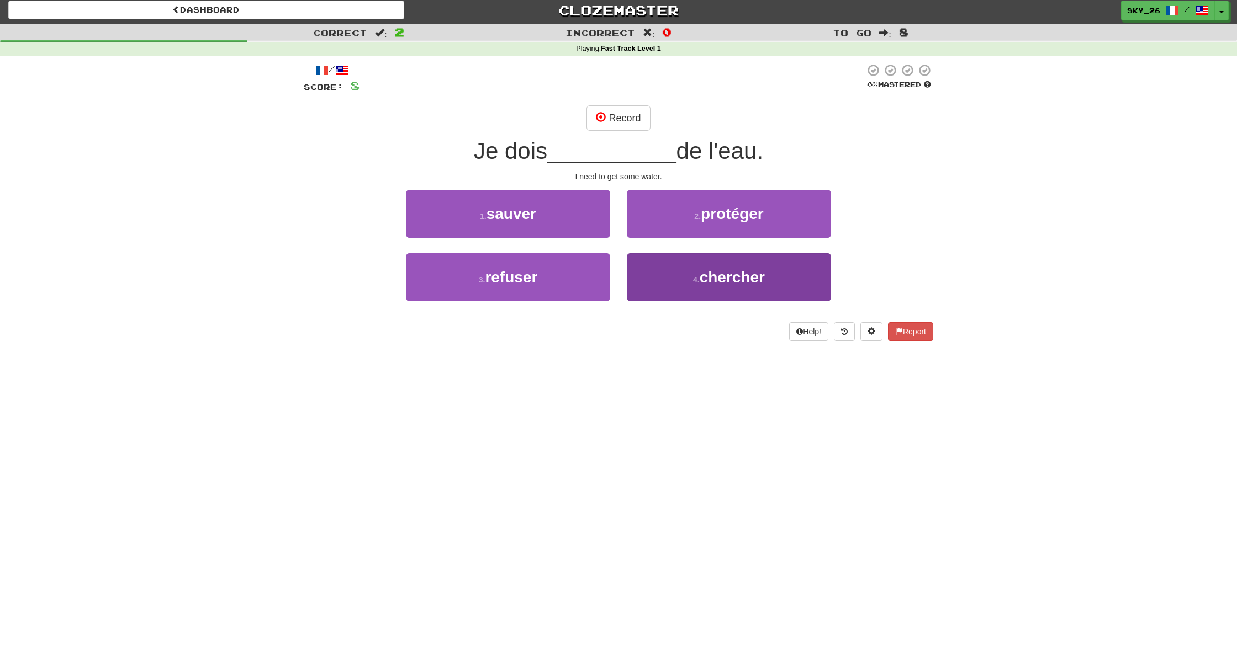
click at [673, 272] on button "4 . chercher" at bounding box center [729, 277] width 204 height 48
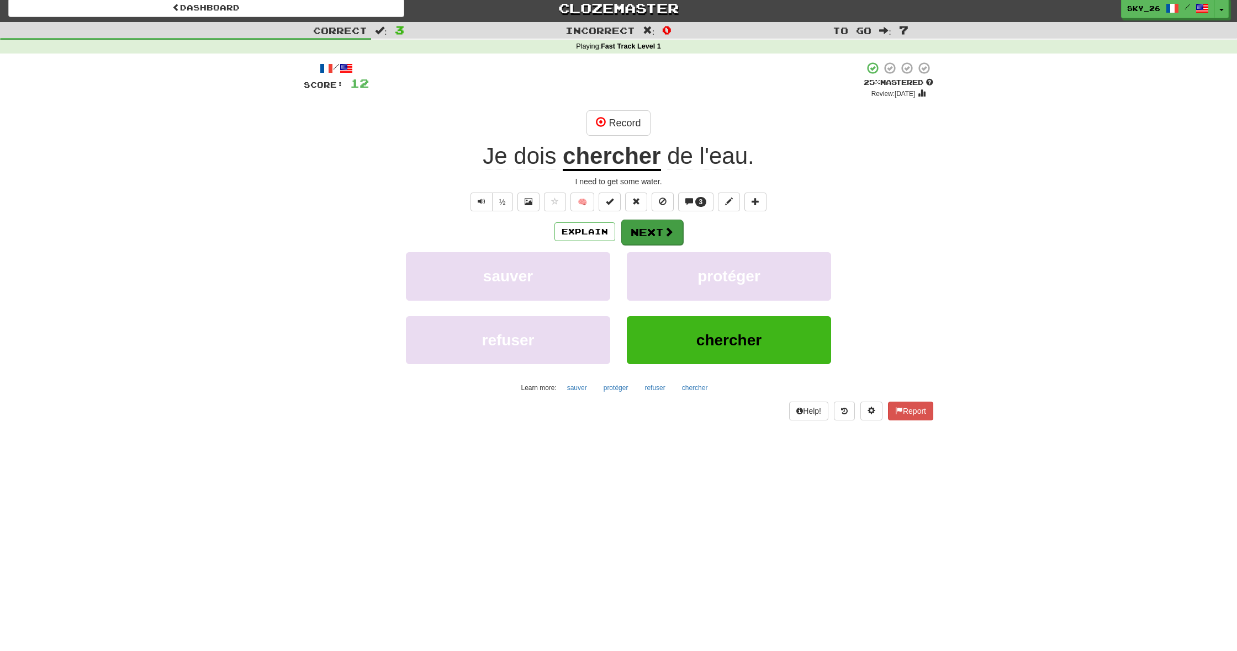
scroll to position [6, 0]
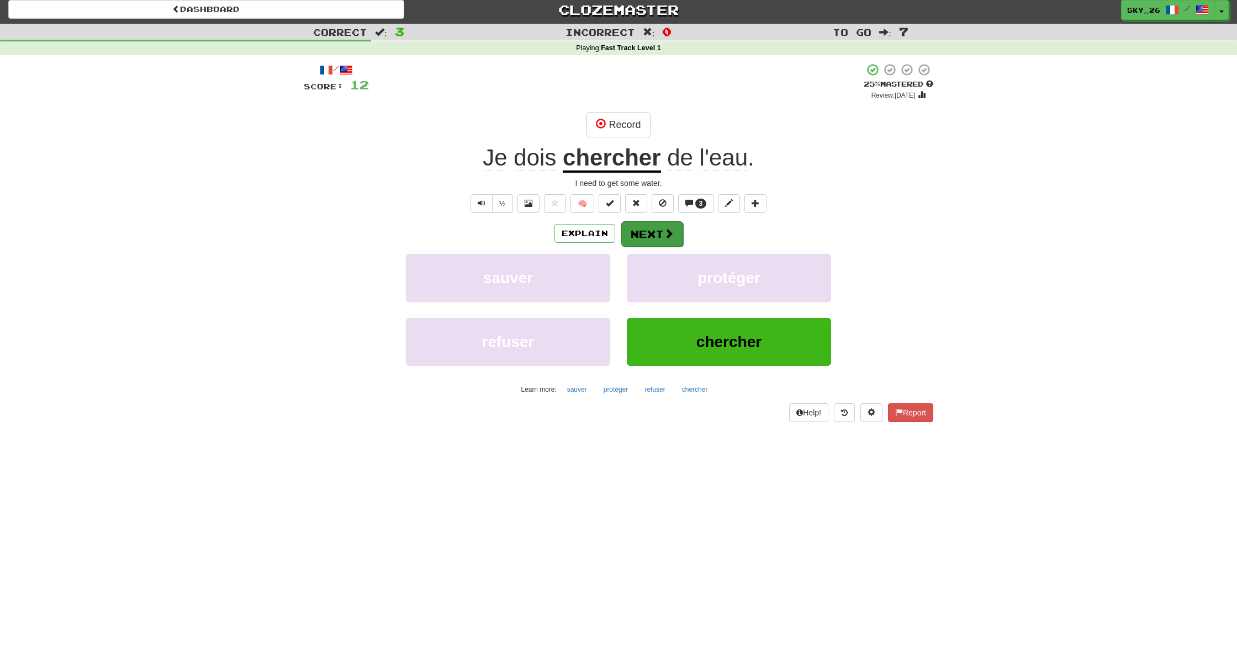
click at [650, 235] on button "Next" at bounding box center [652, 233] width 62 height 25
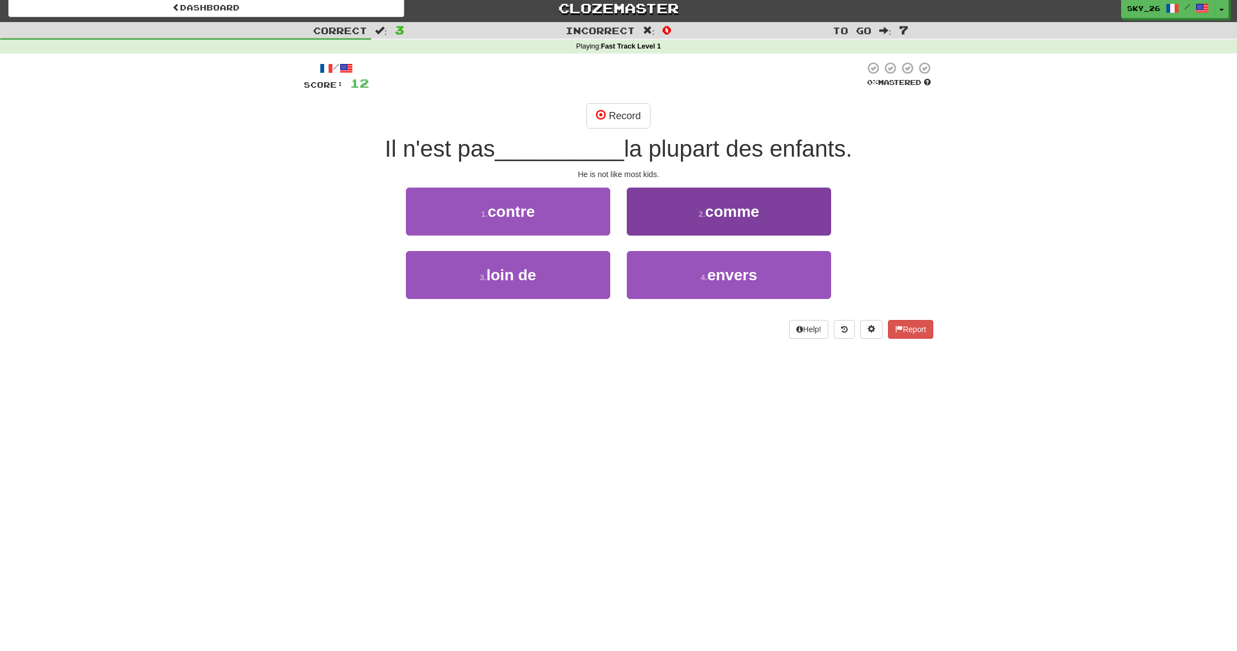
scroll to position [6, 0]
click at [782, 221] on button "2 . comme" at bounding box center [729, 212] width 204 height 48
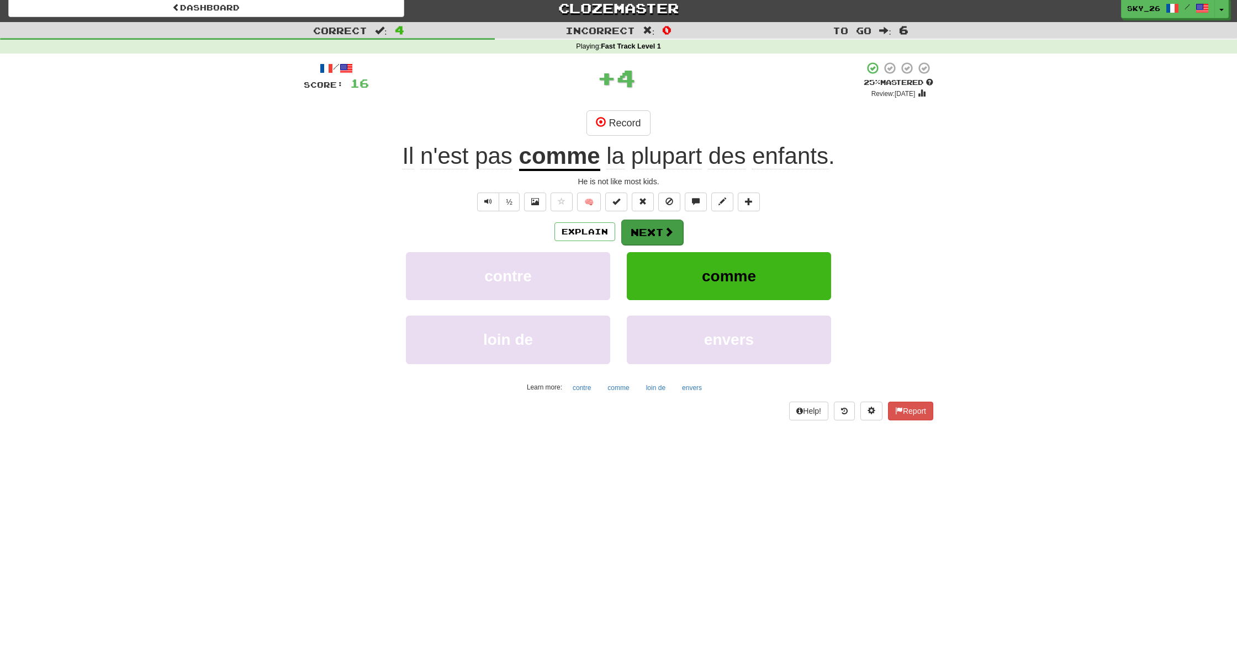
click at [648, 232] on button "Next" at bounding box center [652, 232] width 62 height 25
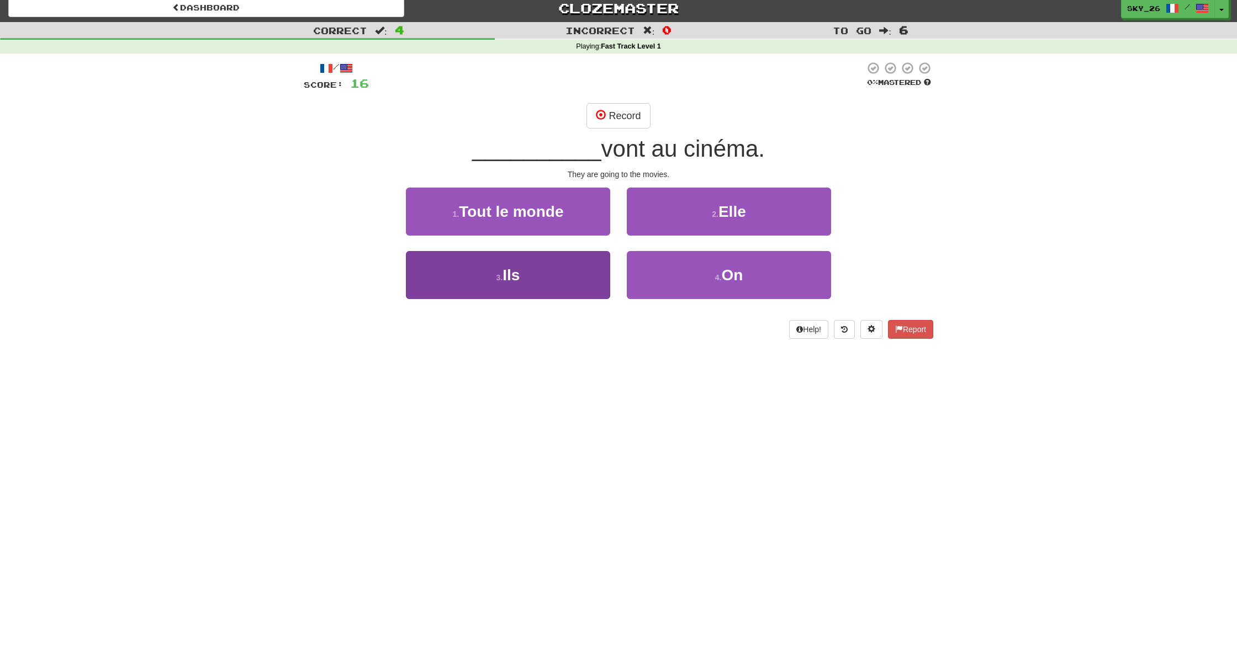
click at [536, 285] on button "3 . Ils" at bounding box center [508, 275] width 204 height 48
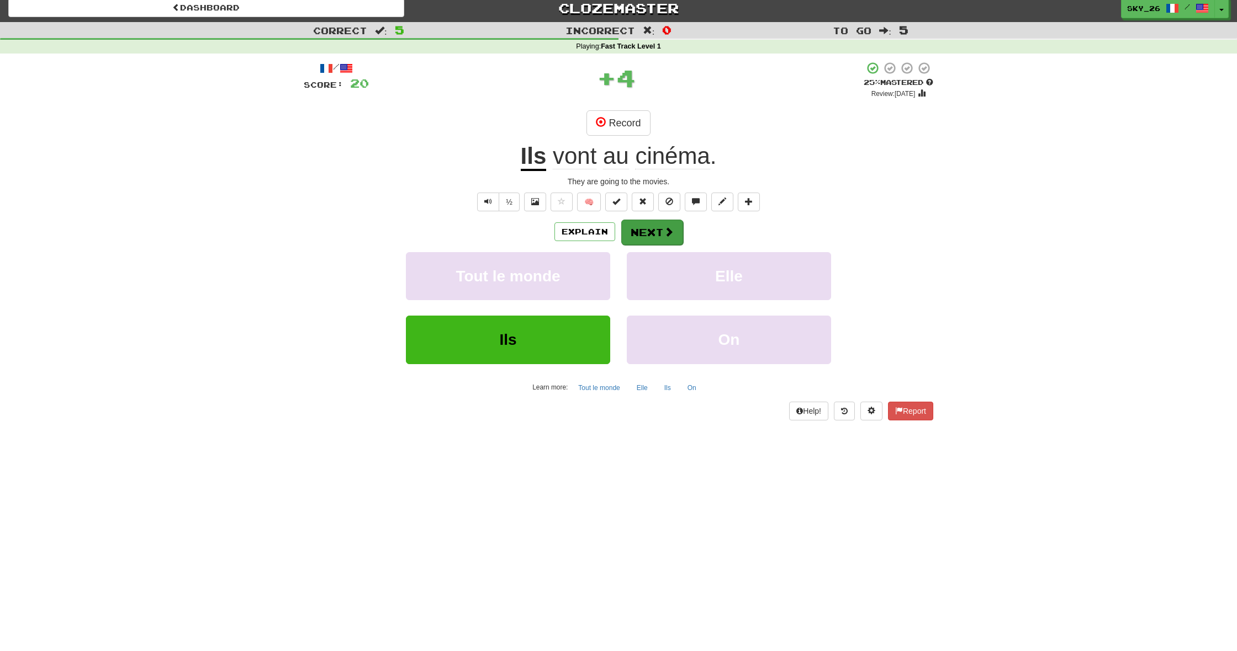
click at [664, 234] on span at bounding box center [669, 232] width 10 height 10
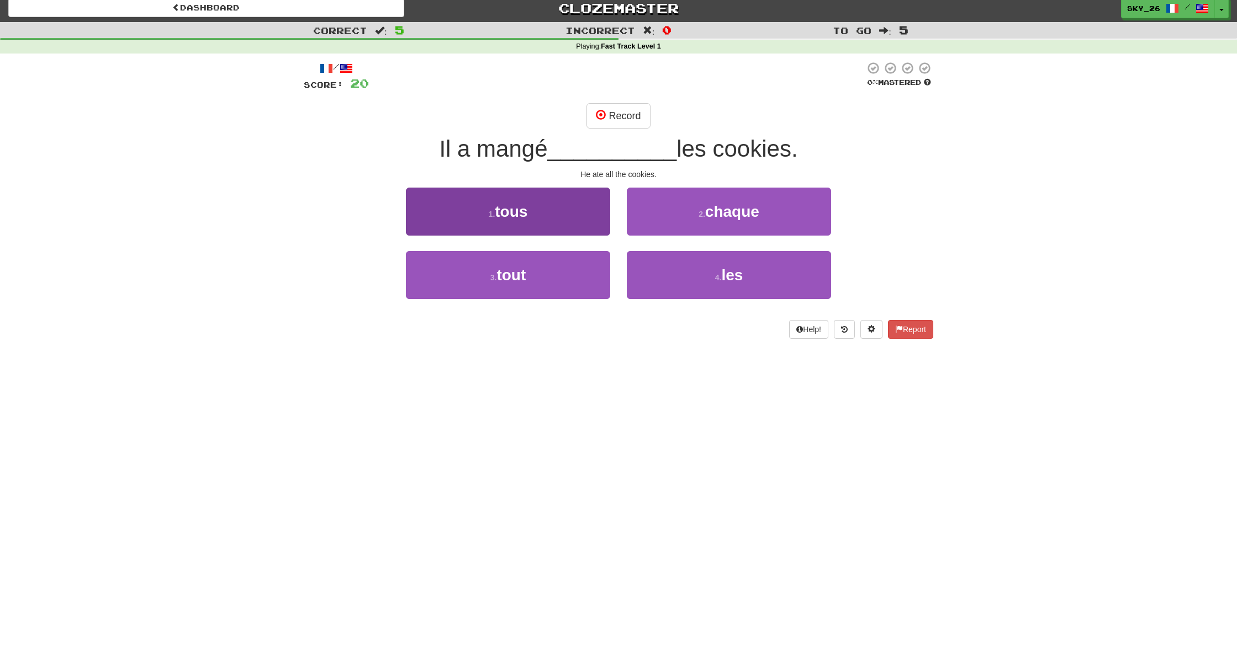
click at [511, 199] on button "1 . tous" at bounding box center [508, 212] width 204 height 48
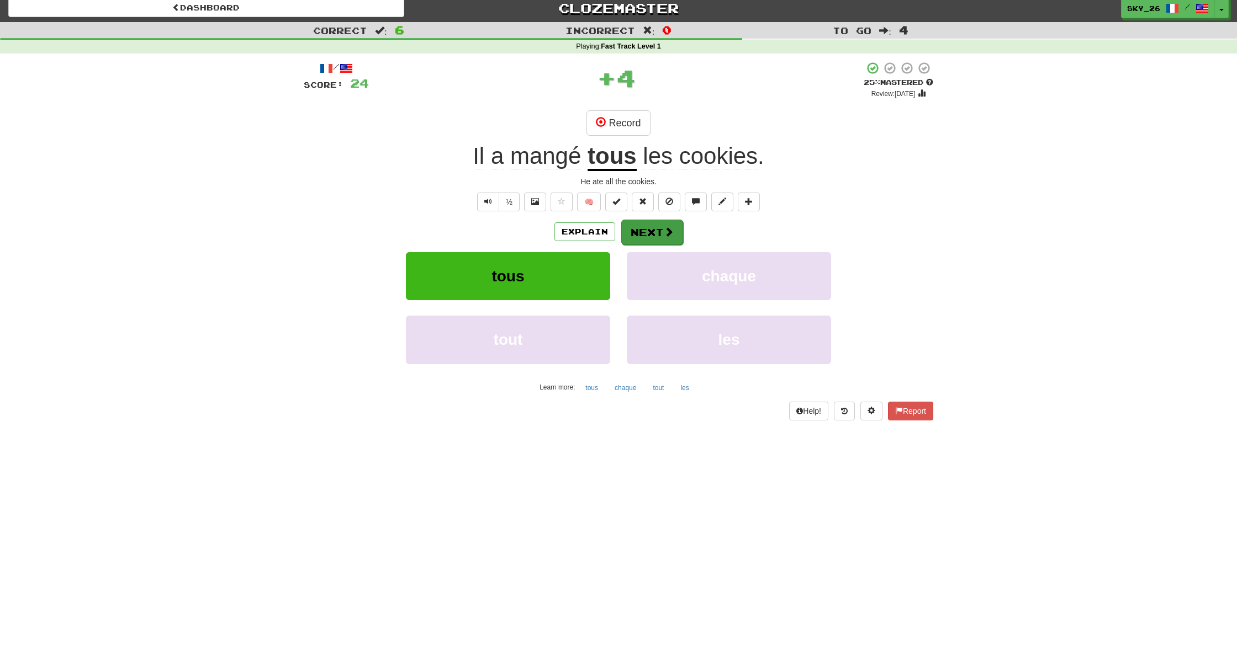
click at [652, 232] on button "Next" at bounding box center [652, 232] width 62 height 25
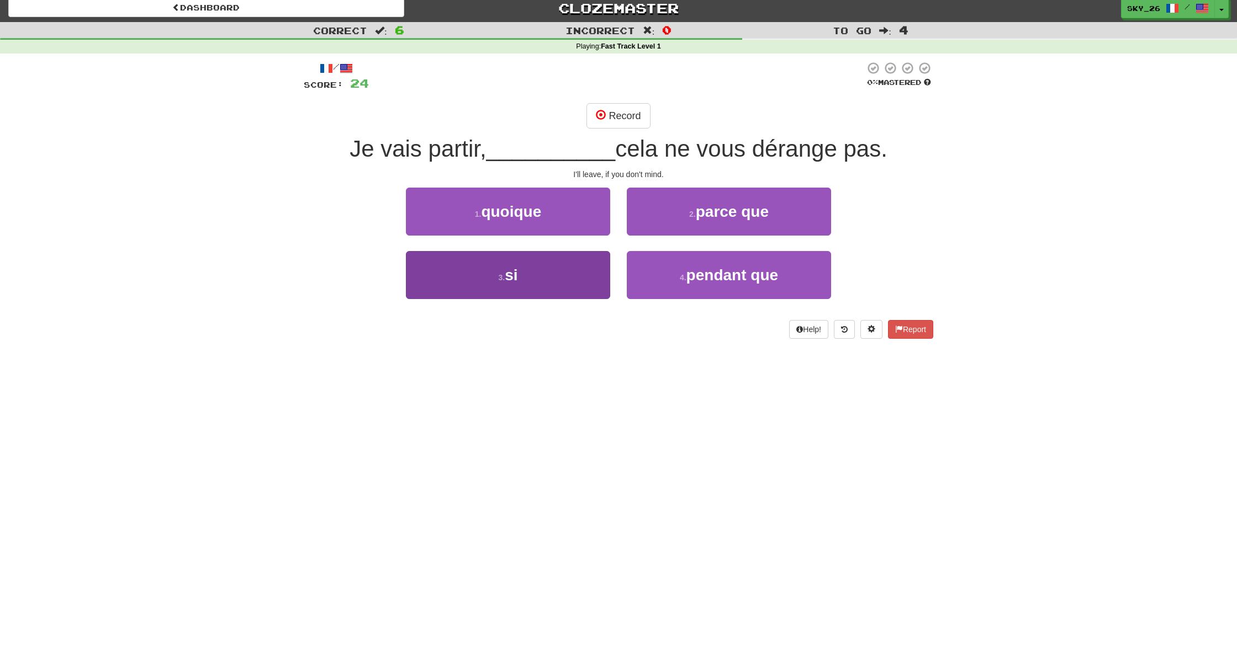
click at [522, 286] on button "3 . si" at bounding box center [508, 275] width 204 height 48
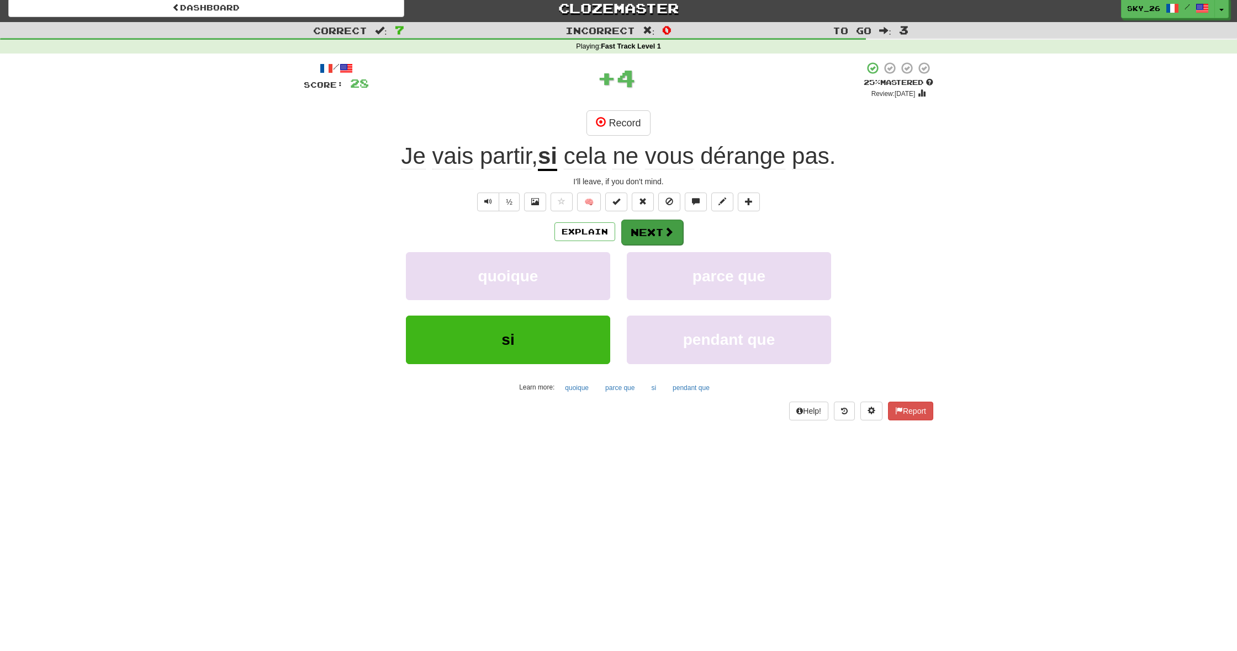
click at [660, 227] on button "Next" at bounding box center [652, 232] width 62 height 25
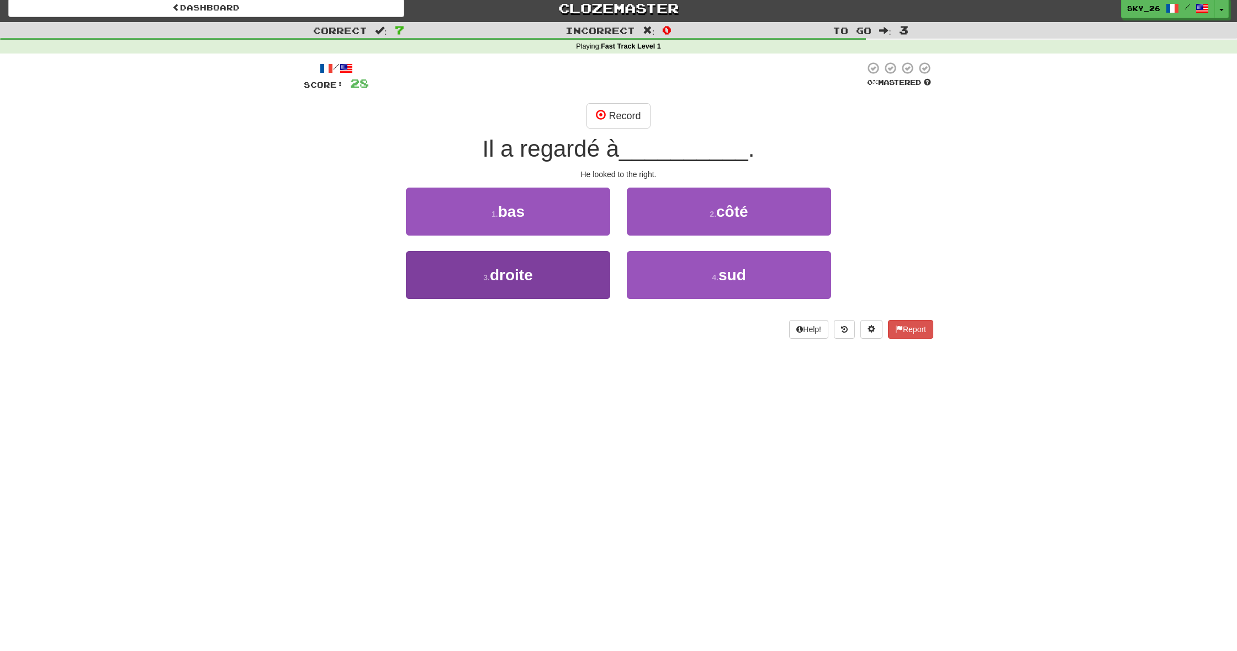
click at [561, 259] on button "3 . droite" at bounding box center [508, 275] width 204 height 48
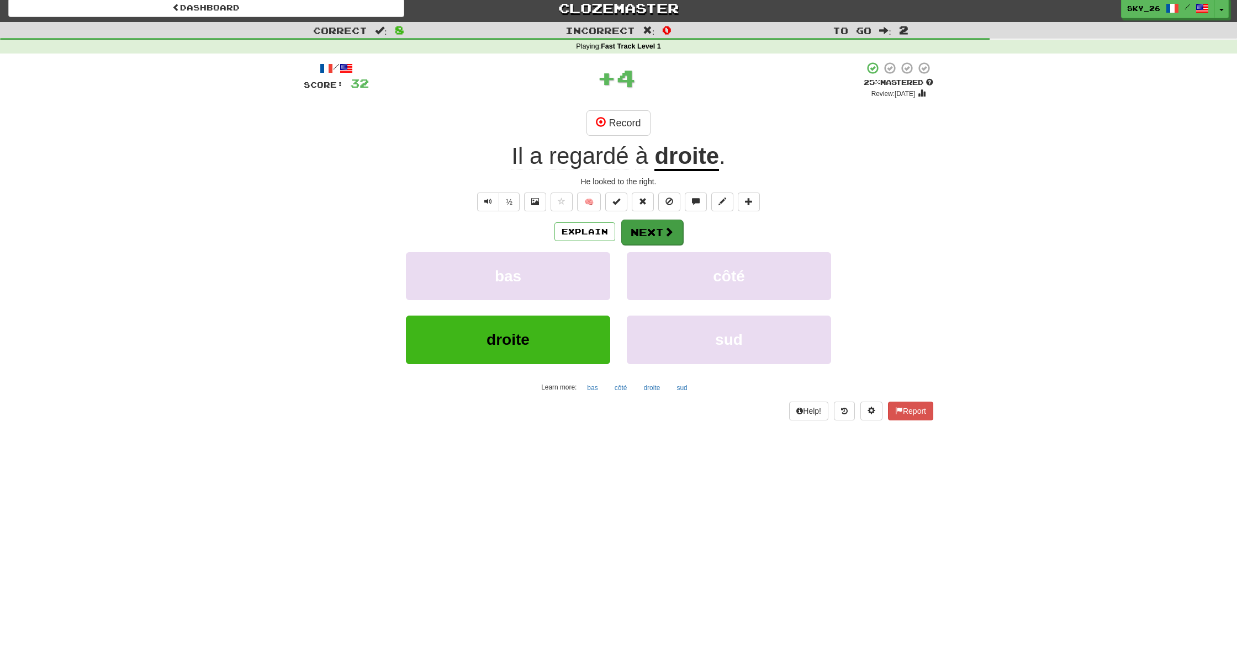
click at [660, 230] on button "Next" at bounding box center [652, 232] width 62 height 25
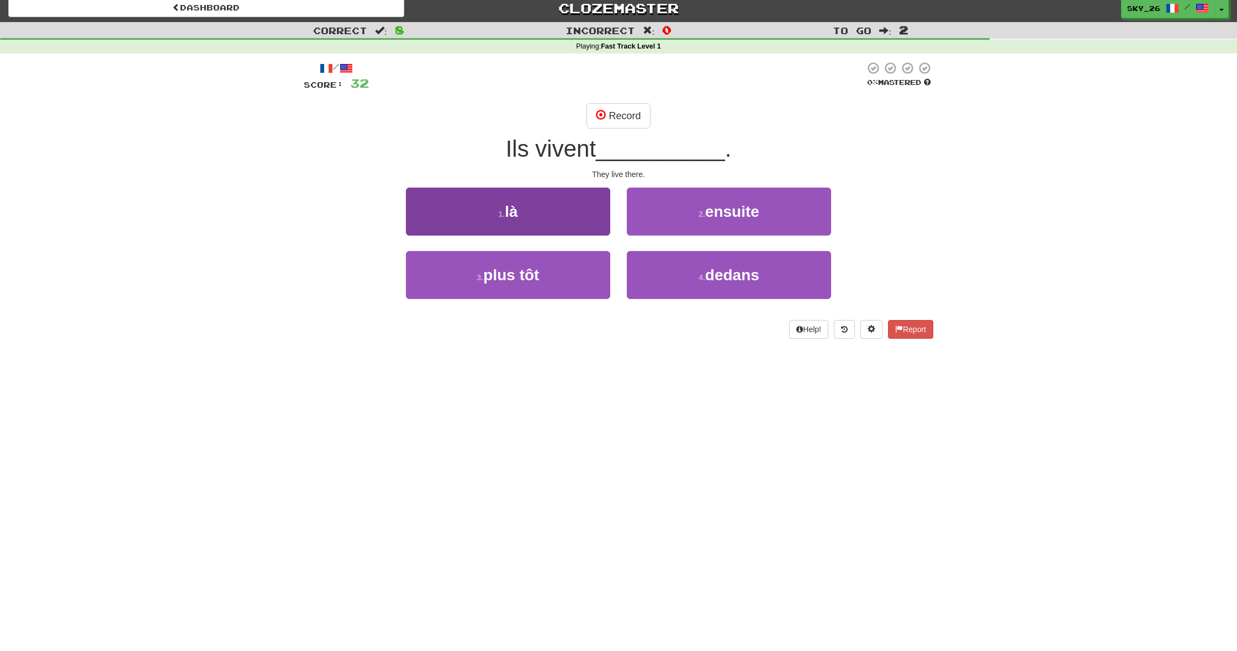
click at [540, 213] on button "1 . là" at bounding box center [508, 212] width 204 height 48
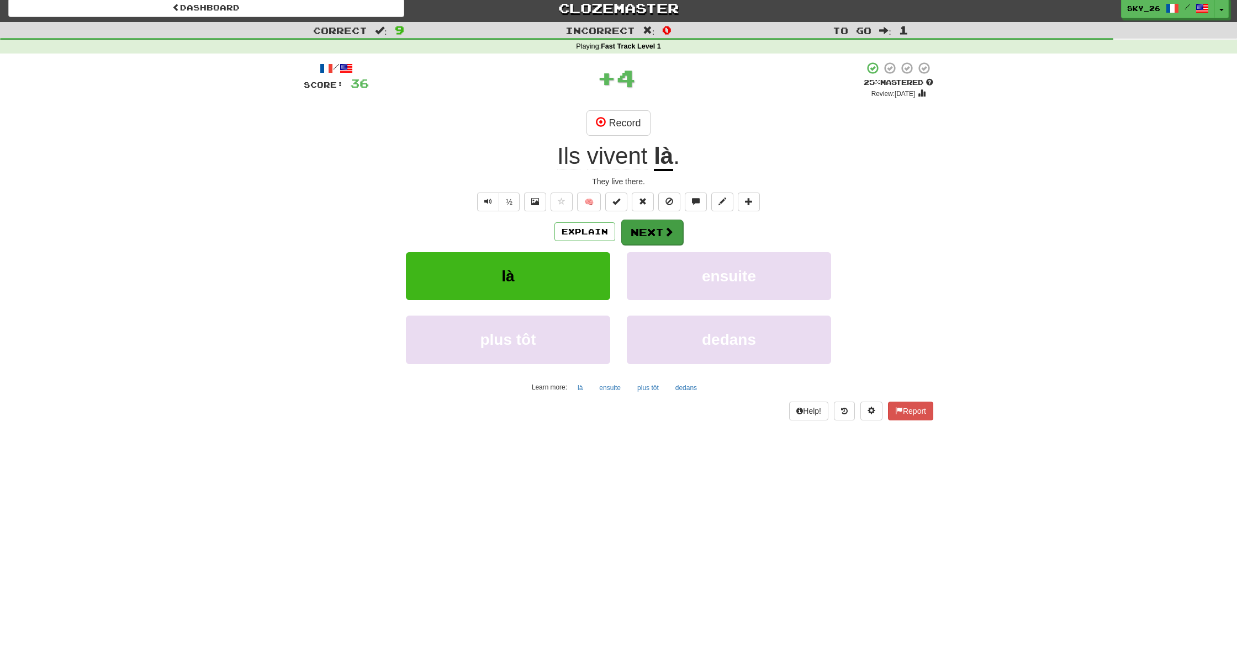
click at [643, 230] on button "Next" at bounding box center [652, 232] width 62 height 25
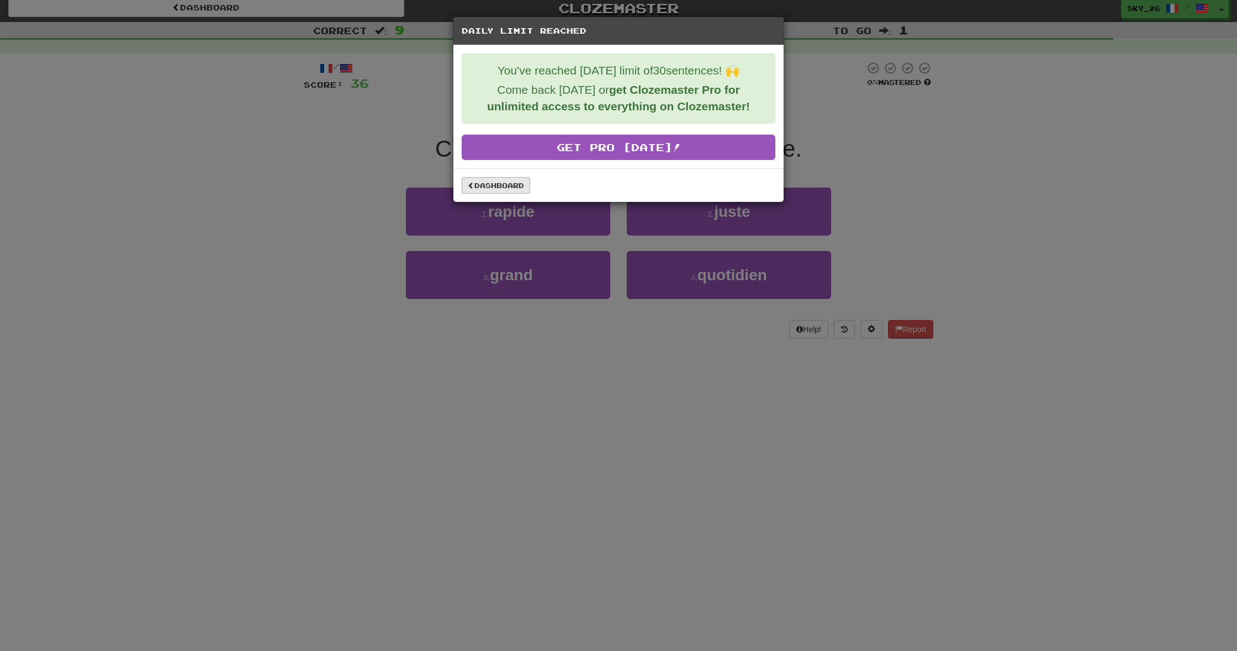
click at [511, 184] on link "Dashboard" at bounding box center [496, 185] width 68 height 17
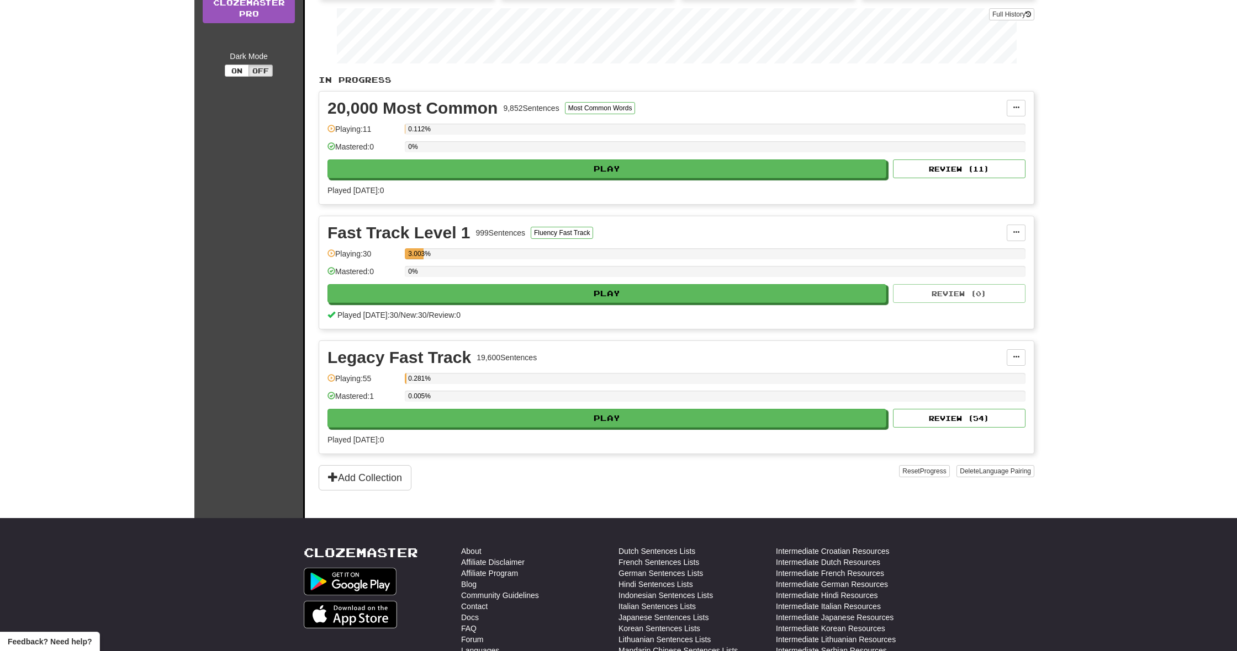
scroll to position [181, 0]
